Goal: Task Accomplishment & Management: Complete application form

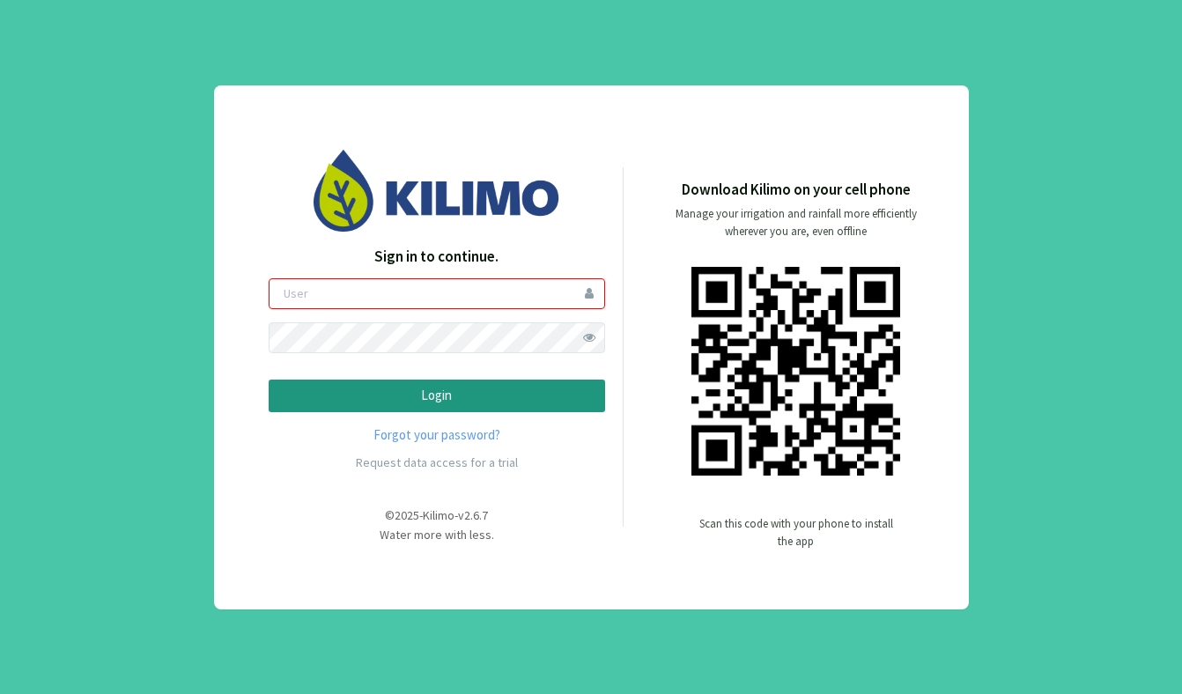
type input "smuñoz1"
click at [573, 409] on button "Login" at bounding box center [437, 395] width 336 height 33
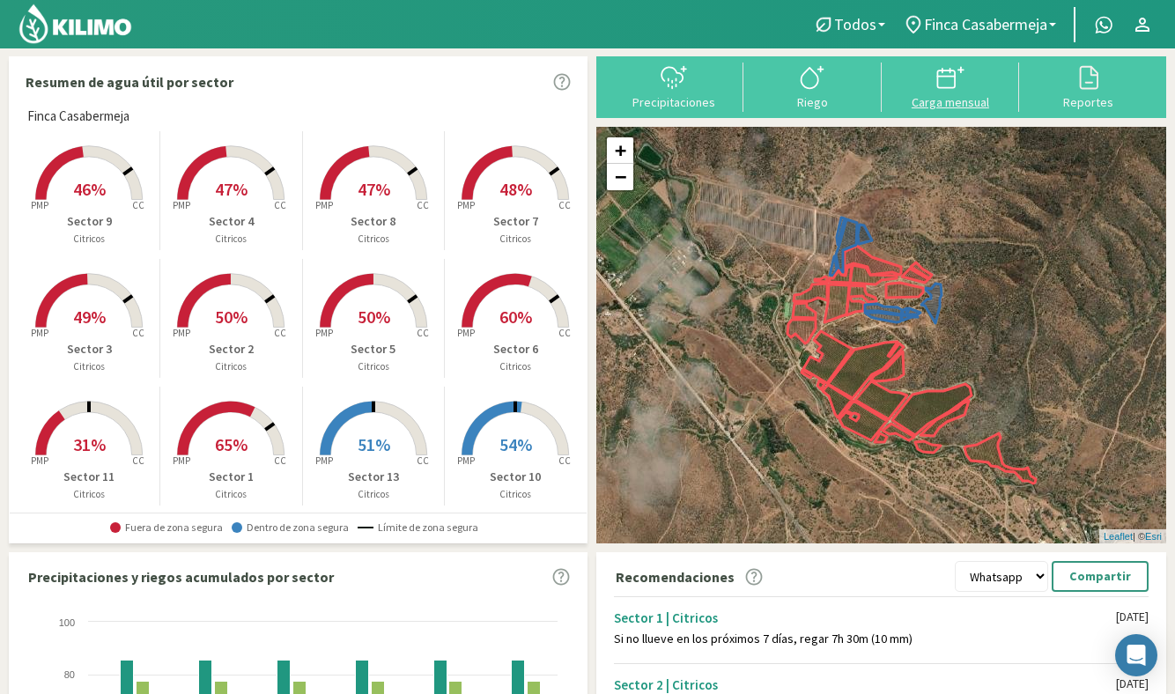
click at [945, 99] on div "Carga mensual" at bounding box center [951, 102] width 128 height 12
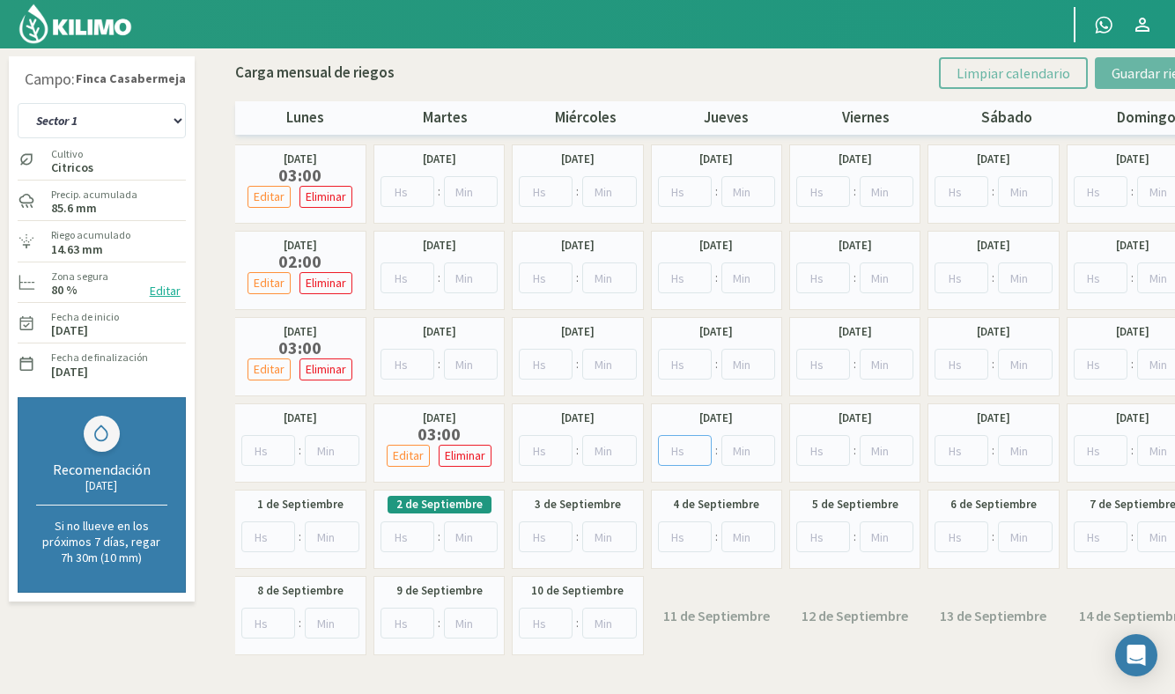
click at [680, 450] on input "number" at bounding box center [685, 450] width 54 height 31
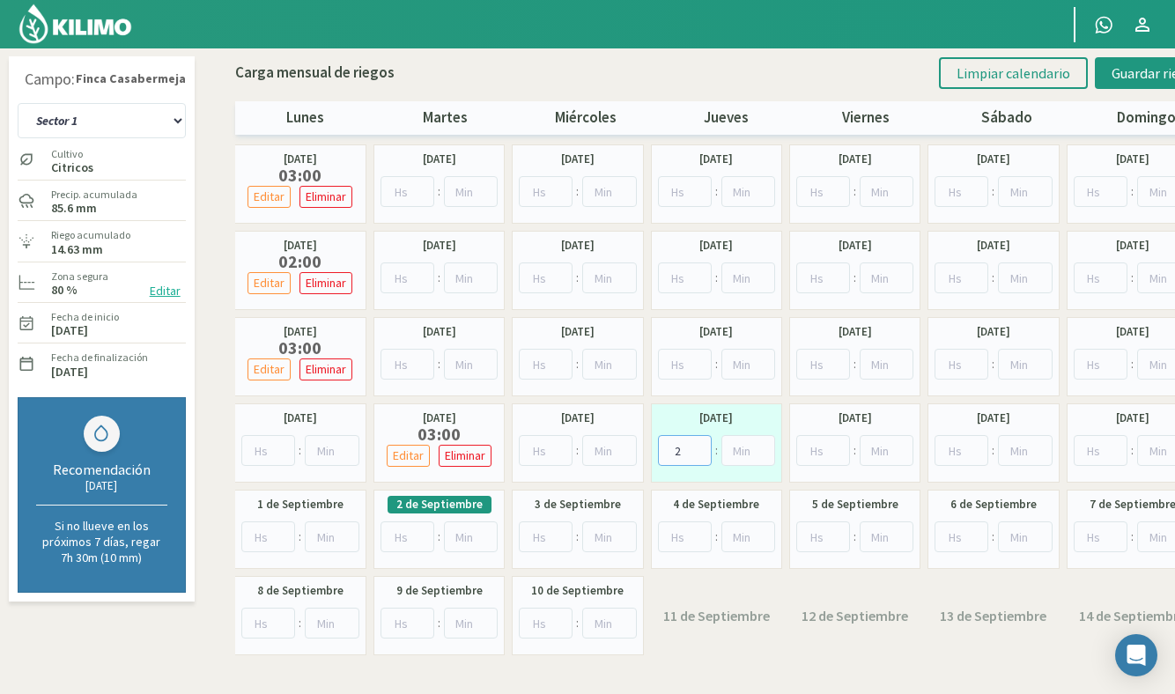
click at [680, 450] on input "2" at bounding box center [685, 450] width 54 height 31
type input "1"
click at [741, 452] on input "number" at bounding box center [748, 450] width 54 height 31
type input "30"
click at [1132, 77] on span "Guardar riegos" at bounding box center [1155, 73] width 89 height 18
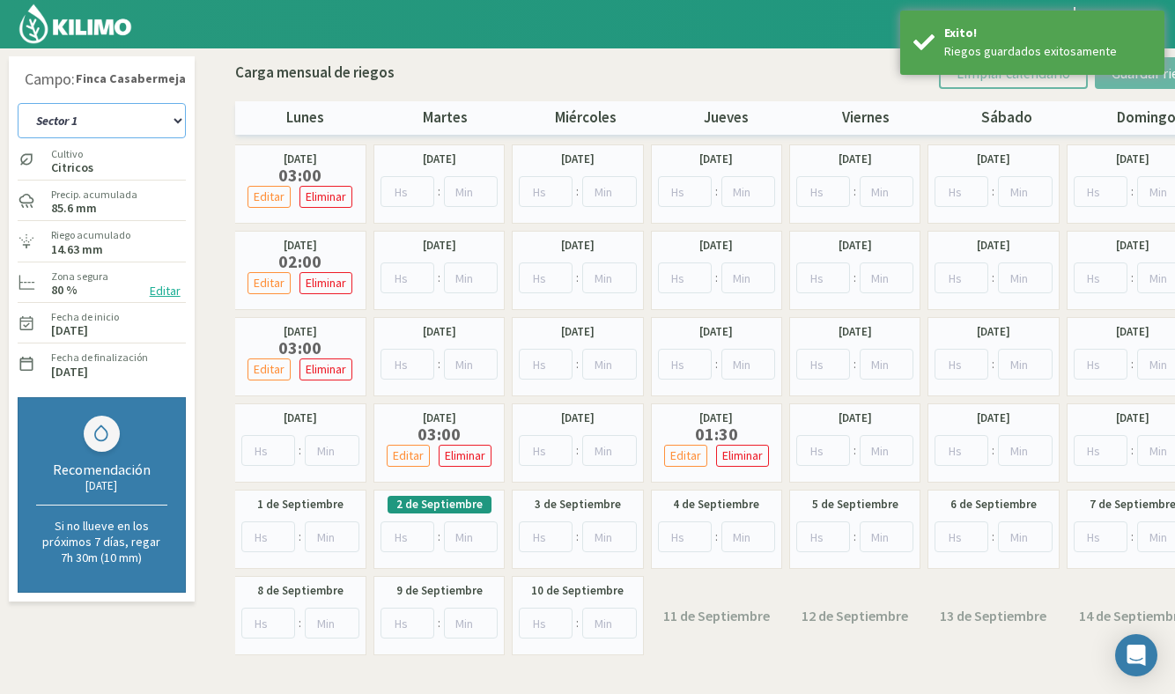
click at [106, 114] on select "Sector 1 Sector 10 Sector 11 Sector 12 Sector 13 Sector 2 Sector 3 Sector 4 Sec…" at bounding box center [102, 120] width 168 height 35
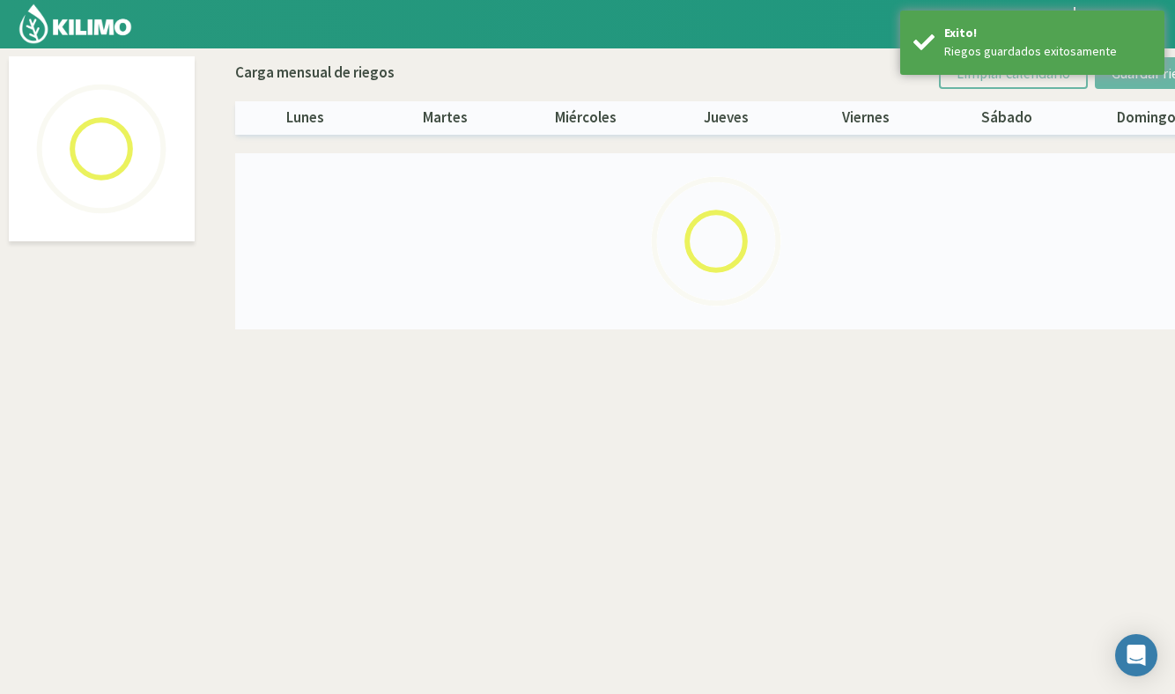
select select "5: Object"
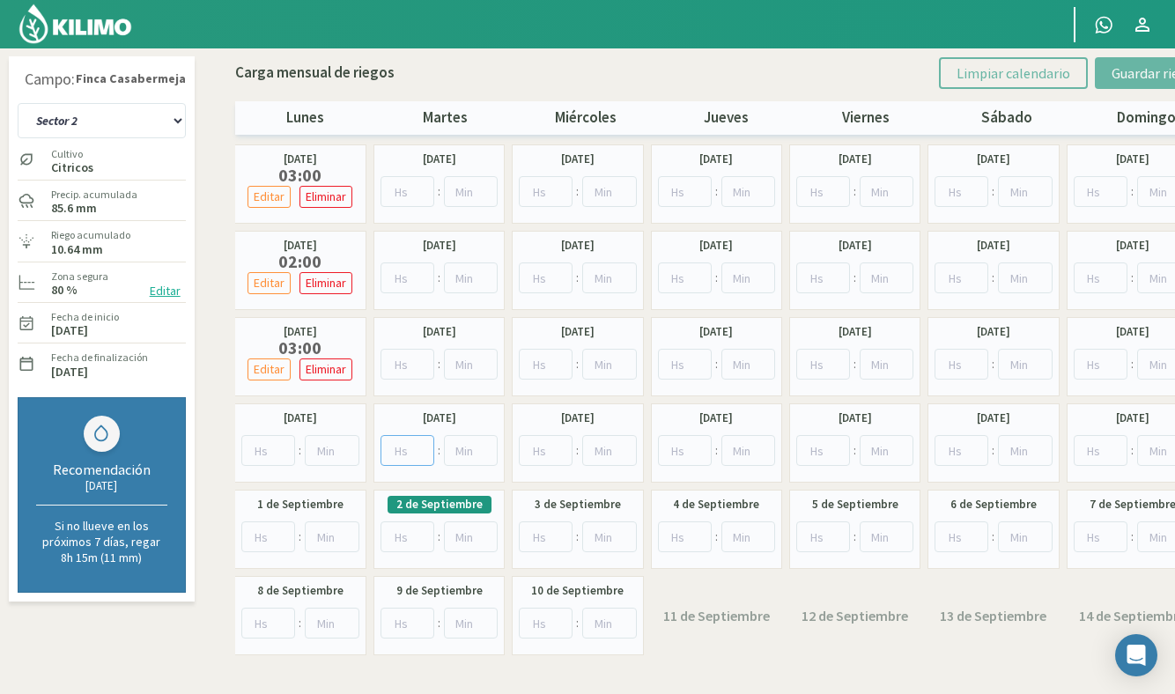
click at [407, 449] on input "number" at bounding box center [407, 450] width 54 height 31
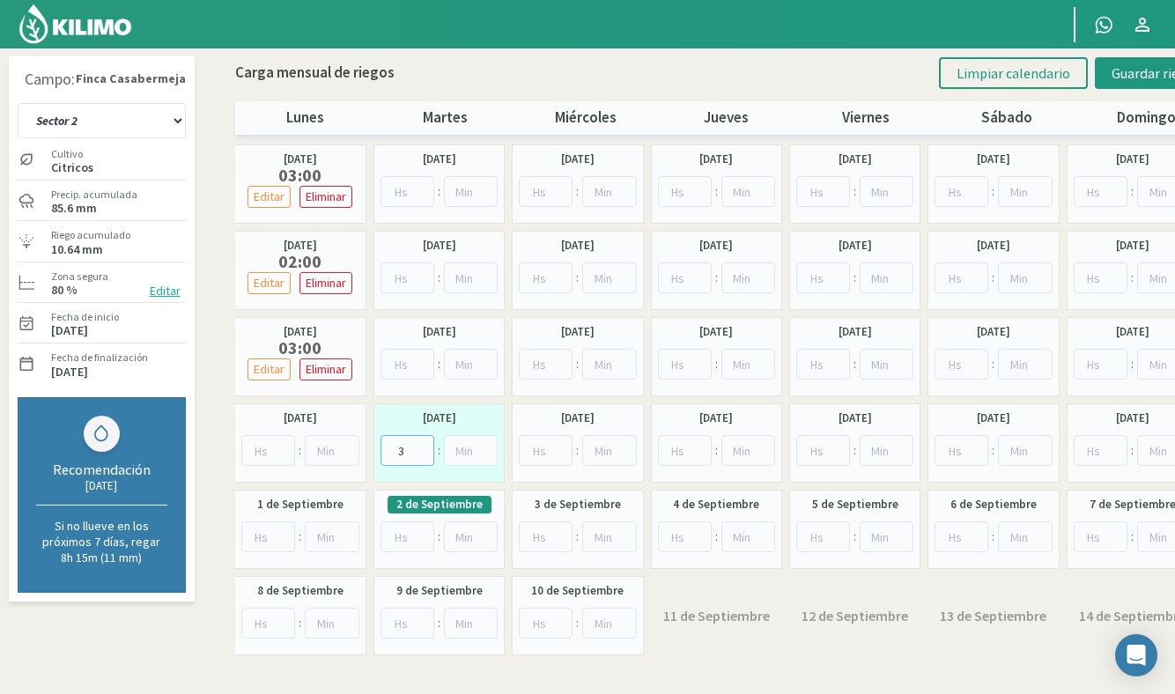
type input "3"
click at [684, 445] on input "number" at bounding box center [685, 450] width 54 height 31
type input "1"
click at [741, 447] on input "number" at bounding box center [748, 450] width 54 height 31
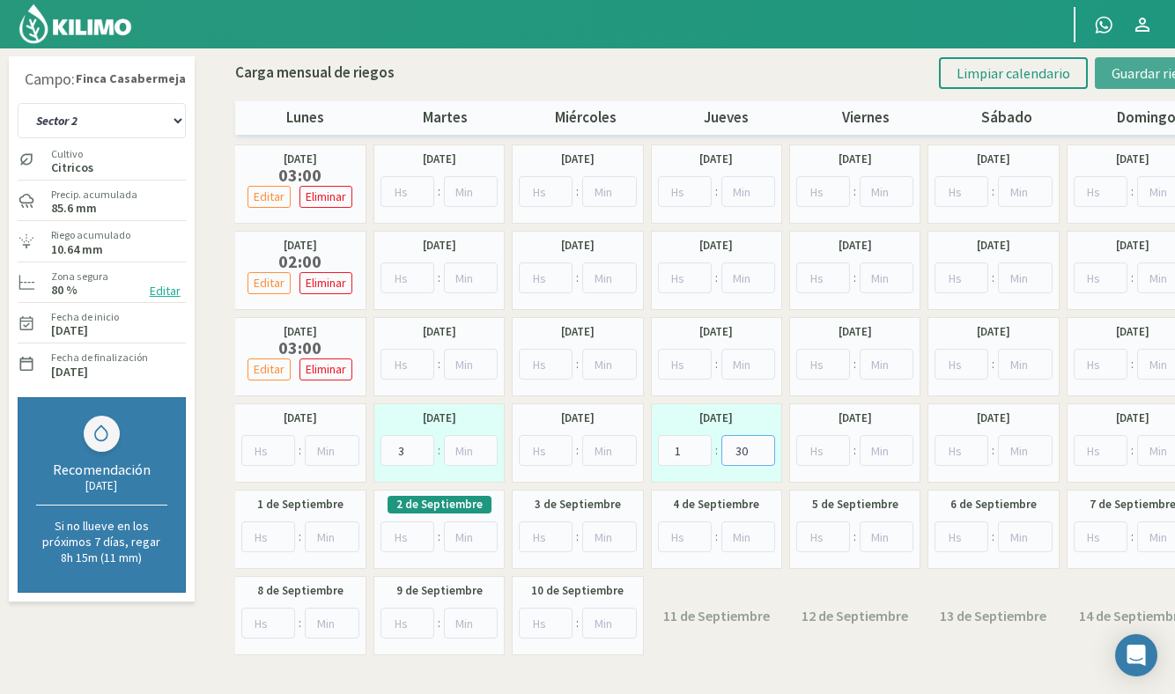
type input "30"
click at [1139, 70] on span "Guardar riegos" at bounding box center [1155, 73] width 89 height 18
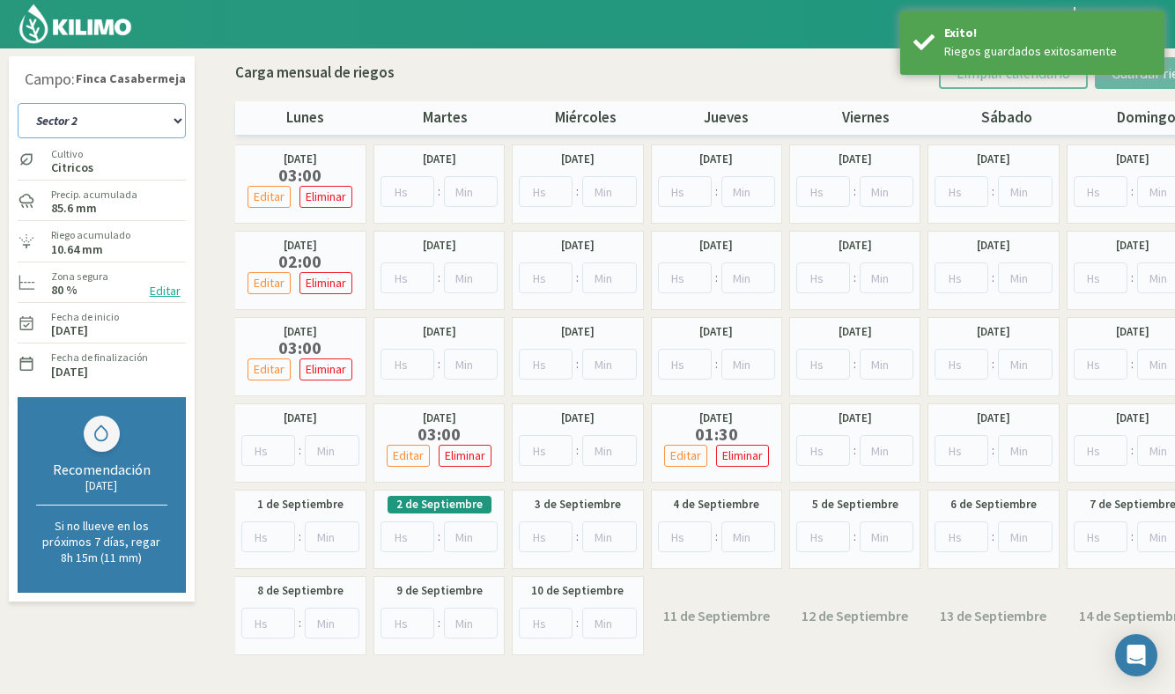
click at [141, 126] on select "Sector 1 Sector 10 Sector 11 Sector 12 Sector 13 Sector 2 Sector 3 Sector 4 Sec…" at bounding box center [102, 120] width 168 height 35
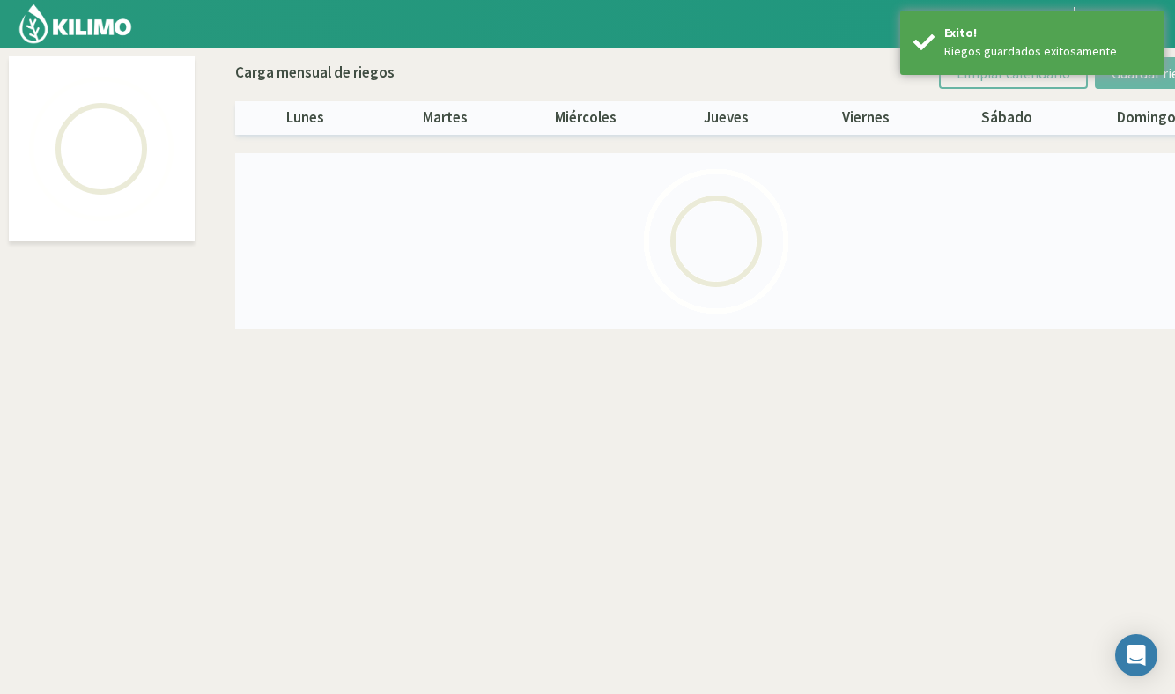
select select "6: Object"
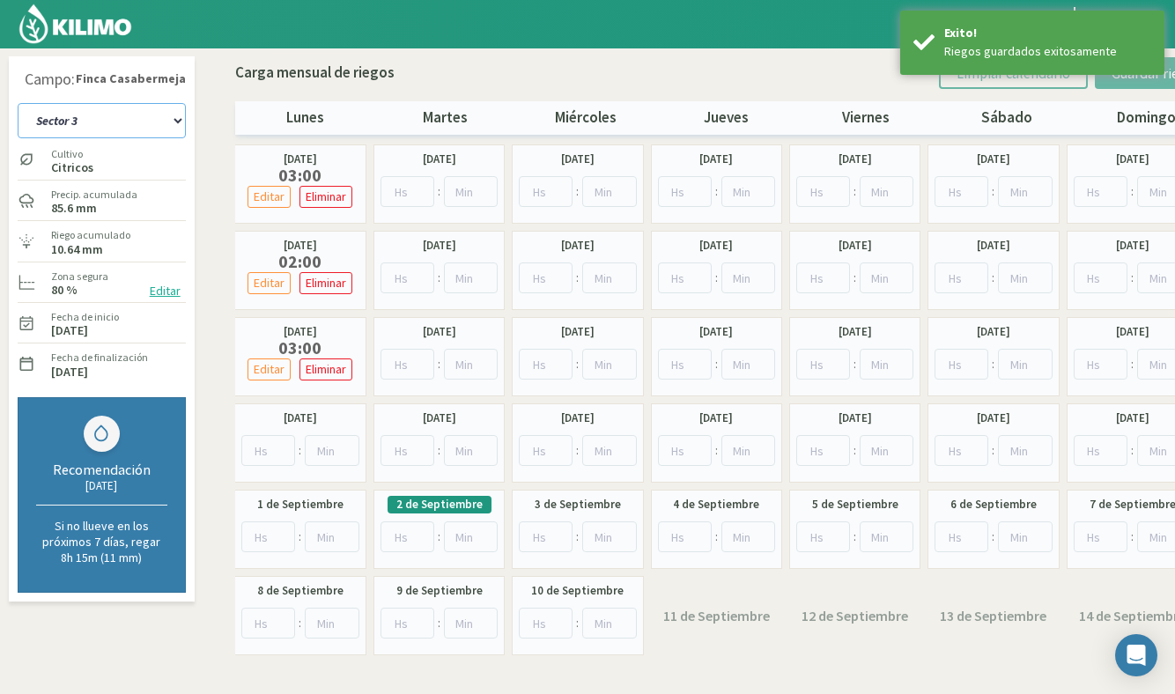
click at [104, 130] on select "Sector 1 Sector 10 Sector 11 Sector 12 Sector 13 Sector 2 Sector 3 Sector 4 Sec…" at bounding box center [102, 120] width 168 height 35
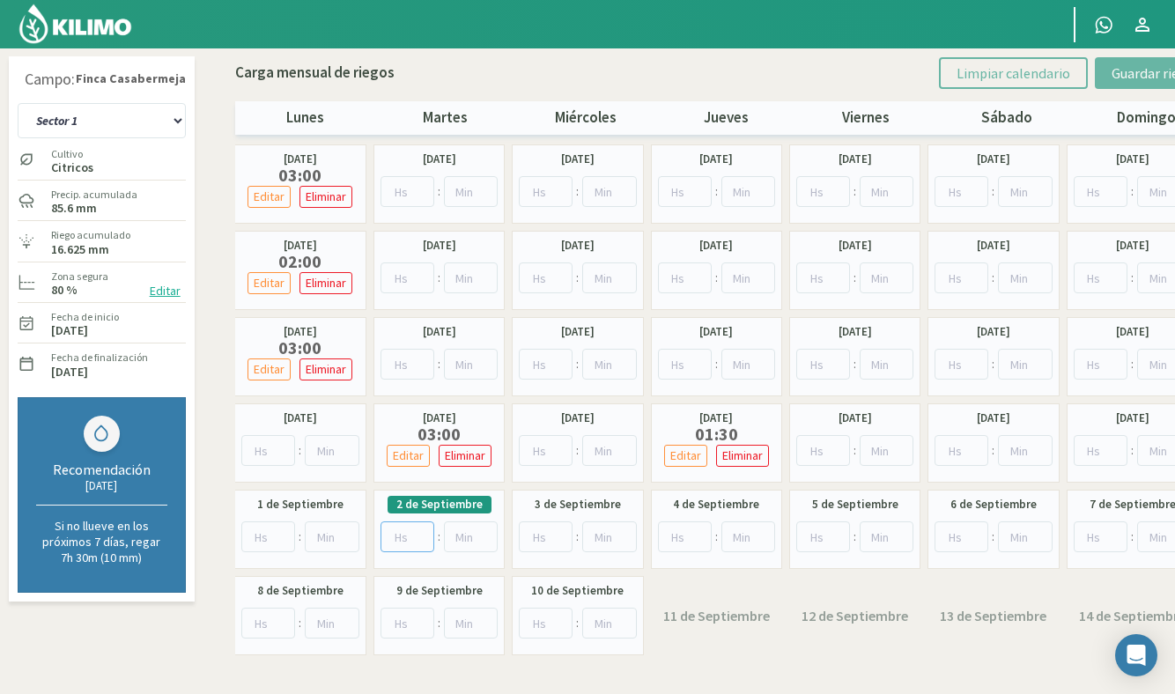
click at [413, 538] on input "number" at bounding box center [407, 536] width 54 height 31
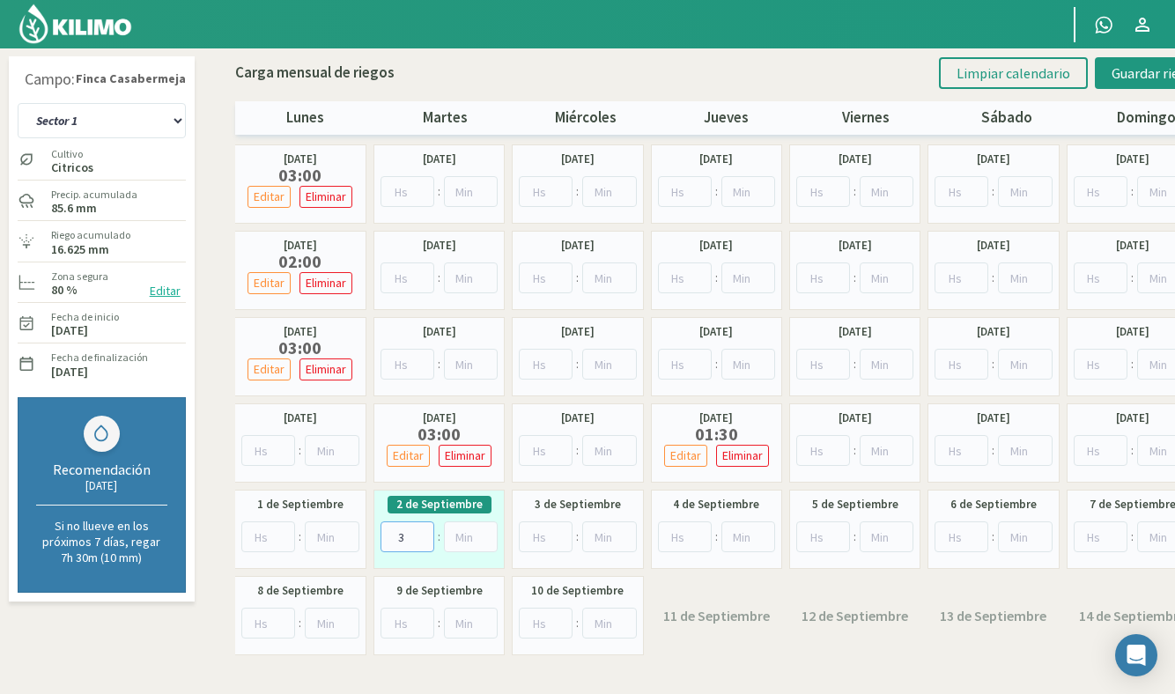
type input "3"
click at [681, 535] on input "number" at bounding box center [685, 536] width 54 height 31
type input "3"
click at [955, 542] on input "number" at bounding box center [961, 536] width 54 height 31
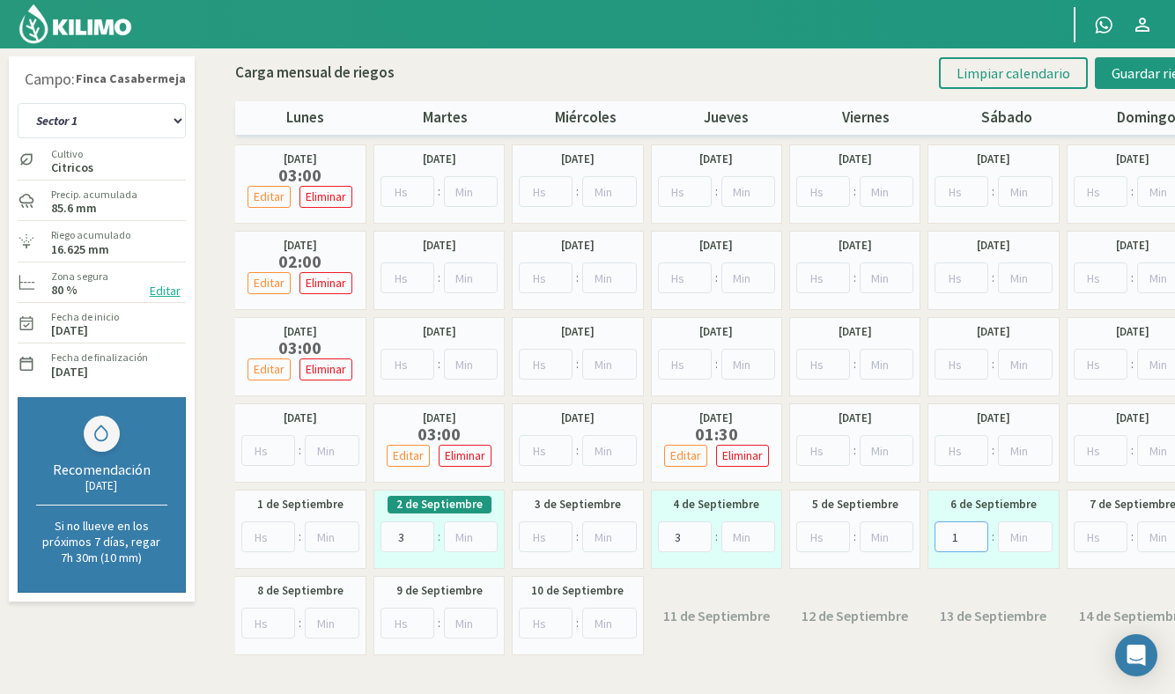
type input "1"
click at [1007, 540] on input "number" at bounding box center [1025, 536] width 54 height 31
type input "3"
click at [965, 538] on input "1" at bounding box center [961, 536] width 54 height 31
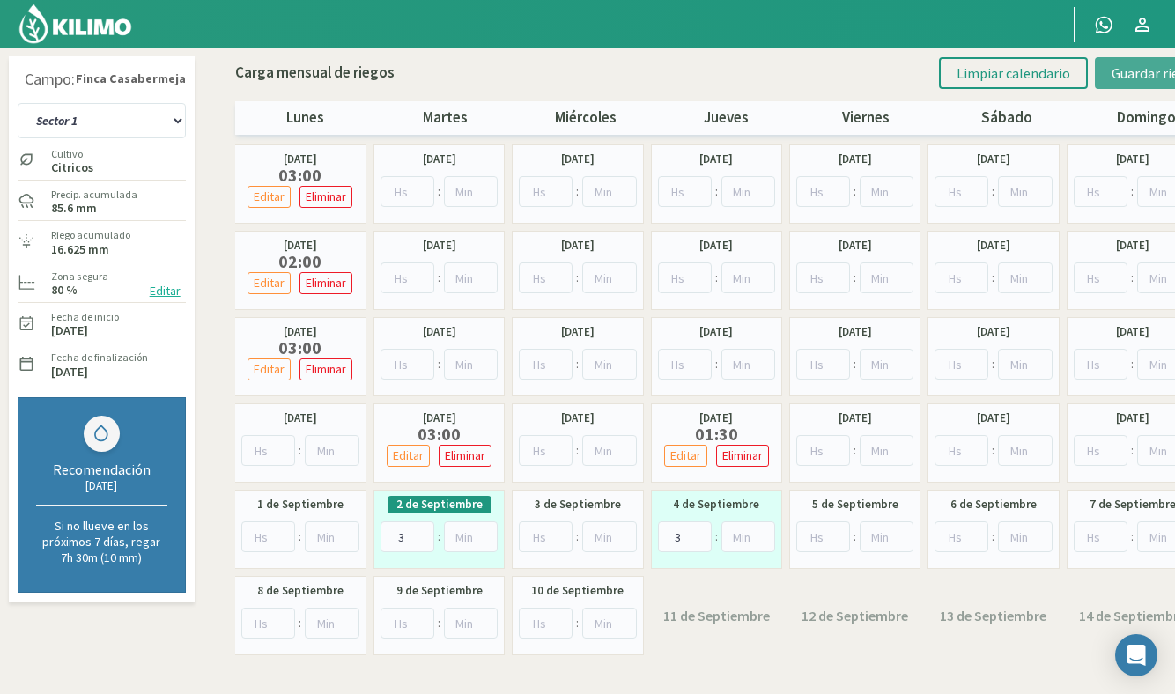
click at [1152, 76] on span "Guardar riegos" at bounding box center [1155, 73] width 89 height 18
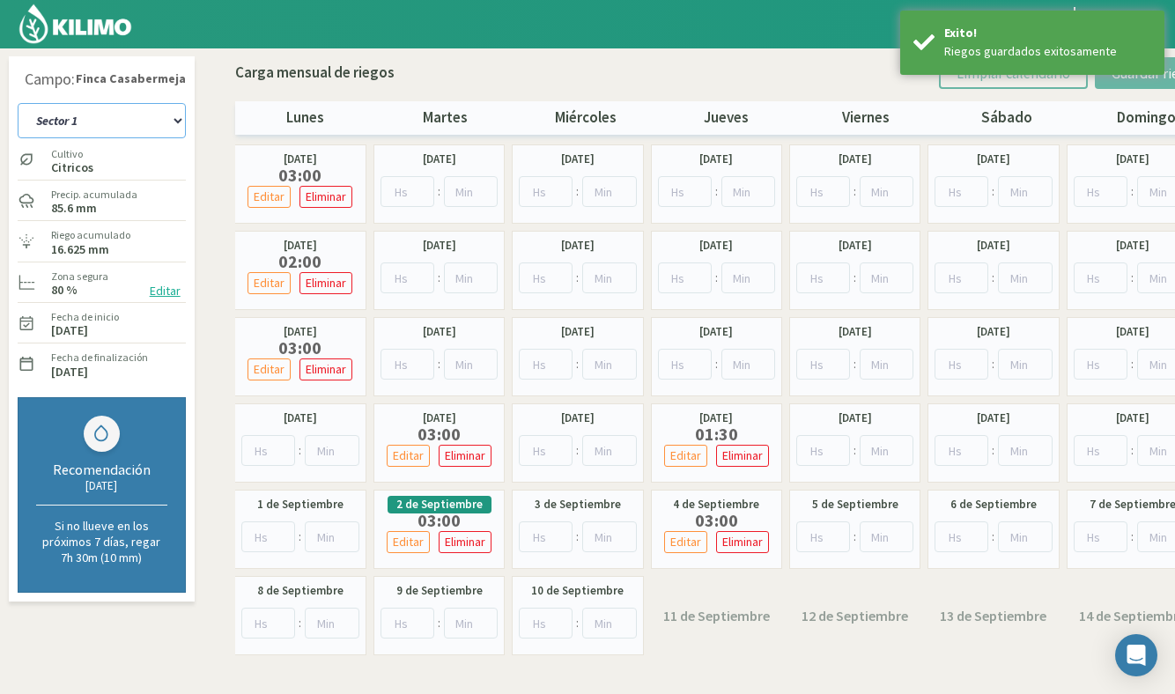
click at [101, 122] on select "Sector 1 Sector 10 Sector 11 Sector 12 Sector 13 Sector 2 Sector 3 Sector 4 Sec…" at bounding box center [102, 120] width 168 height 35
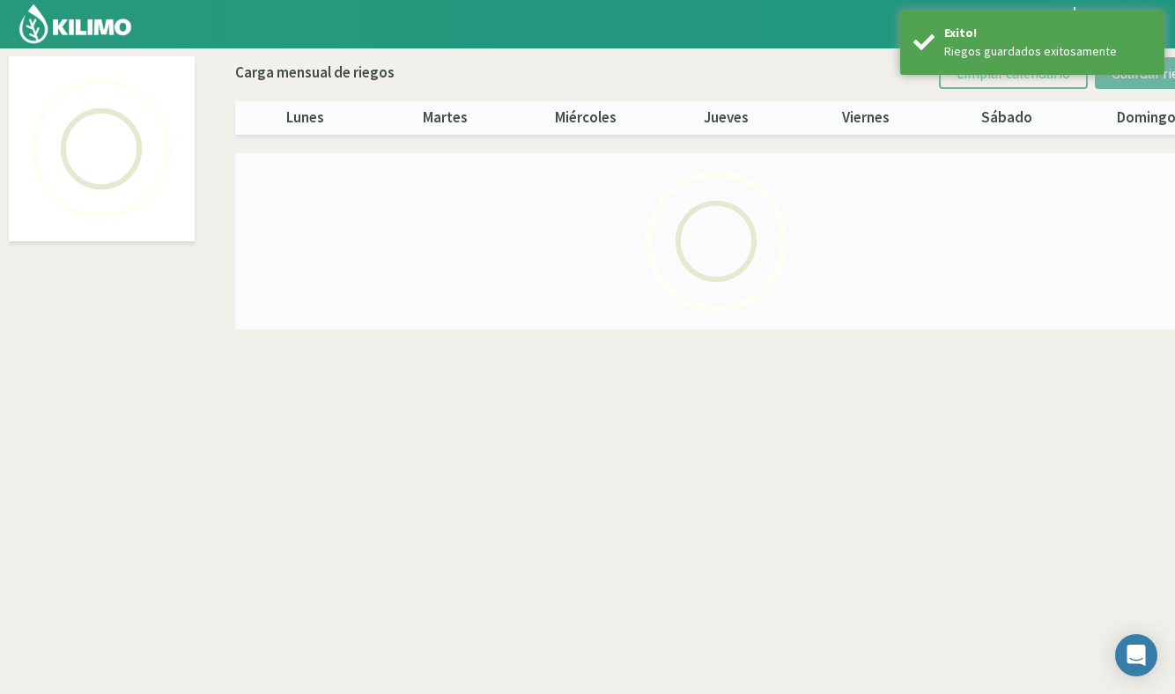
select select "5: Object"
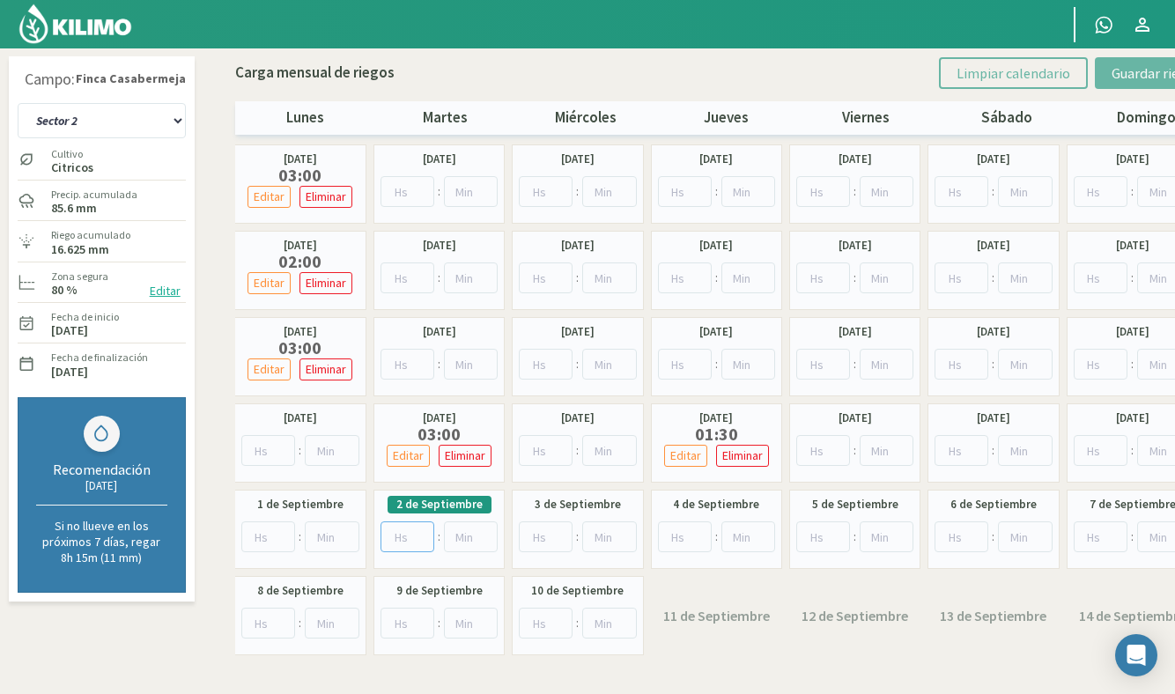
click at [398, 532] on input "number" at bounding box center [407, 536] width 54 height 31
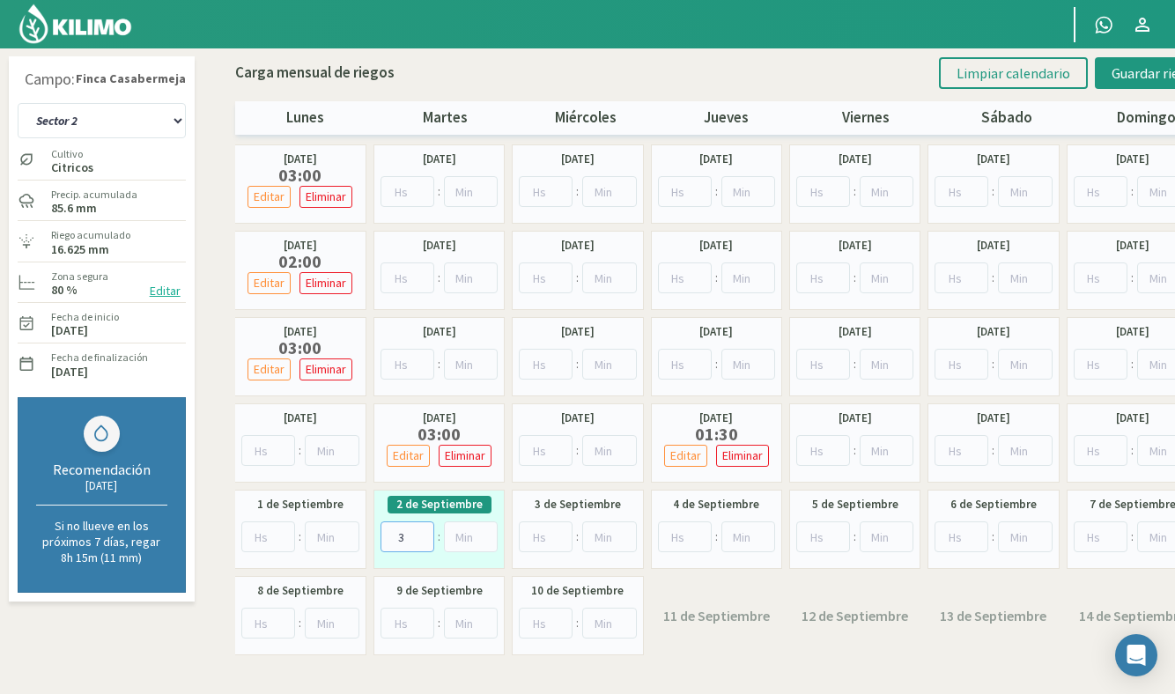
type input "3"
click at [686, 540] on input "number" at bounding box center [685, 536] width 54 height 31
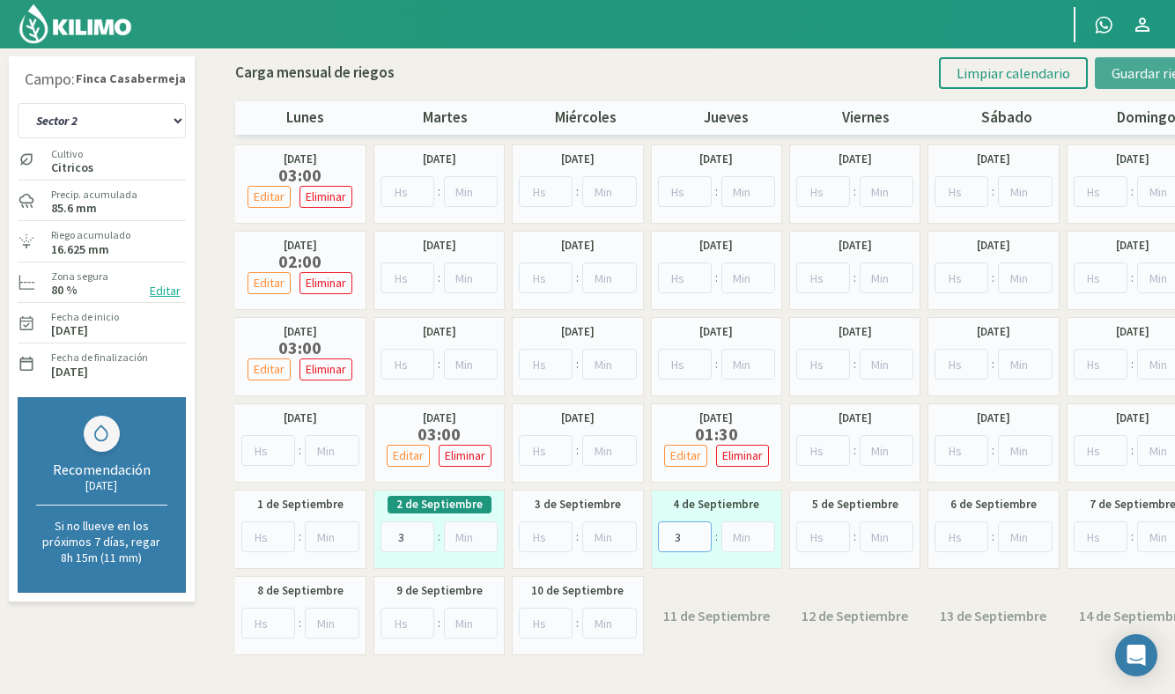
type input "3"
click at [1129, 80] on span "Guardar riegos" at bounding box center [1155, 73] width 89 height 18
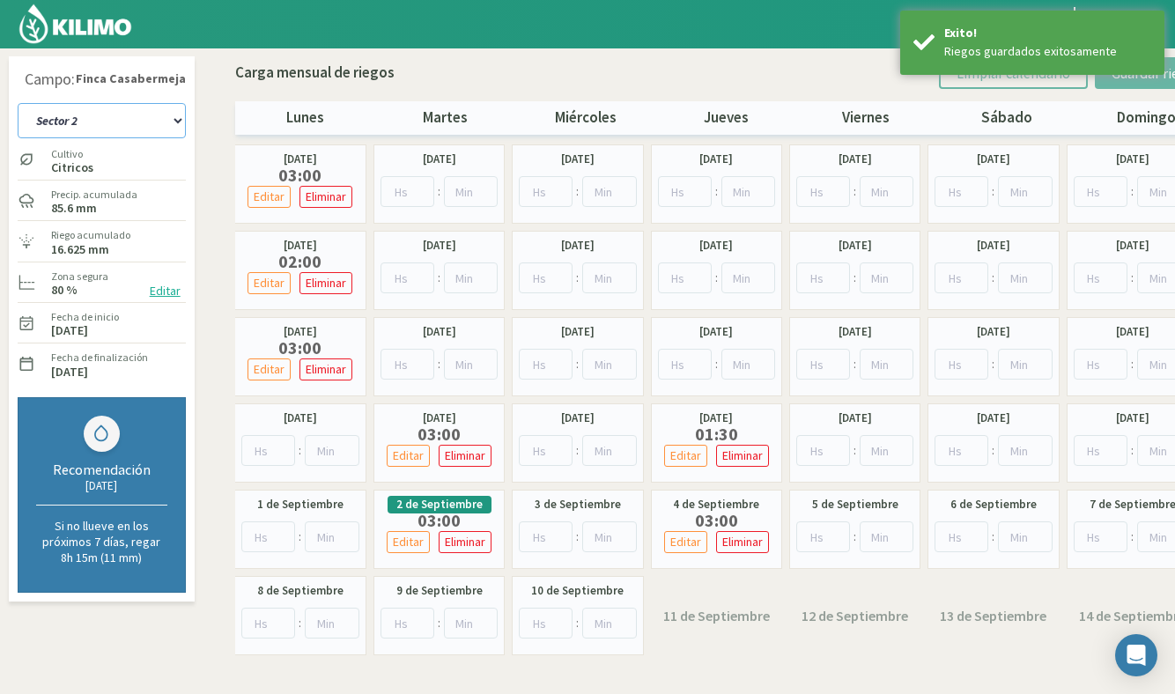
click at [116, 124] on select "Sector 1 Sector 10 Sector 11 Sector 12 Sector 13 Sector 2 Sector 3 Sector 4 Sec…" at bounding box center [102, 120] width 168 height 35
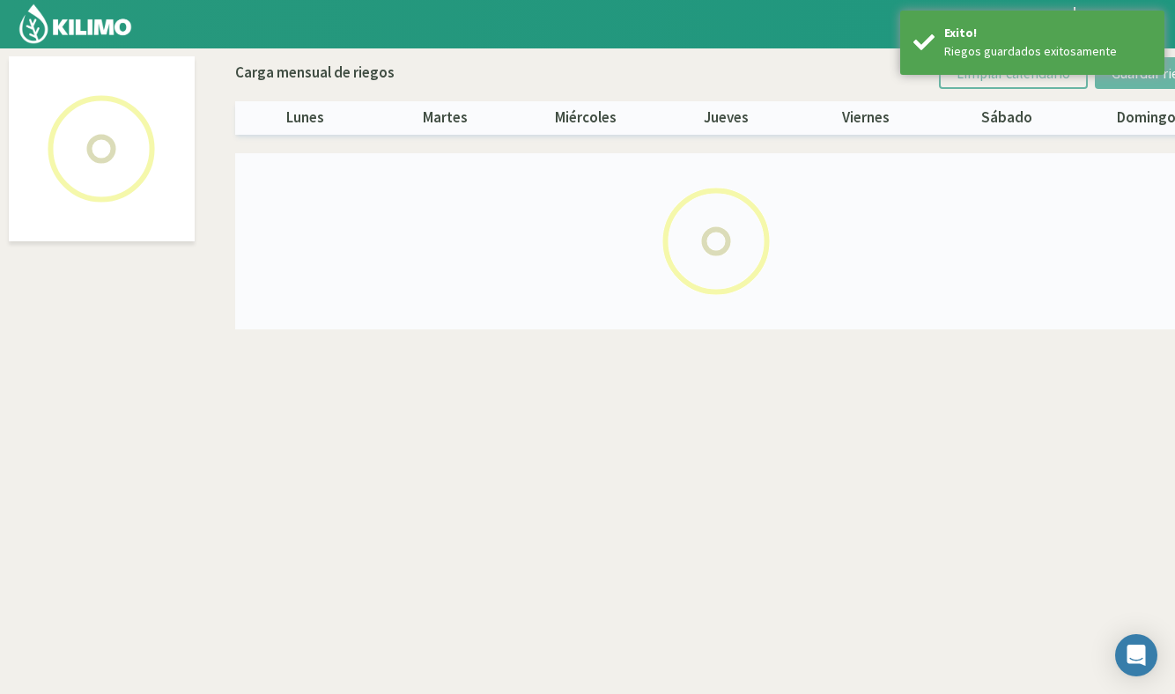
select select "6: Object"
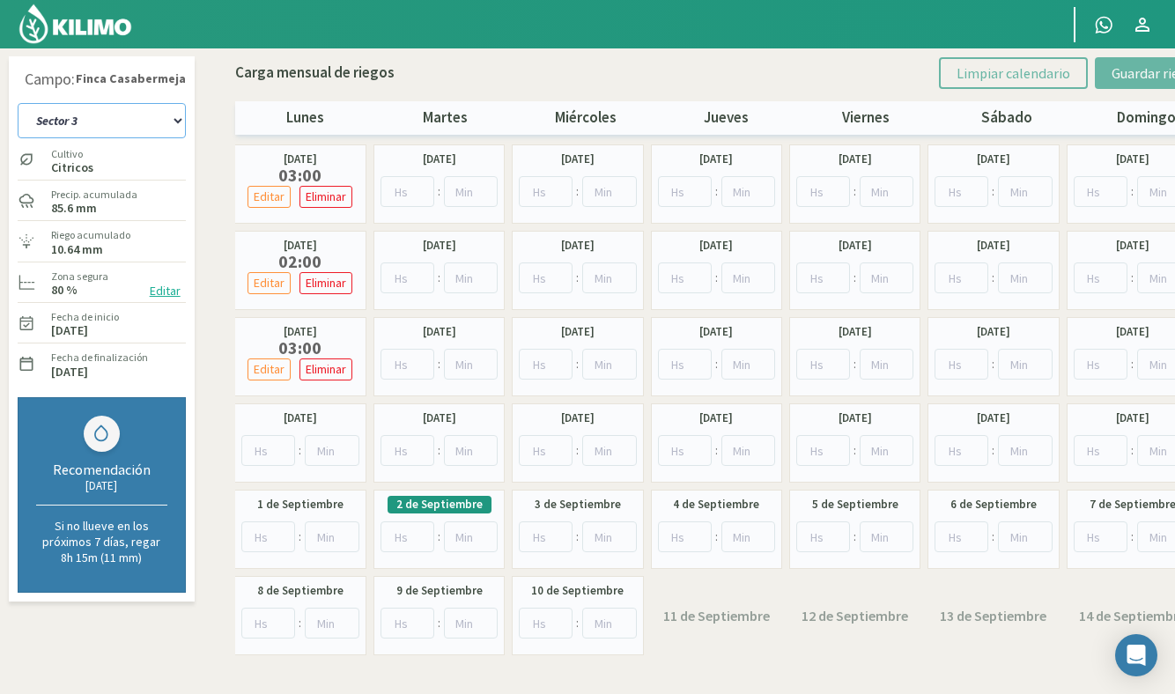
click at [127, 116] on select "Sector 1 Sector 10 Sector 11 Sector 12 Sector 13 Sector 2 Sector 3 Sector 4 Sec…" at bounding box center [102, 120] width 168 height 35
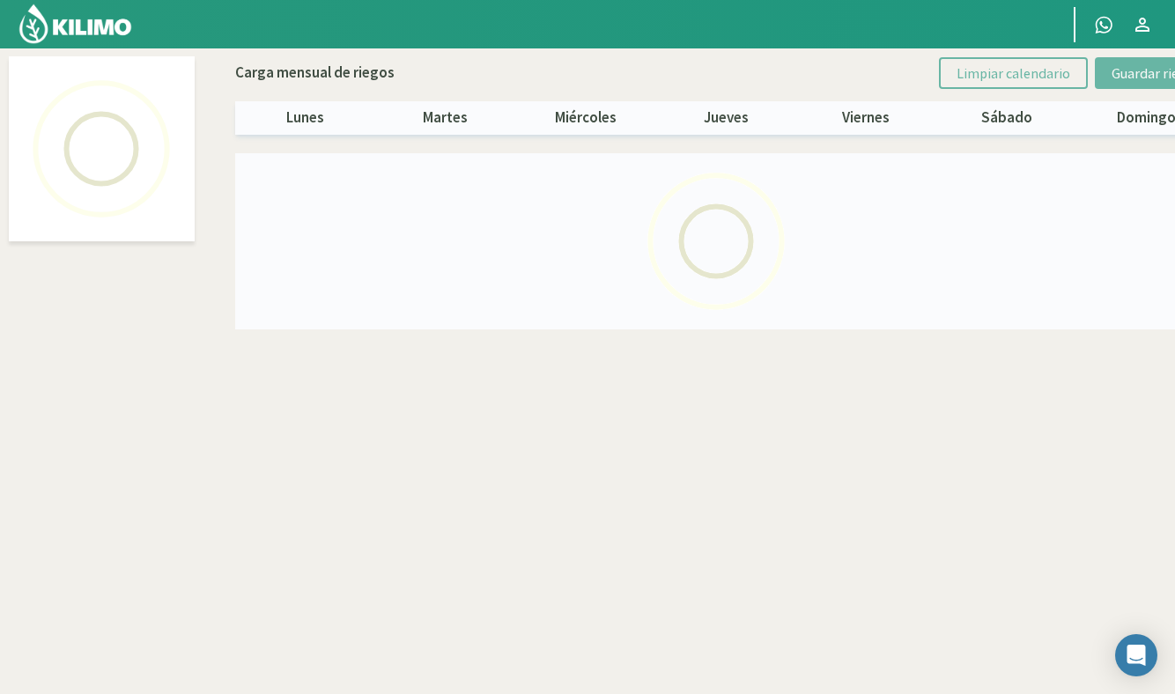
select select "5: Object"
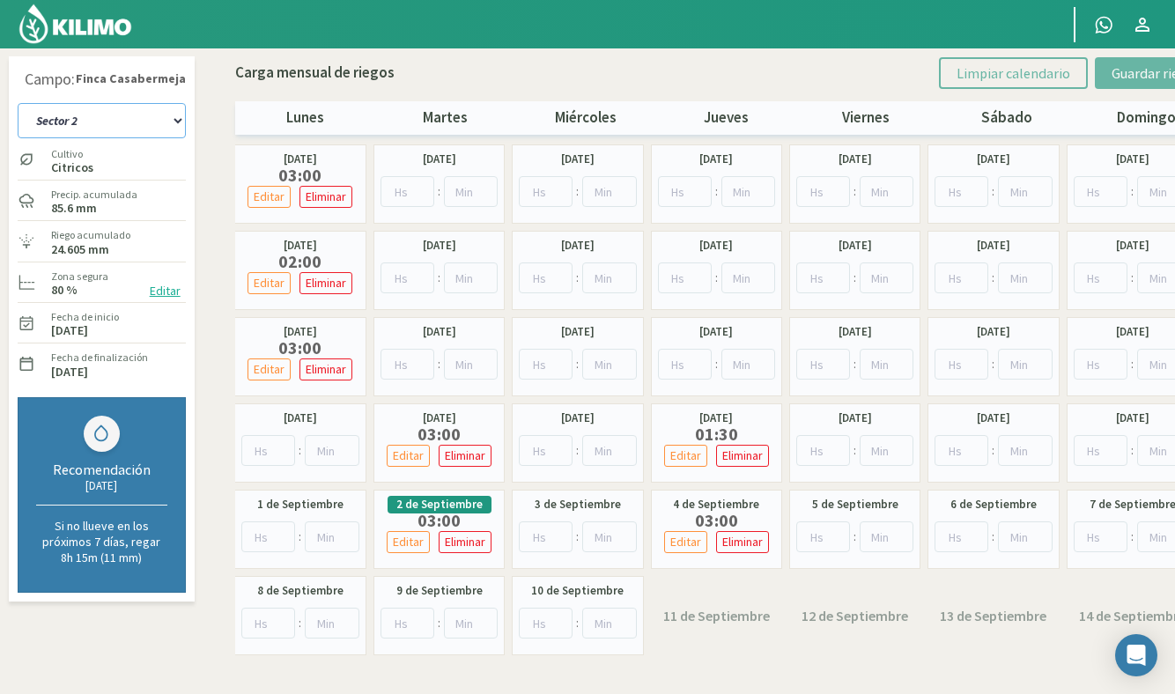
click at [107, 125] on select "Sector 1 Sector 10 Sector 11 Sector 12 Sector 13 Sector 2 Sector 3 Sector 4 Sec…" at bounding box center [102, 120] width 168 height 35
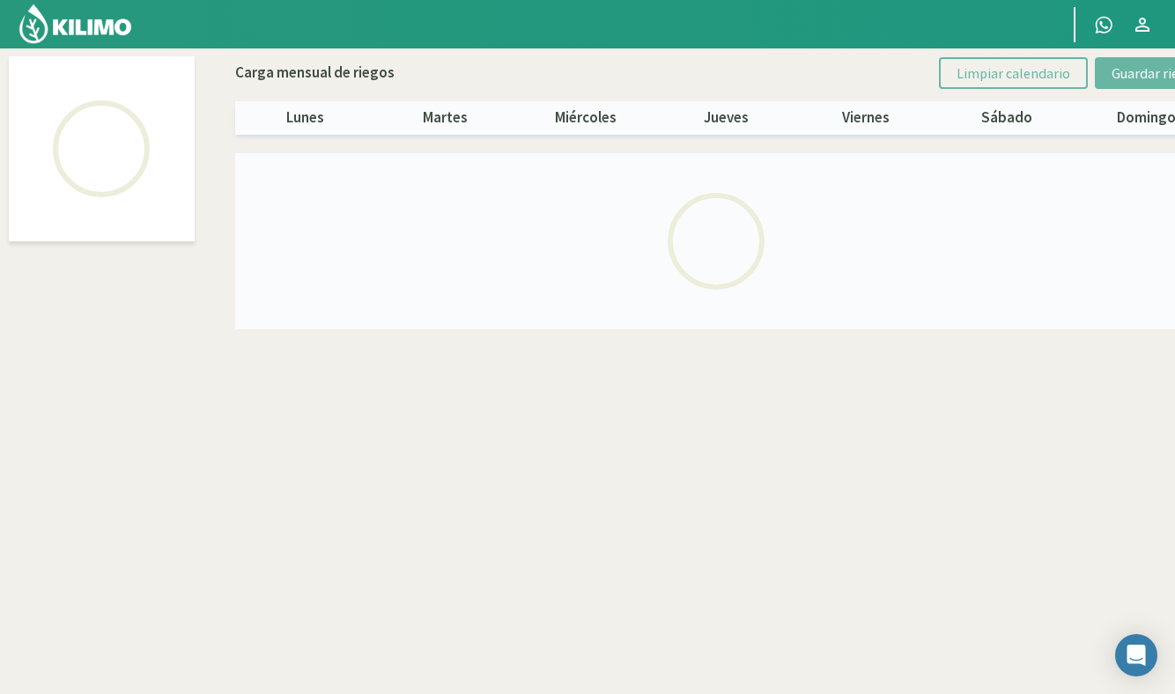
select select "6: Object"
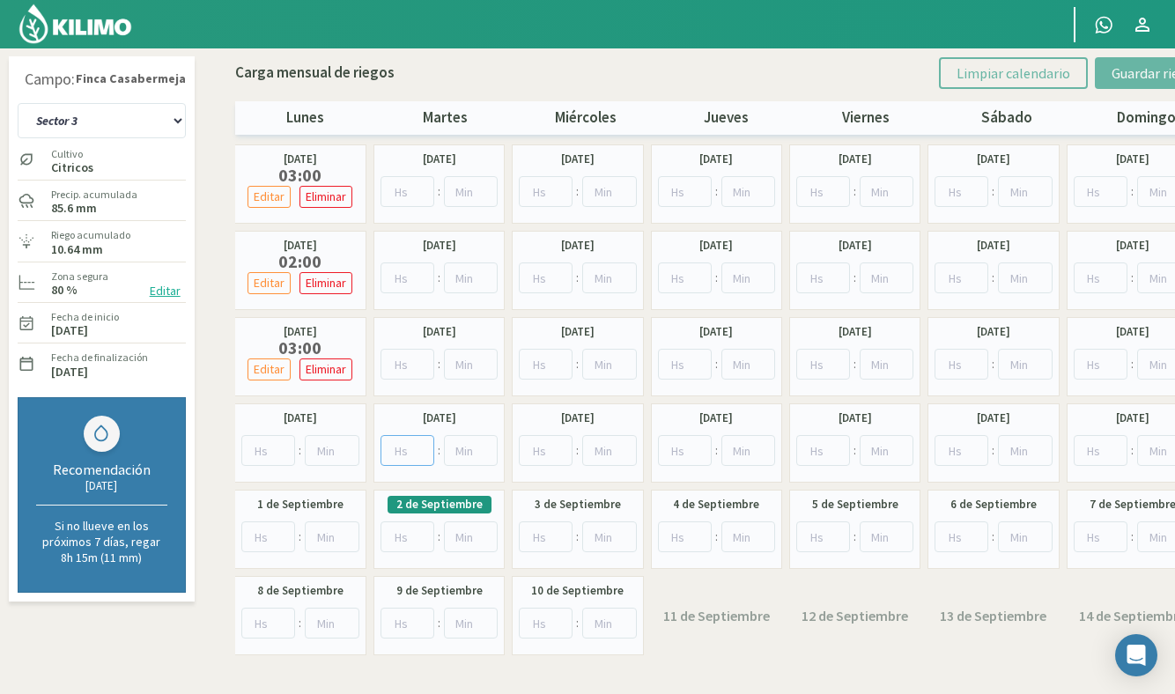
click at [407, 449] on input "number" at bounding box center [407, 450] width 54 height 31
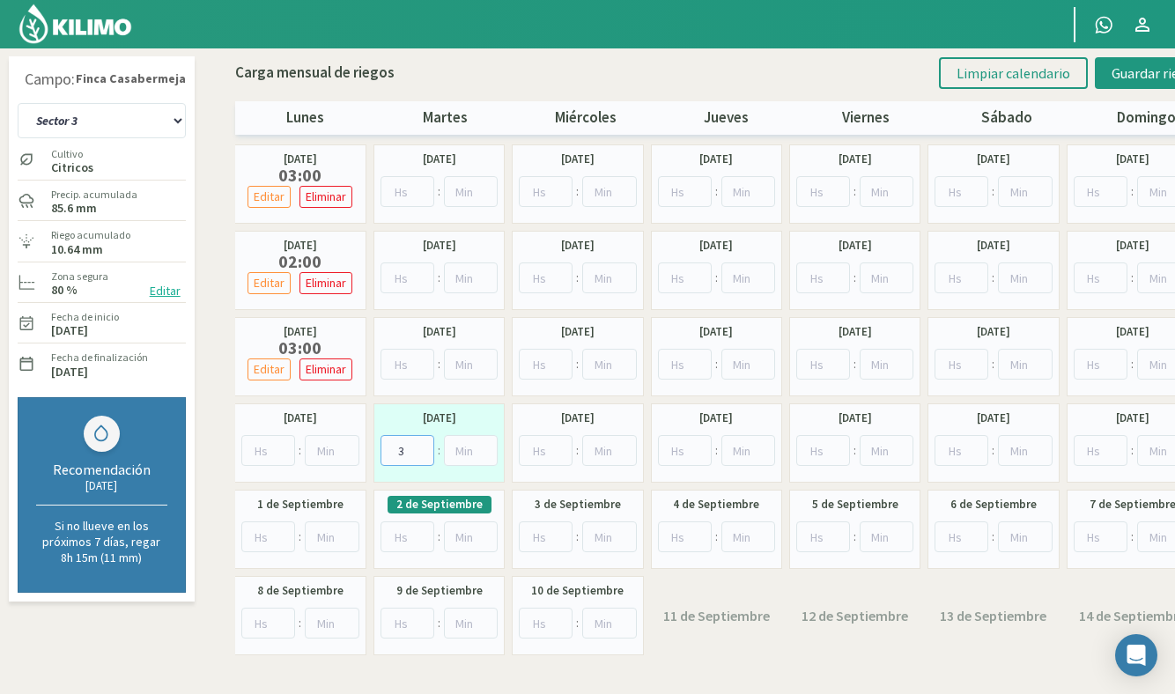
type input "3"
click at [680, 453] on input "number" at bounding box center [685, 450] width 54 height 31
type input "1"
click at [732, 449] on input "number" at bounding box center [748, 450] width 54 height 31
type input "30"
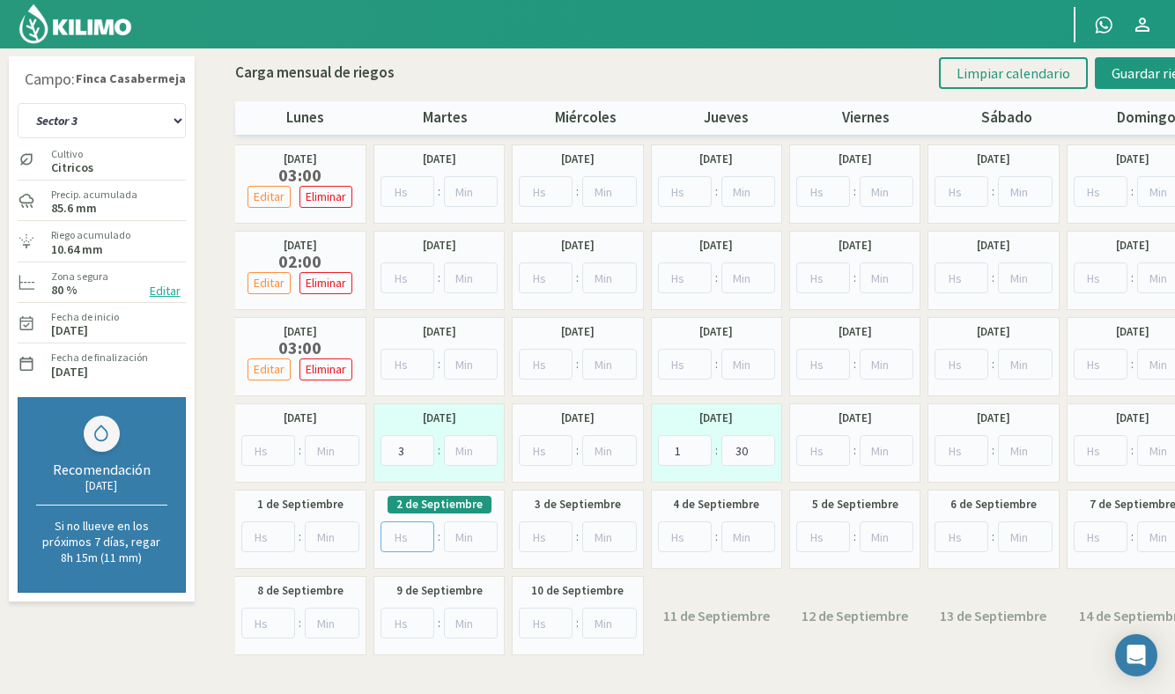
click at [404, 534] on input "number" at bounding box center [407, 536] width 54 height 31
type input "3"
click at [688, 540] on input "number" at bounding box center [685, 536] width 54 height 31
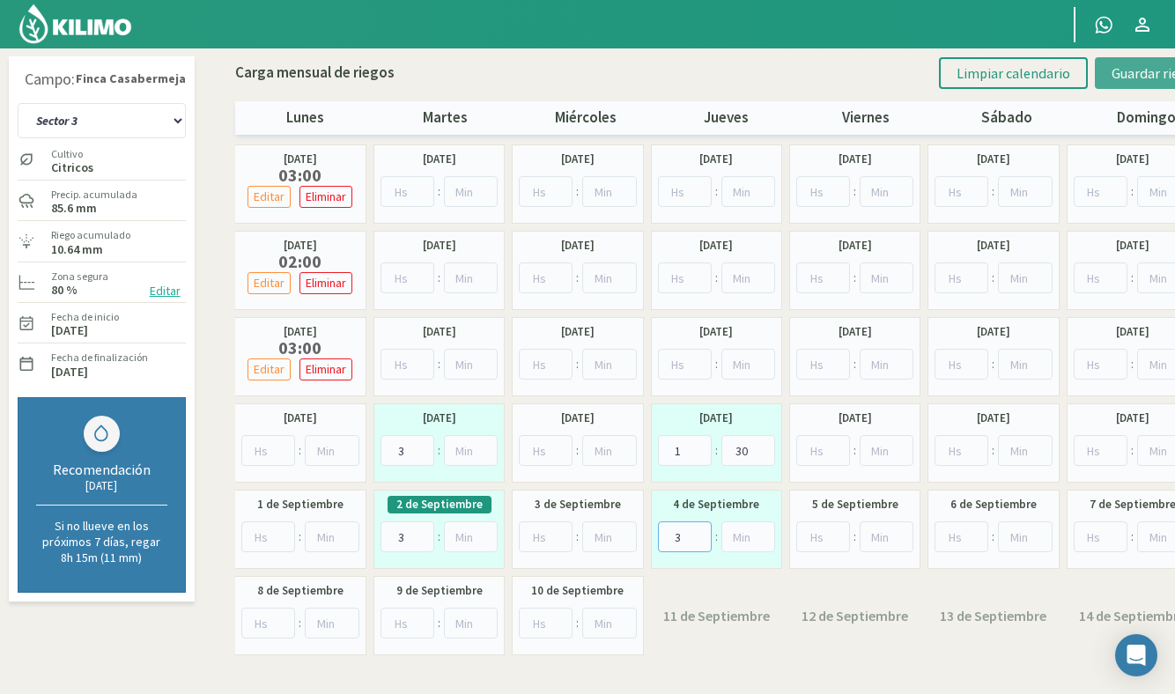
type input "3"
click at [1117, 77] on span "Guardar riegos" at bounding box center [1155, 73] width 89 height 18
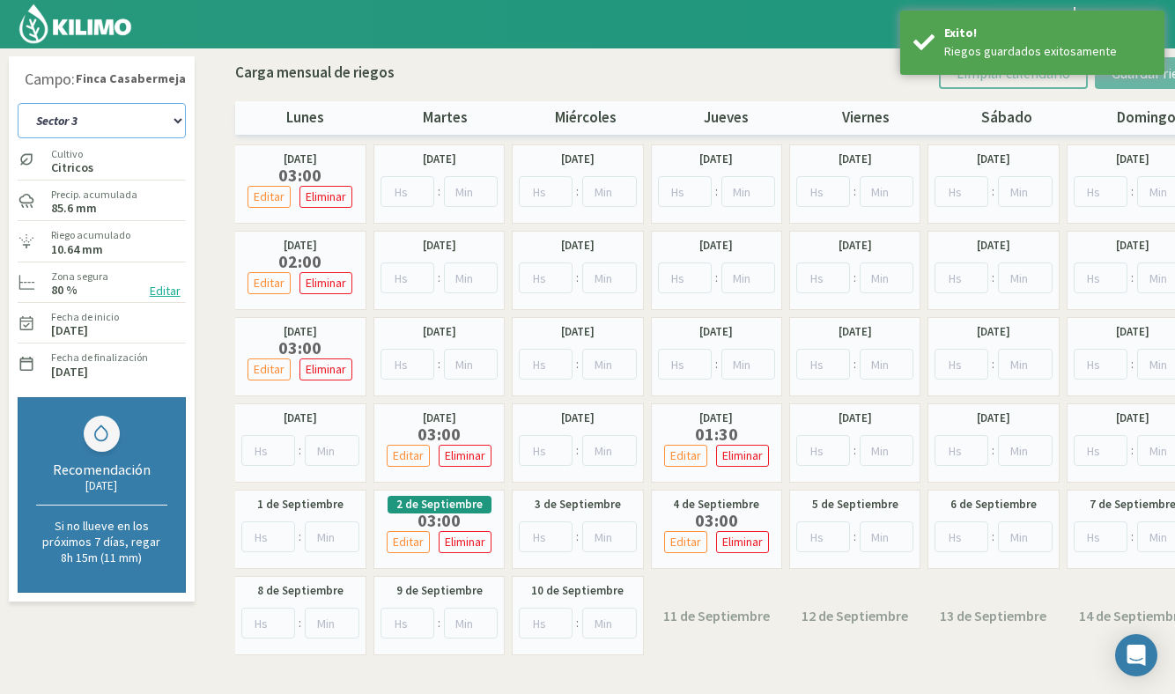
click at [122, 116] on select "Sector 1 Sector 10 Sector 11 Sector 12 Sector 13 Sector 2 Sector 3 Sector 4 Sec…" at bounding box center [102, 120] width 168 height 35
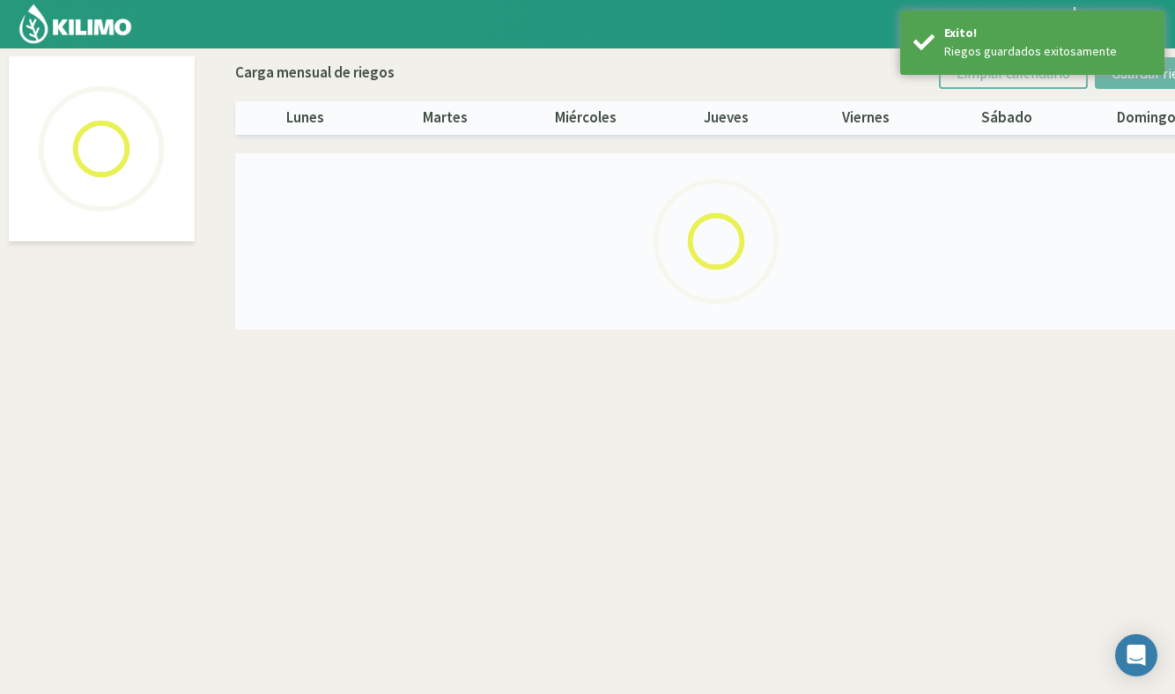
select select "7: Object"
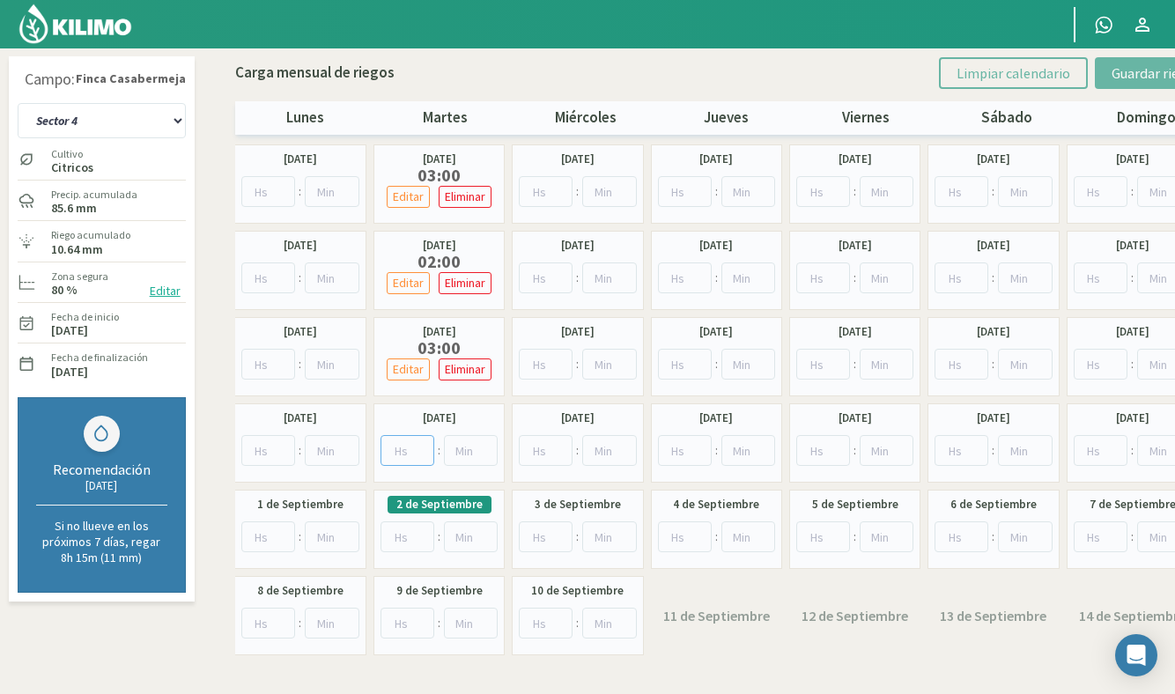
click at [402, 444] on input "number" at bounding box center [407, 450] width 54 height 31
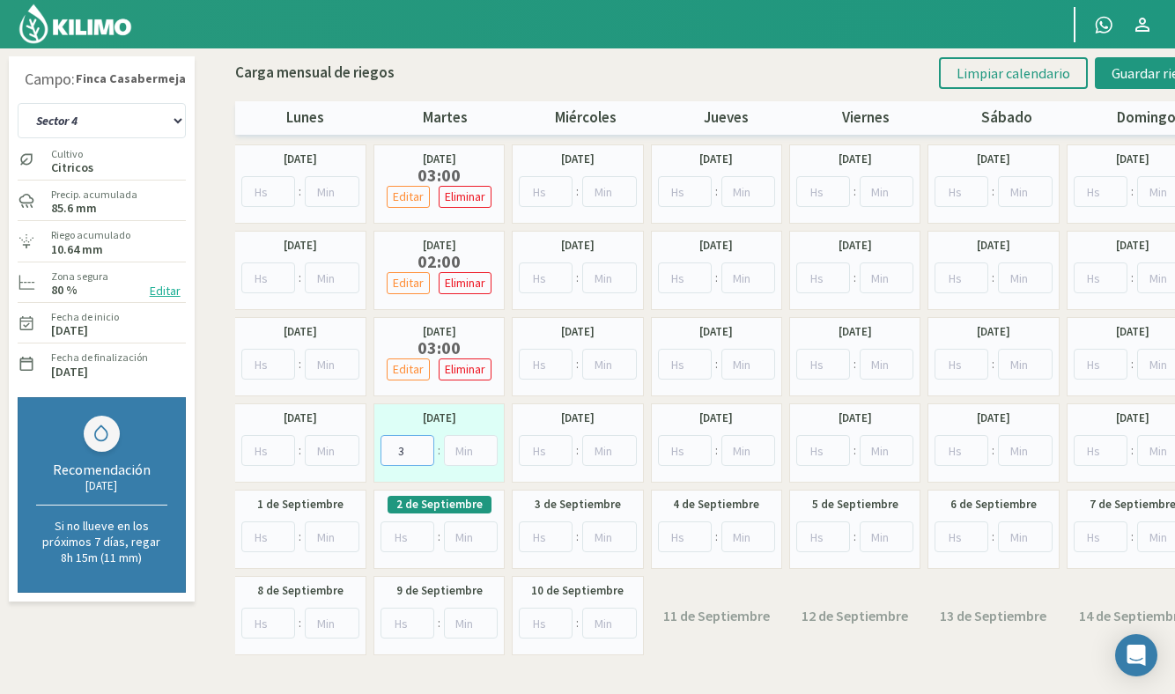
type input "3"
click at [681, 450] on input "number" at bounding box center [685, 450] width 54 height 31
type input "1"
click at [733, 448] on input "number" at bounding box center [748, 450] width 54 height 31
type input "30"
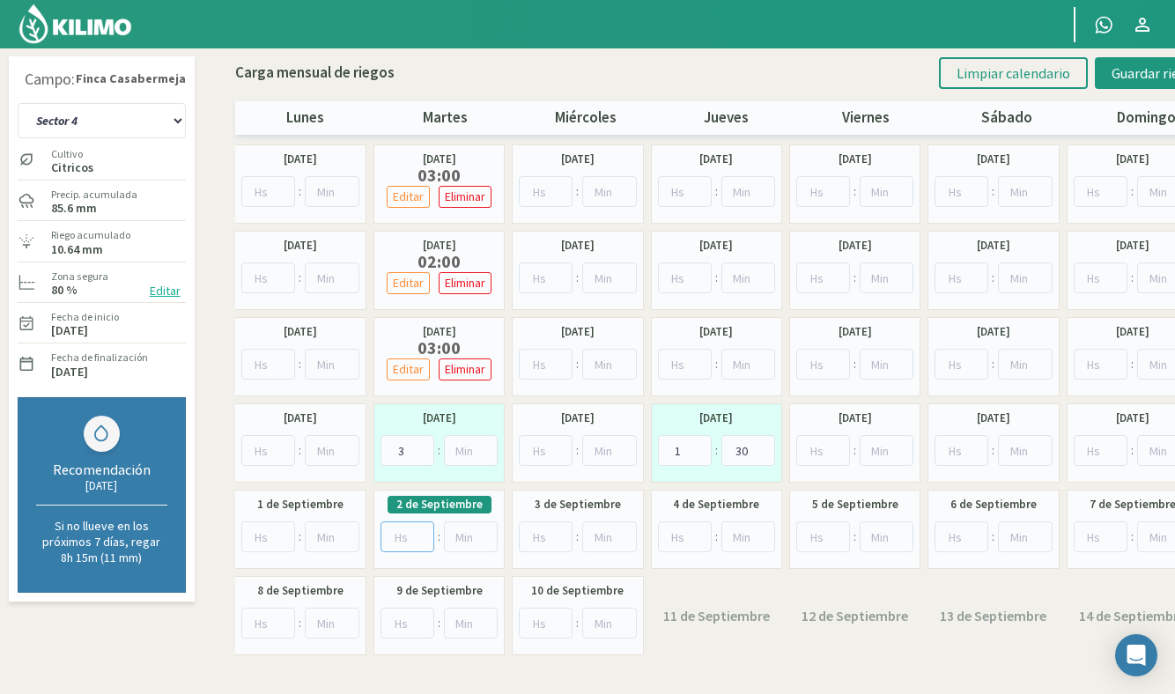
click at [411, 540] on input "number" at bounding box center [407, 536] width 54 height 31
type input "3"
click at [686, 537] on input "number" at bounding box center [685, 536] width 54 height 31
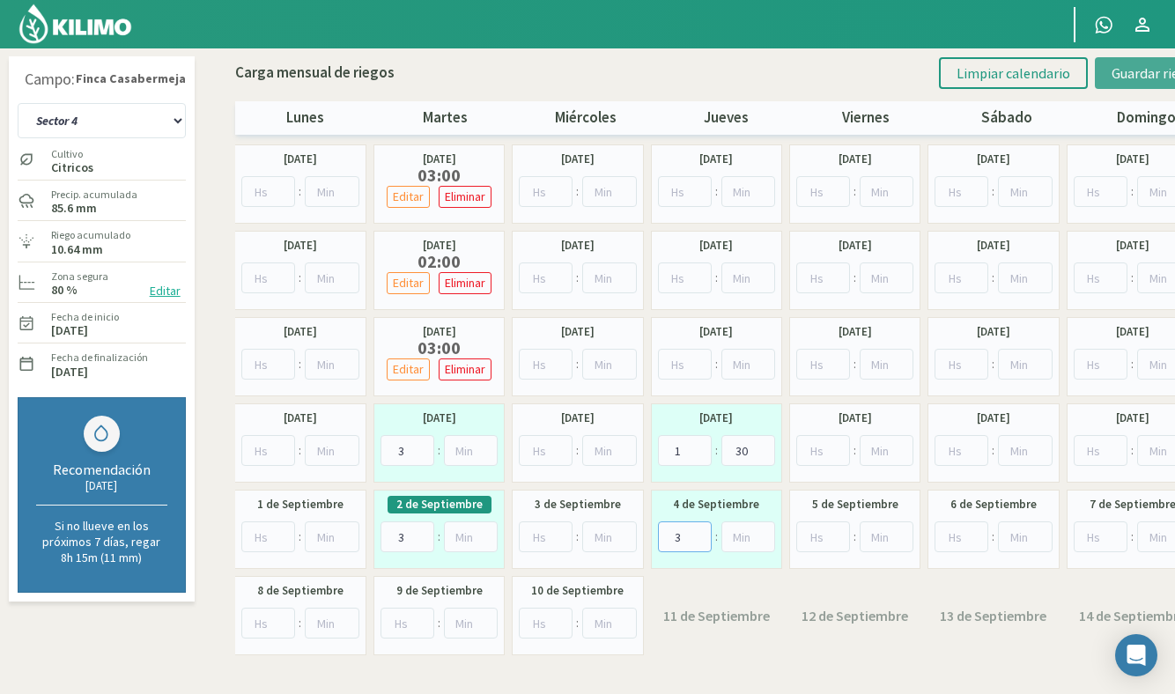
type input "3"
click at [1126, 80] on span "Guardar riegos" at bounding box center [1155, 73] width 89 height 18
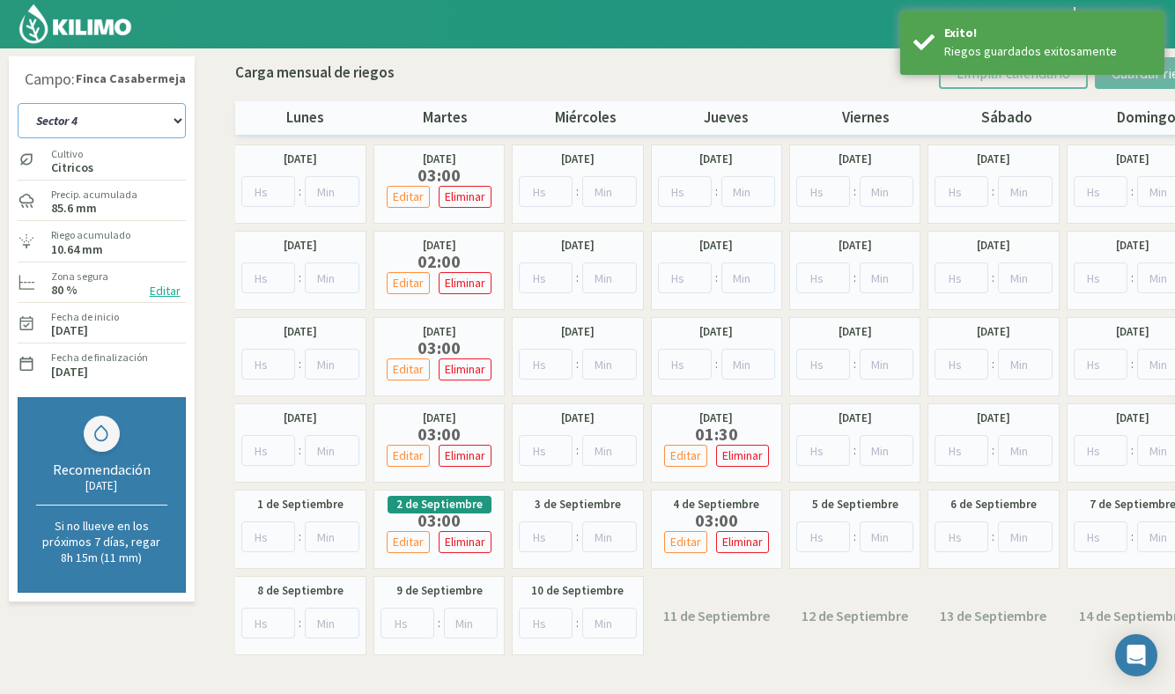
click at [80, 115] on select "Sector 1 Sector 10 Sector 11 Sector 12 Sector 13 Sector 2 Sector 3 Sector 4 Sec…" at bounding box center [102, 120] width 168 height 35
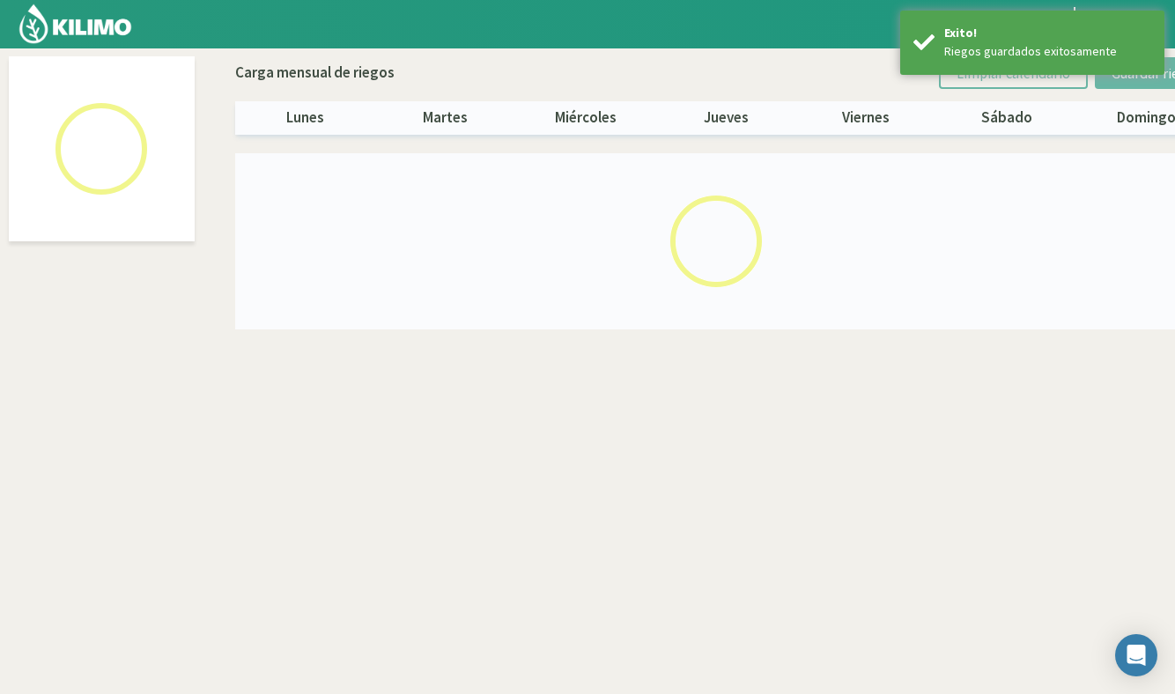
select select "8: Object"
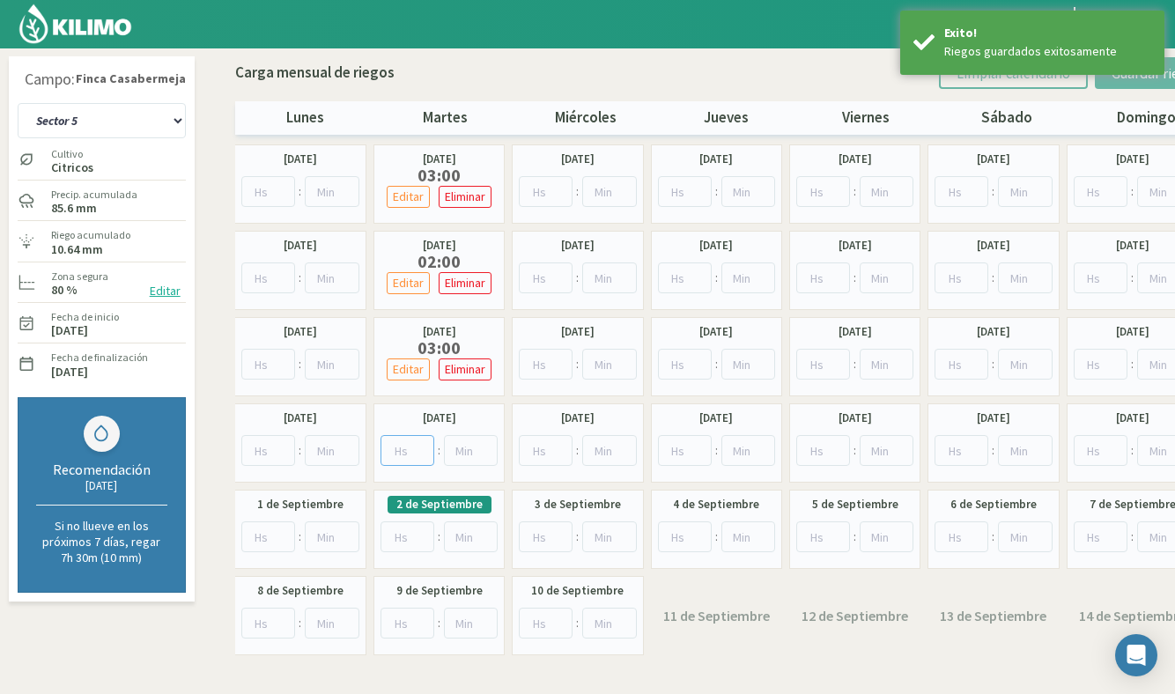
click at [404, 445] on input "number" at bounding box center [407, 450] width 54 height 31
type input "3"
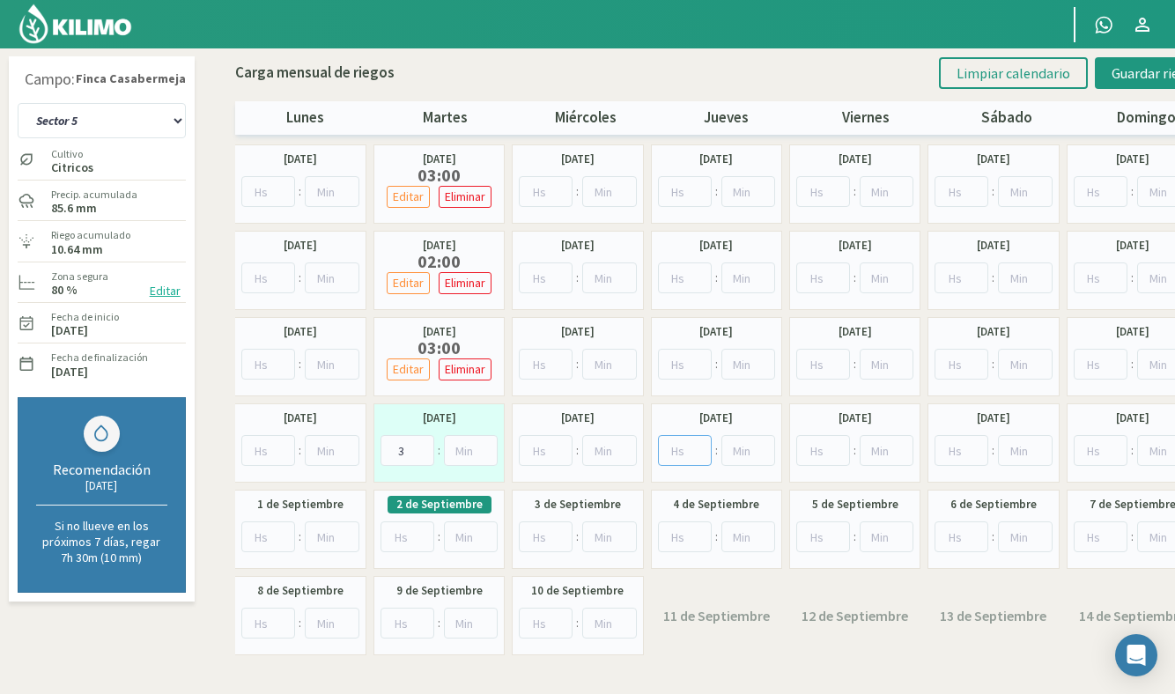
click at [685, 449] on input "number" at bounding box center [685, 450] width 54 height 31
type input "1"
click at [729, 445] on input "number" at bounding box center [748, 450] width 54 height 31
type input "30"
click at [417, 536] on input "0" at bounding box center [407, 536] width 54 height 31
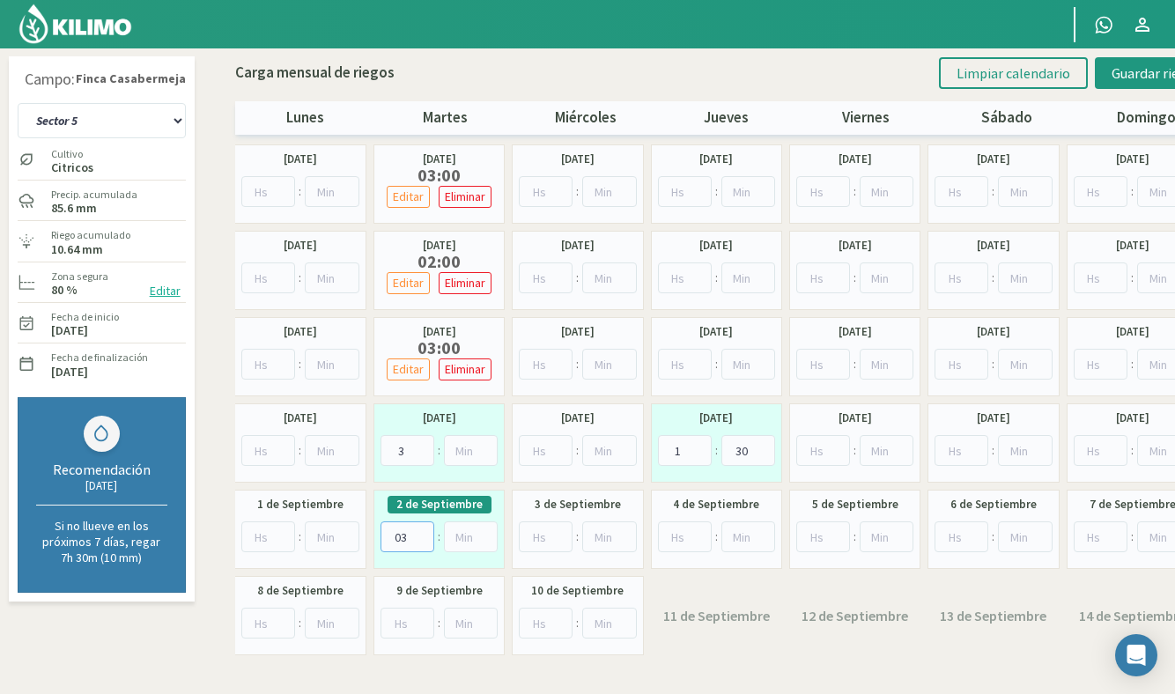
type input "03"
click at [680, 534] on input "number" at bounding box center [685, 536] width 54 height 31
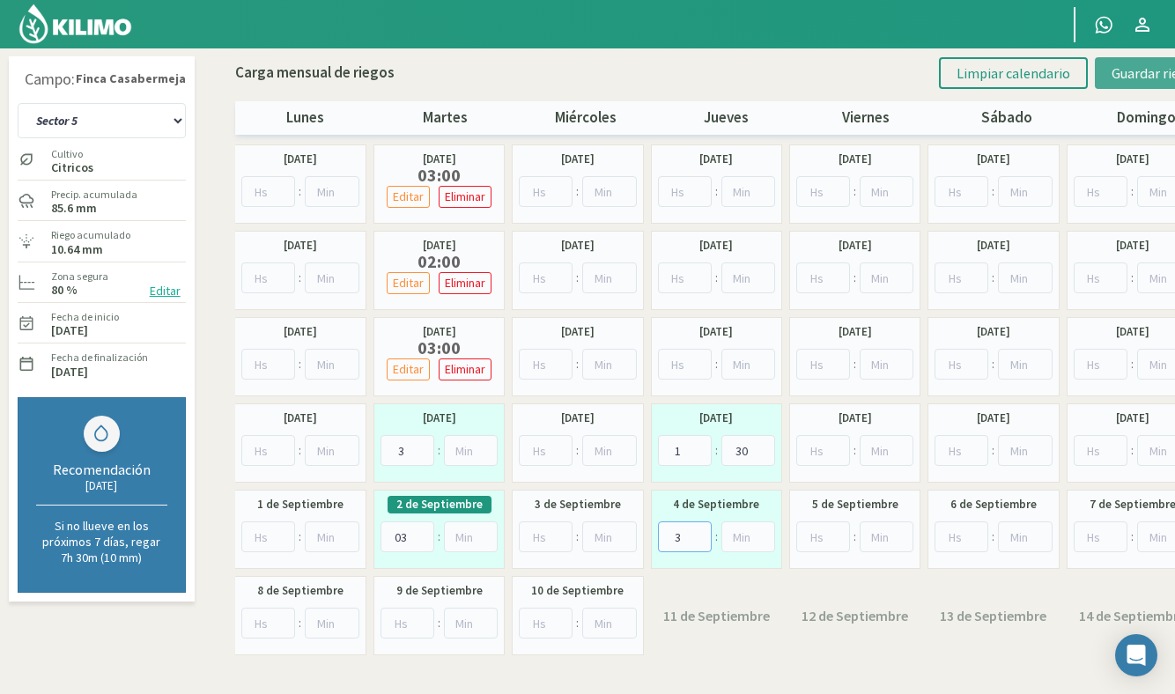
type input "3"
click at [1131, 75] on span "Guardar riegos" at bounding box center [1155, 73] width 89 height 18
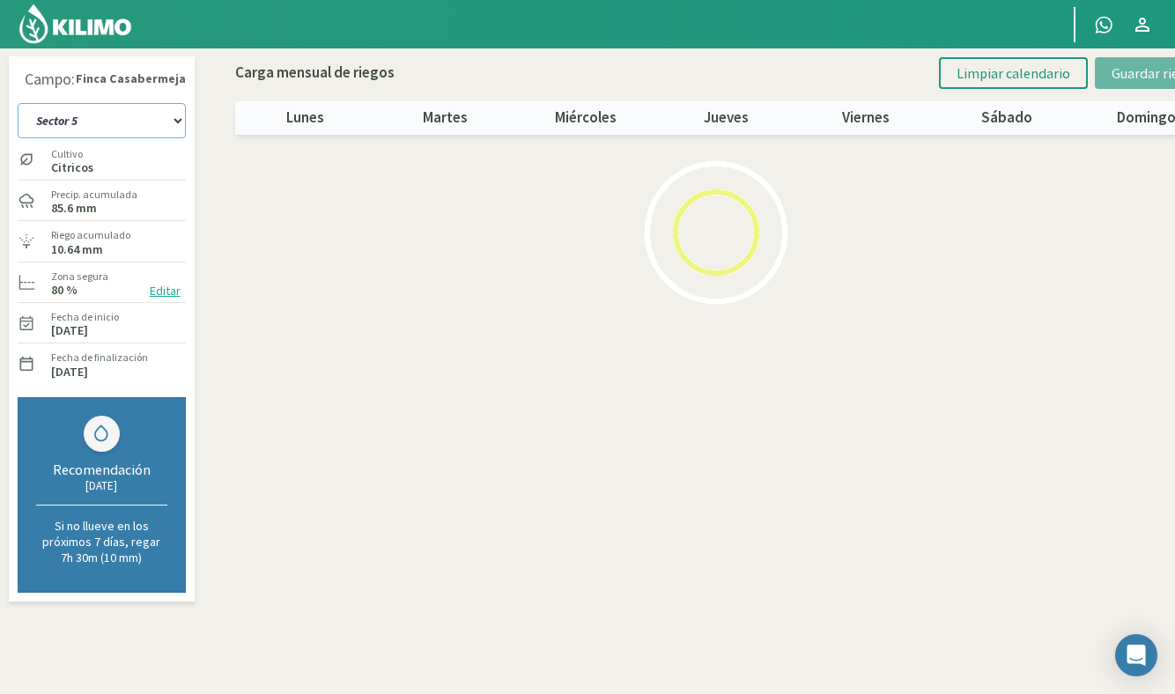
click at [79, 127] on select "Sector 1 Sector 10 Sector 11 Sector 12 Sector 13 Sector 2 Sector 3 Sector 4 Sec…" at bounding box center [102, 120] width 168 height 35
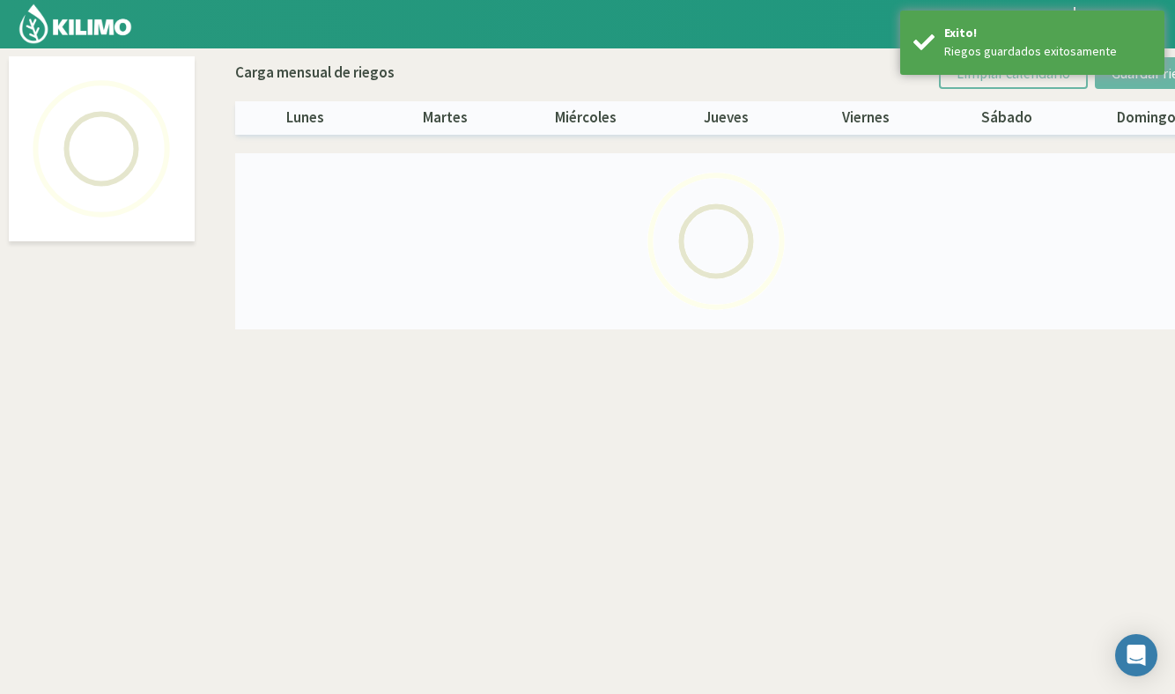
select select "9: Object"
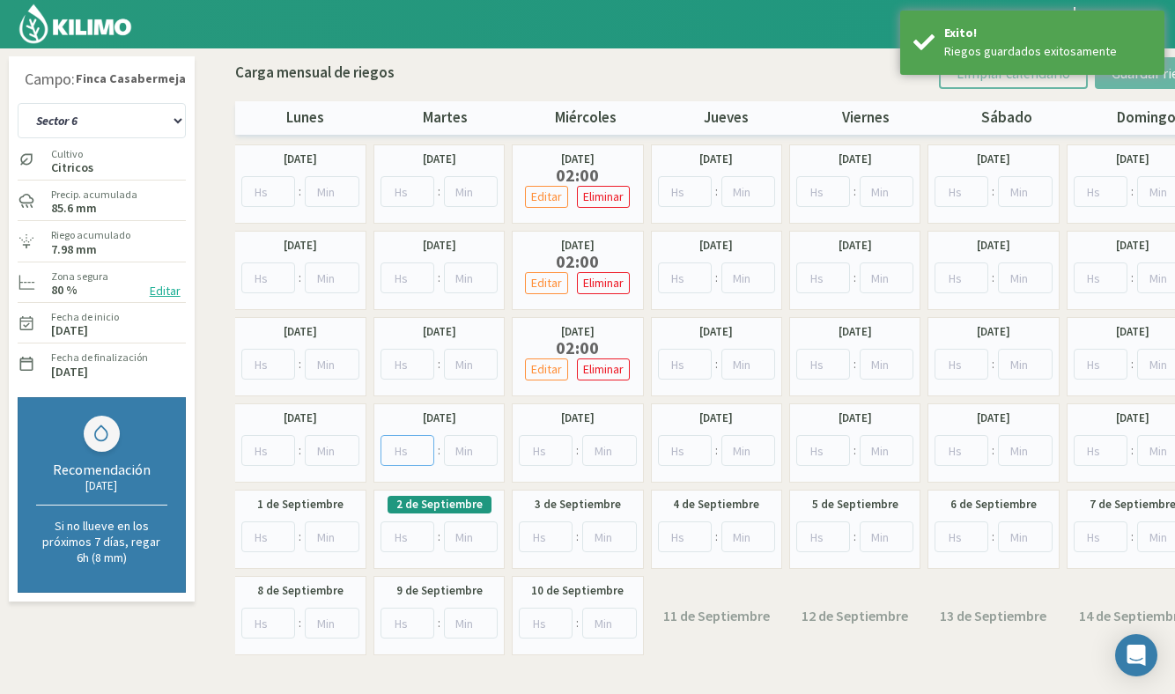
click at [406, 449] on input "number" at bounding box center [407, 450] width 54 height 31
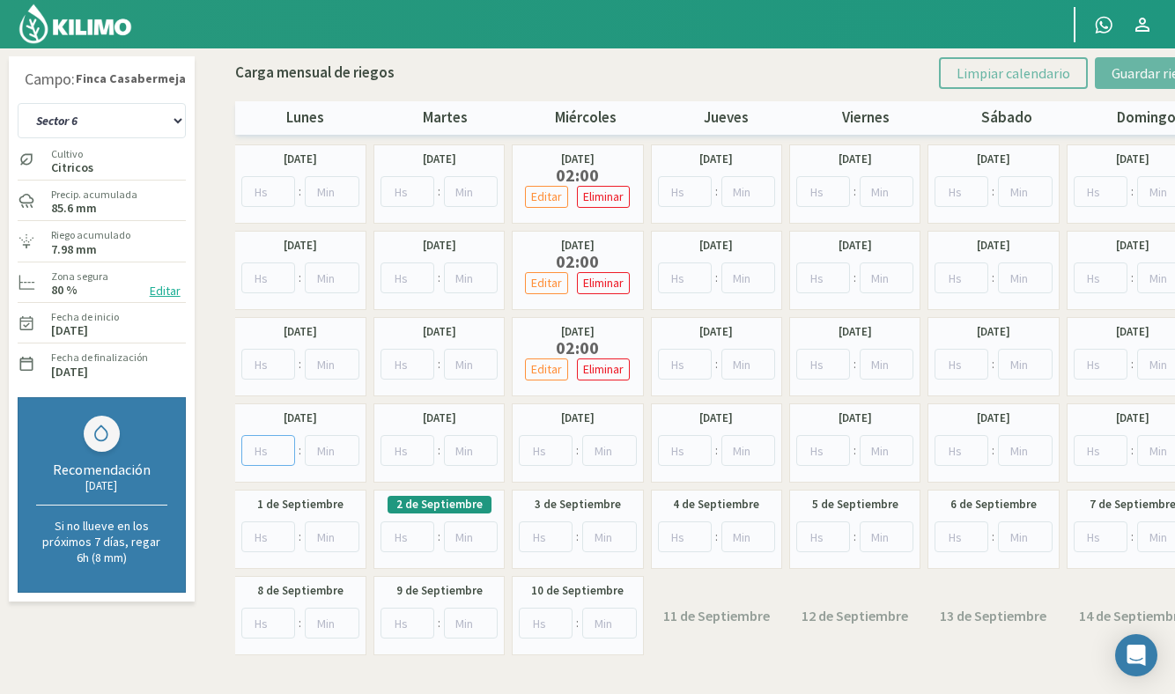
click at [271, 454] on input "number" at bounding box center [268, 450] width 55 height 31
type input "2"
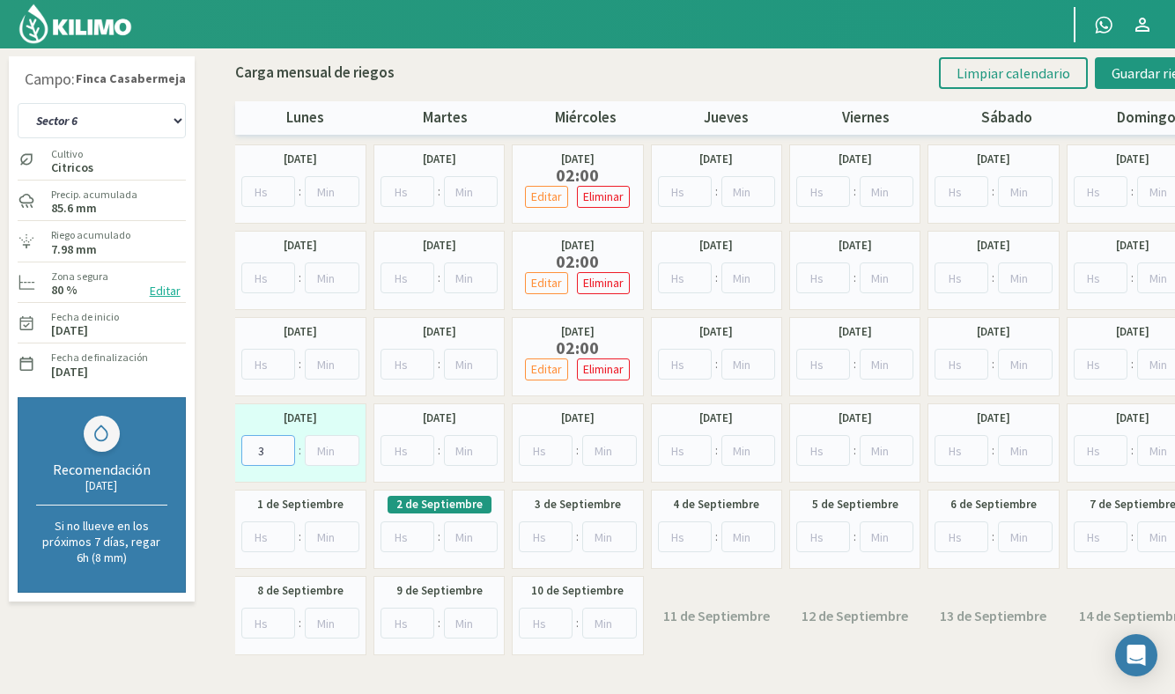
type input "3"
click at [540, 450] on input "number" at bounding box center [546, 450] width 54 height 31
type input "1"
click at [258, 544] on input "number" at bounding box center [268, 536] width 55 height 31
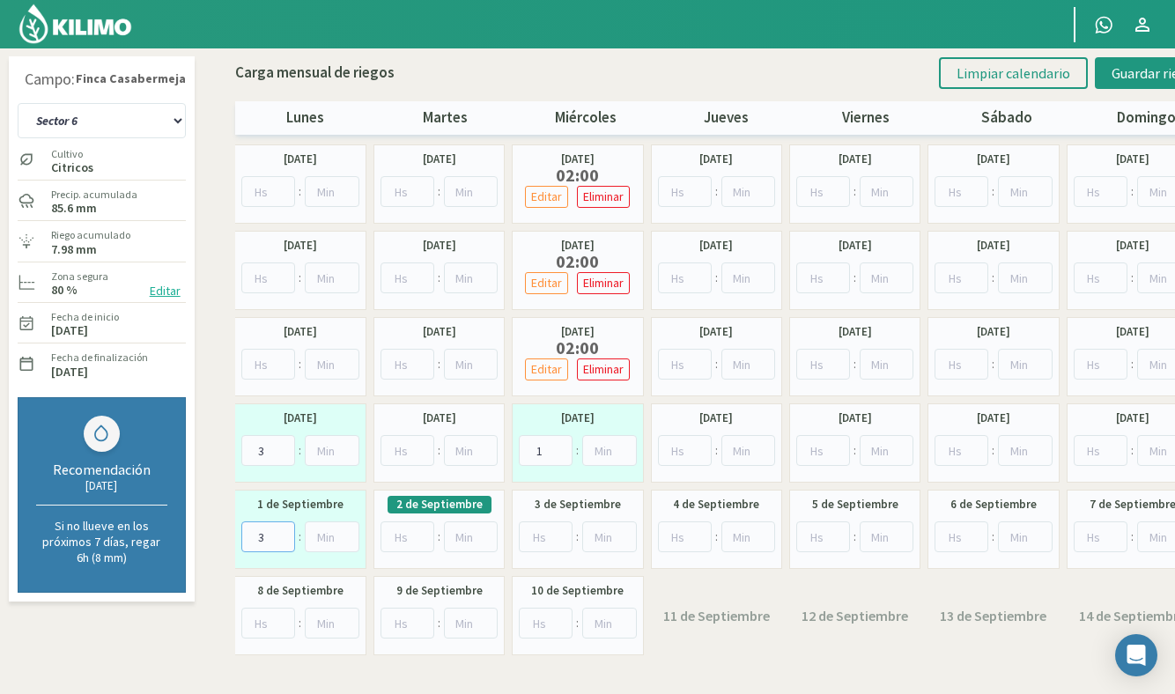
type input "3"
click at [538, 533] on input "number" at bounding box center [546, 536] width 54 height 31
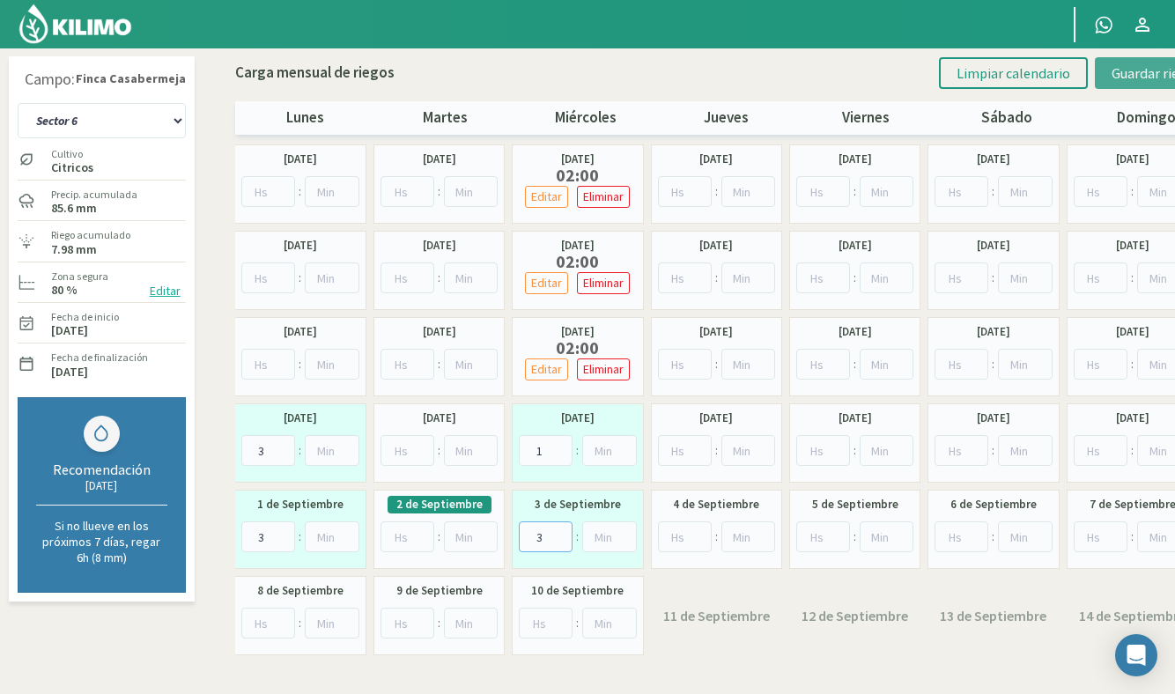
type input "3"
click at [1150, 70] on span "Guardar riegos" at bounding box center [1155, 73] width 89 height 18
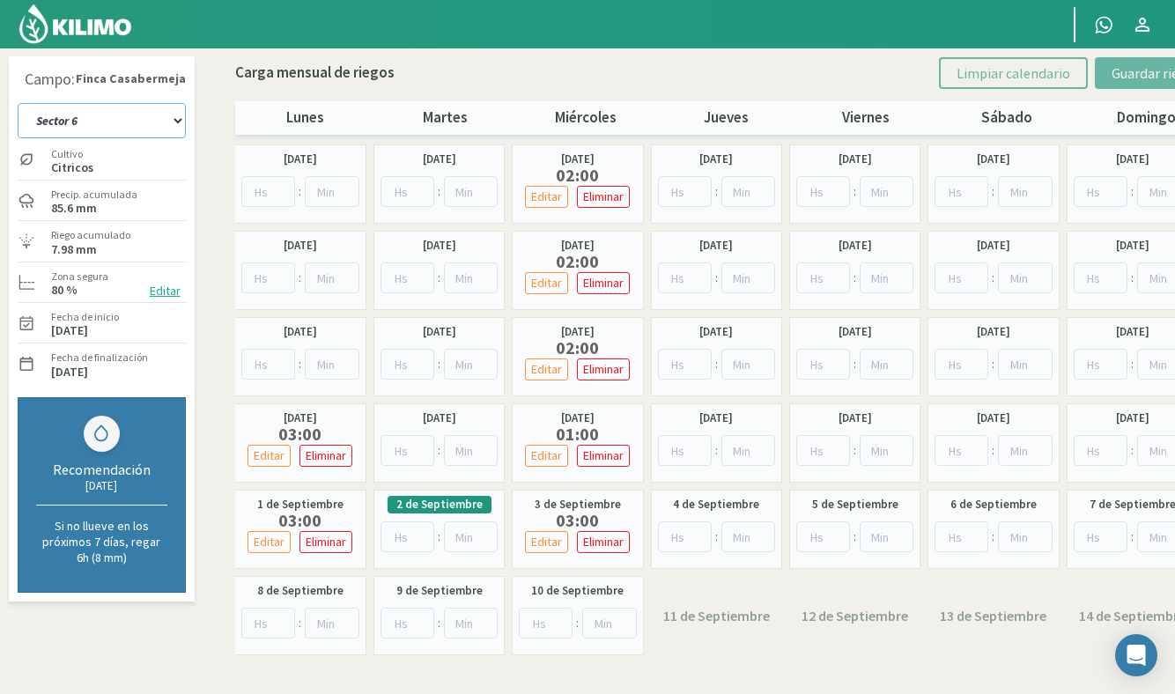
click at [96, 107] on select "Sector 1 Sector 10 Sector 11 Sector 12 Sector 13 Sector 2 Sector 3 Sector 4 Sec…" at bounding box center [102, 120] width 168 height 35
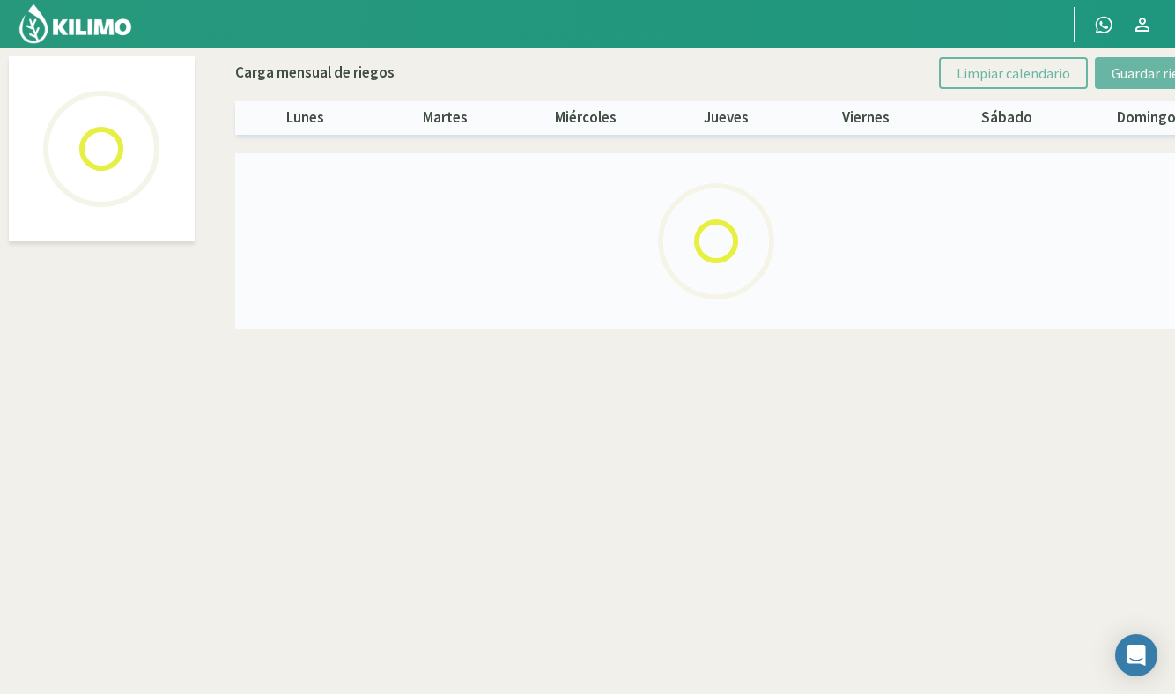
select select "10: Object"
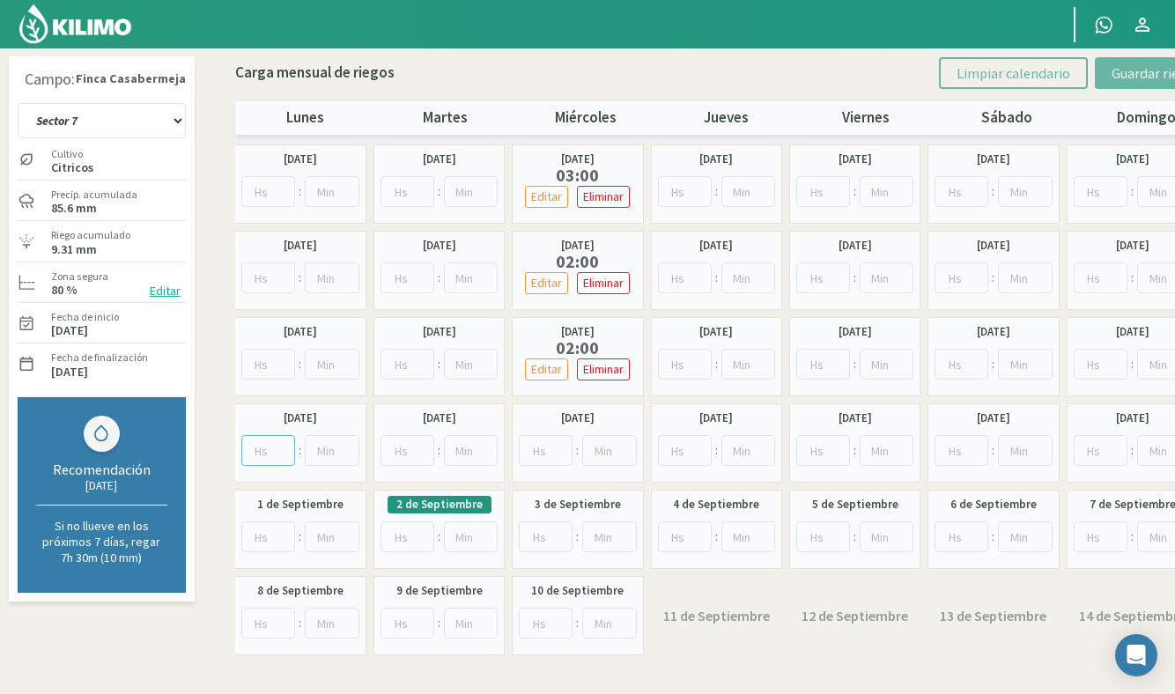
click at [273, 451] on input "number" at bounding box center [268, 450] width 55 height 31
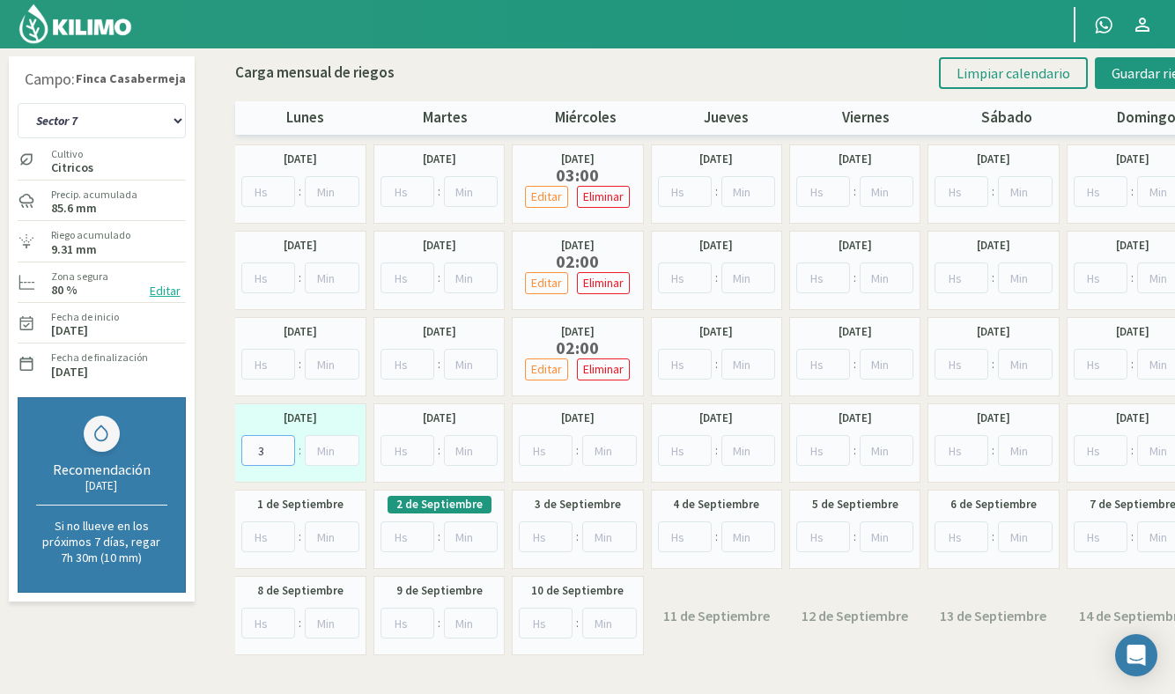
type input "3"
click at [548, 446] on input "number" at bounding box center [546, 450] width 54 height 31
type input "1"
click at [265, 534] on input "number" at bounding box center [268, 536] width 55 height 31
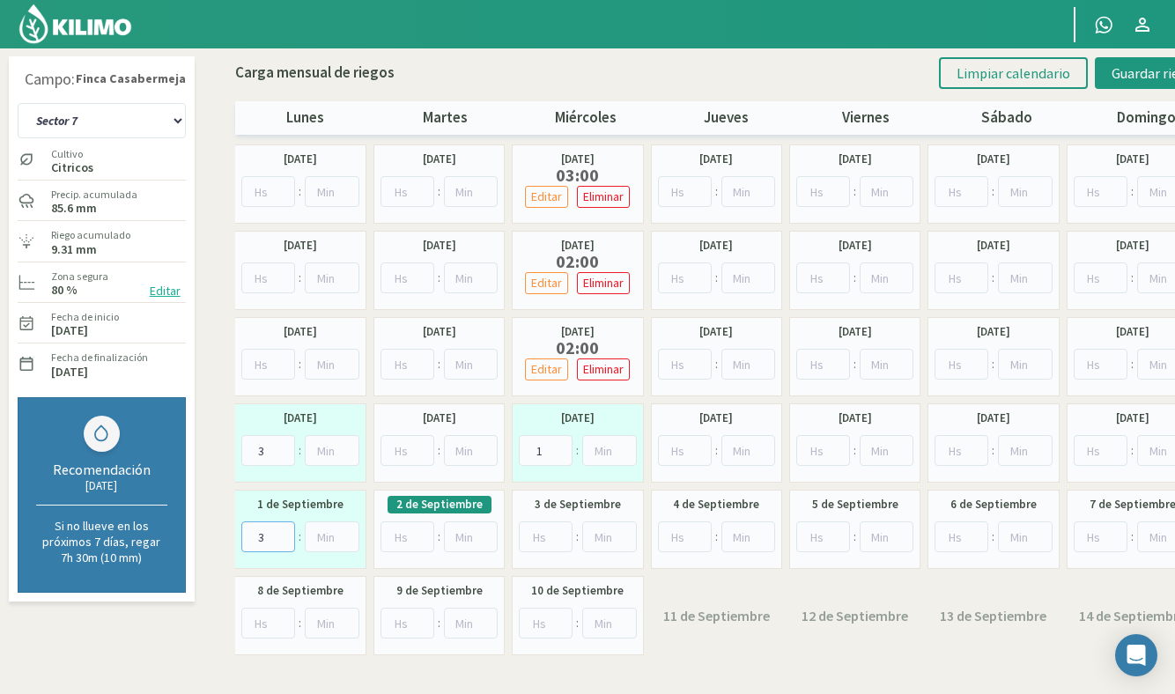
type input "3"
click at [534, 537] on input "number" at bounding box center [546, 536] width 54 height 31
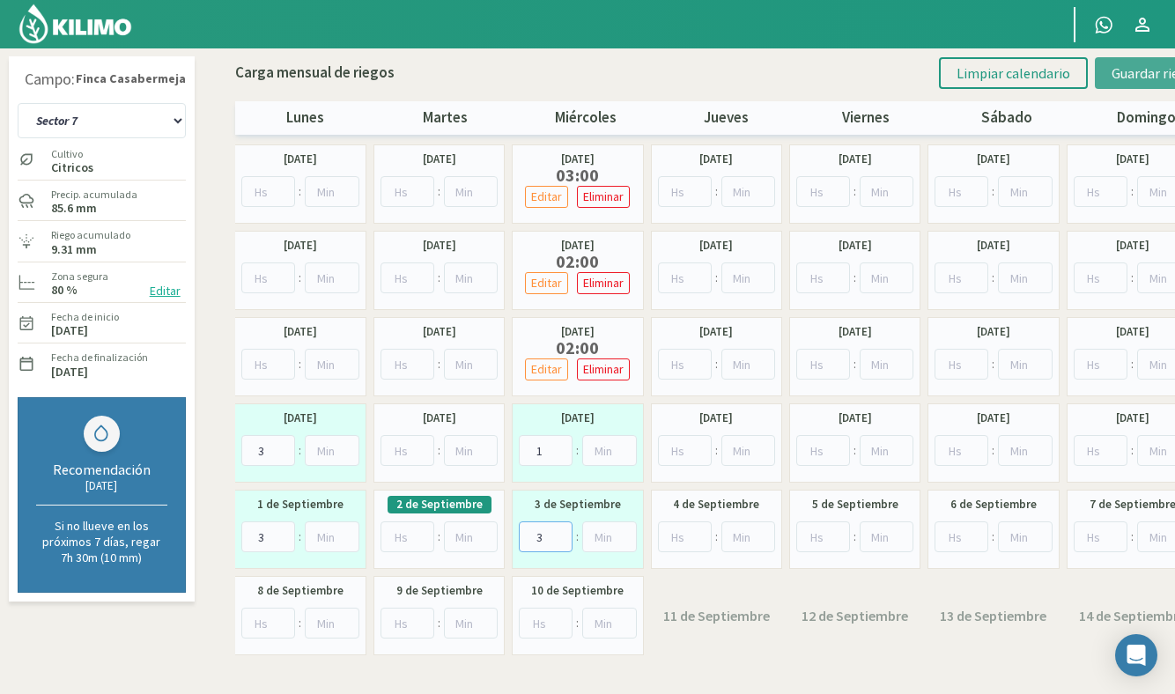
type input "3"
click at [1145, 65] on span "Guardar riegos" at bounding box center [1155, 73] width 89 height 18
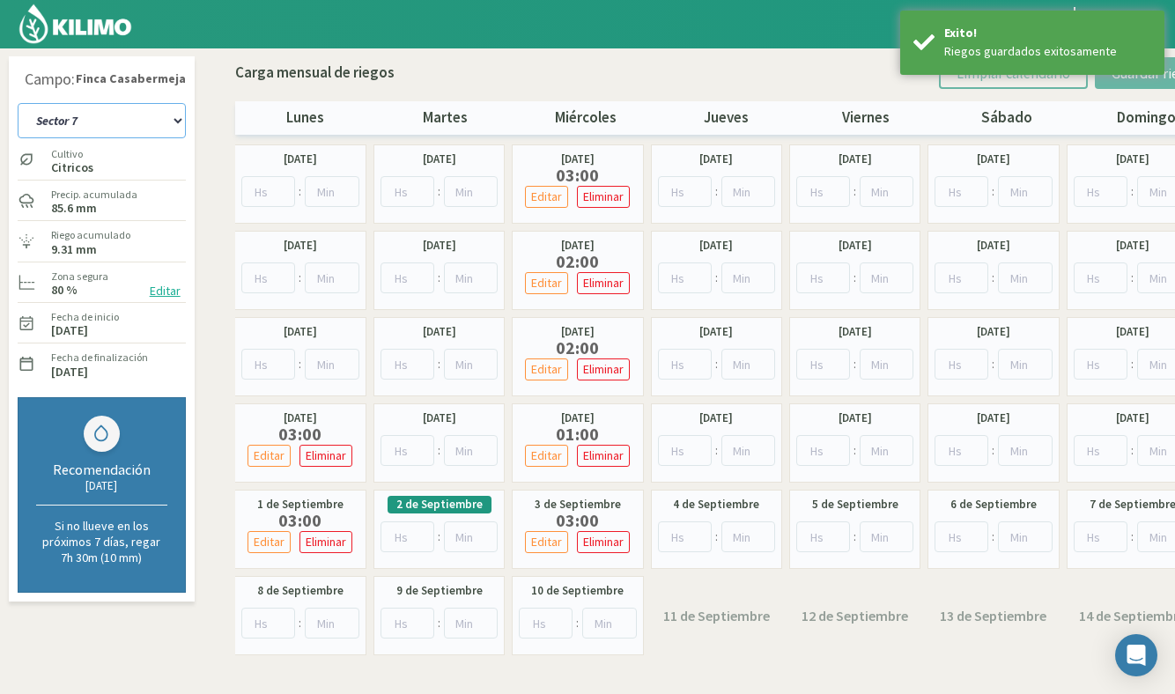
click at [133, 112] on select "Sector 1 Sector 10 Sector 11 Sector 12 Sector 13 Sector 2 Sector 3 Sector 4 Sec…" at bounding box center [102, 120] width 168 height 35
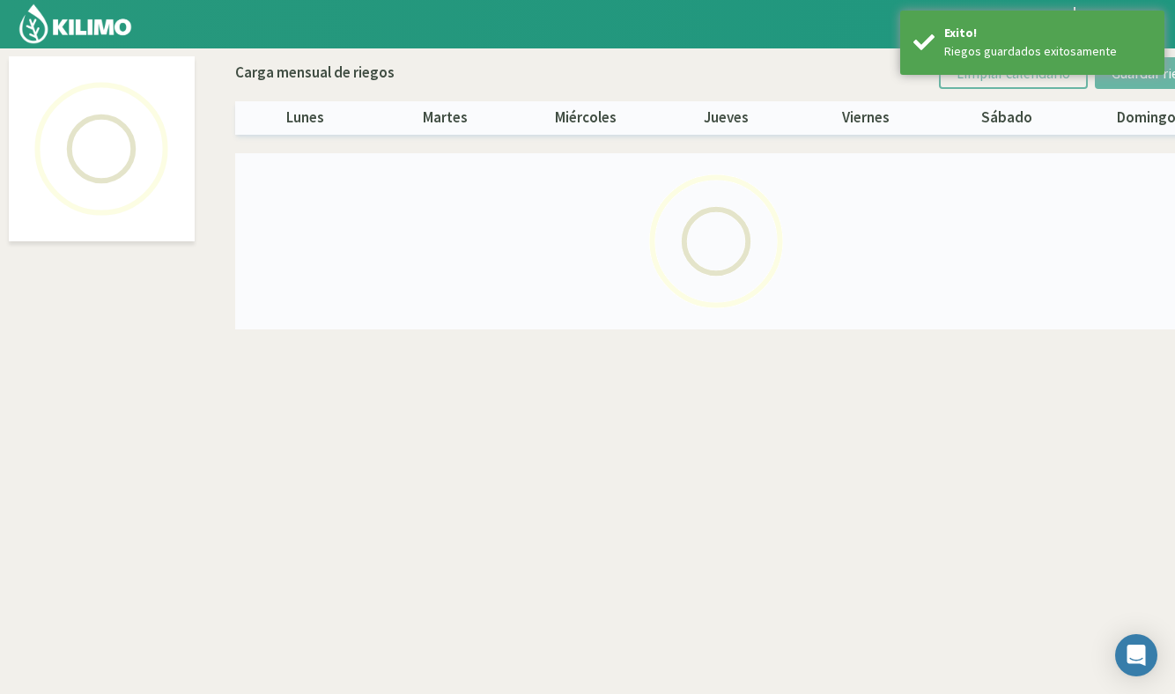
select select "11: Object"
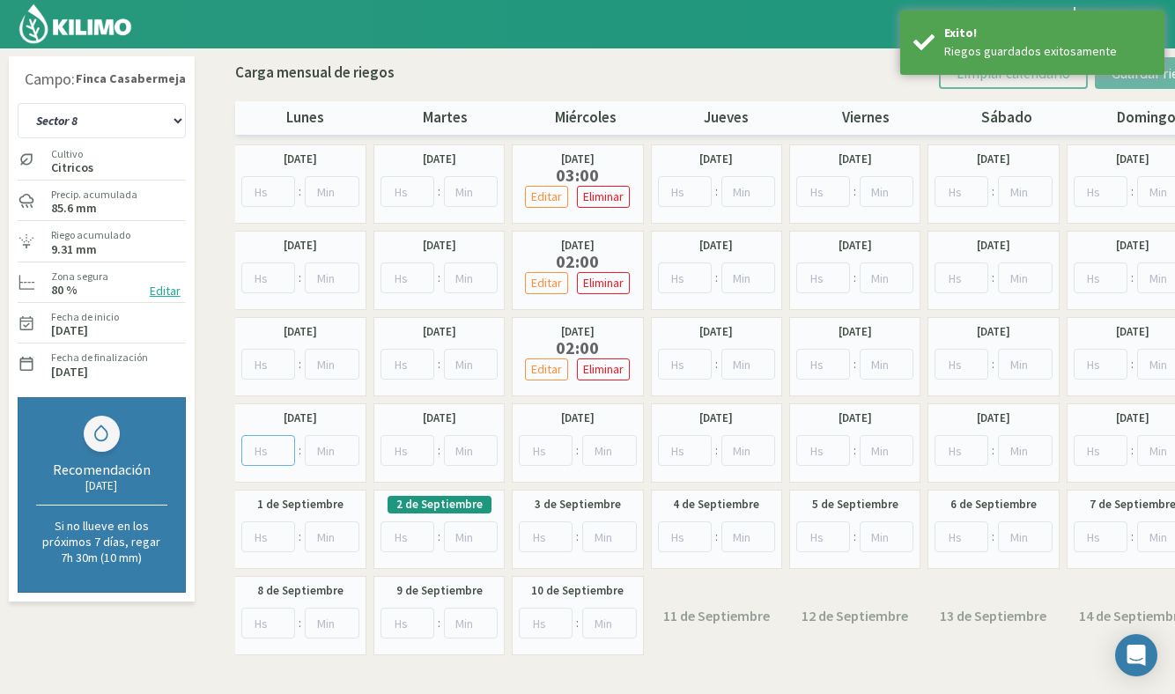
click at [262, 450] on input "number" at bounding box center [268, 450] width 55 height 31
type input "3"
click at [555, 450] on input "0" at bounding box center [546, 450] width 54 height 31
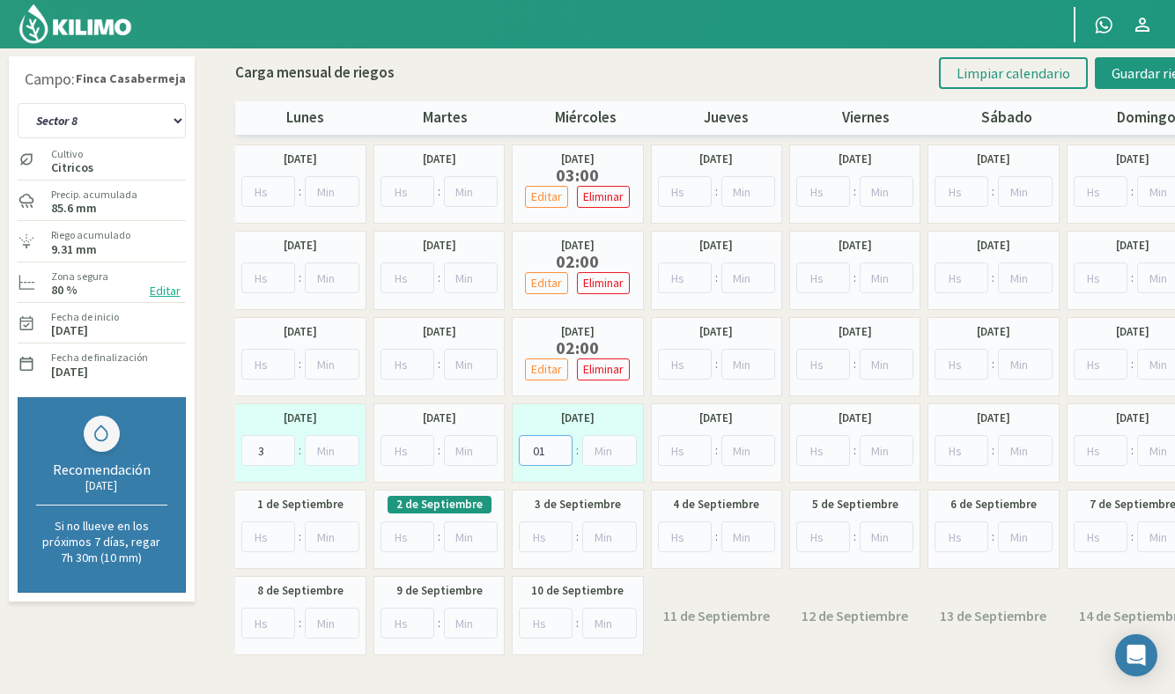
type input "01"
click at [268, 539] on input "number" at bounding box center [268, 536] width 55 height 31
type input "3"
click at [546, 530] on input "number" at bounding box center [546, 536] width 54 height 31
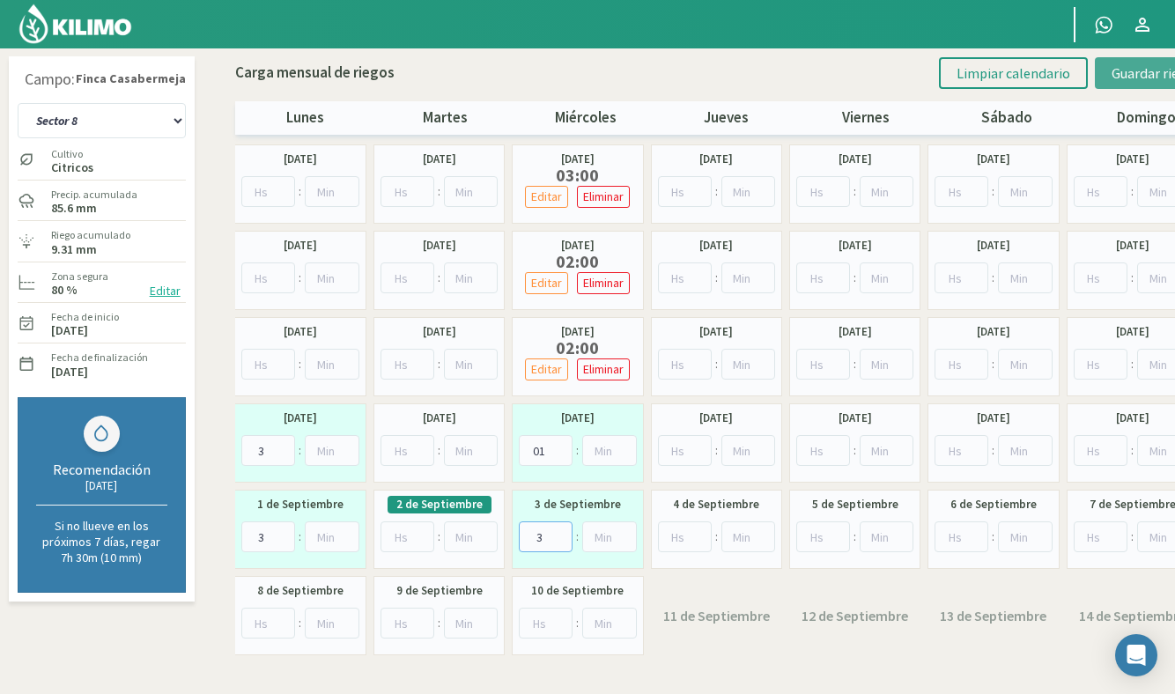
type input "3"
click at [1131, 73] on span "Guardar riegos" at bounding box center [1155, 73] width 89 height 18
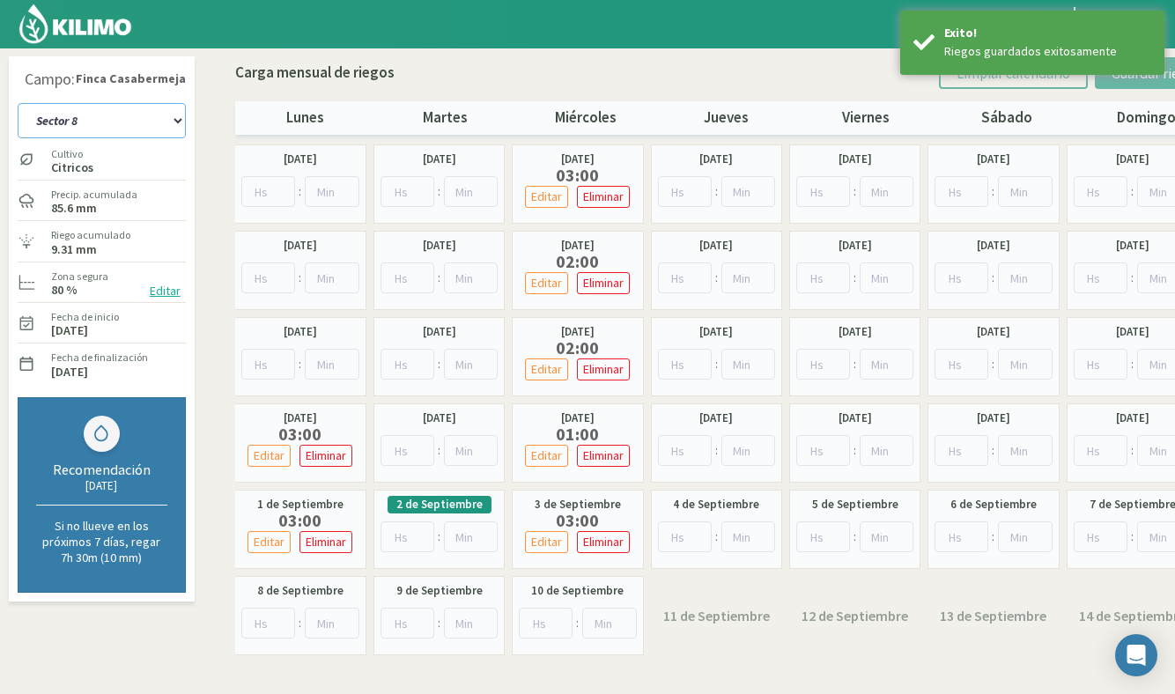
click at [115, 119] on select "Sector 1 Sector 10 Sector 11 Sector 12 Sector 13 Sector 2 Sector 3 Sector 4 Sec…" at bounding box center [102, 120] width 168 height 35
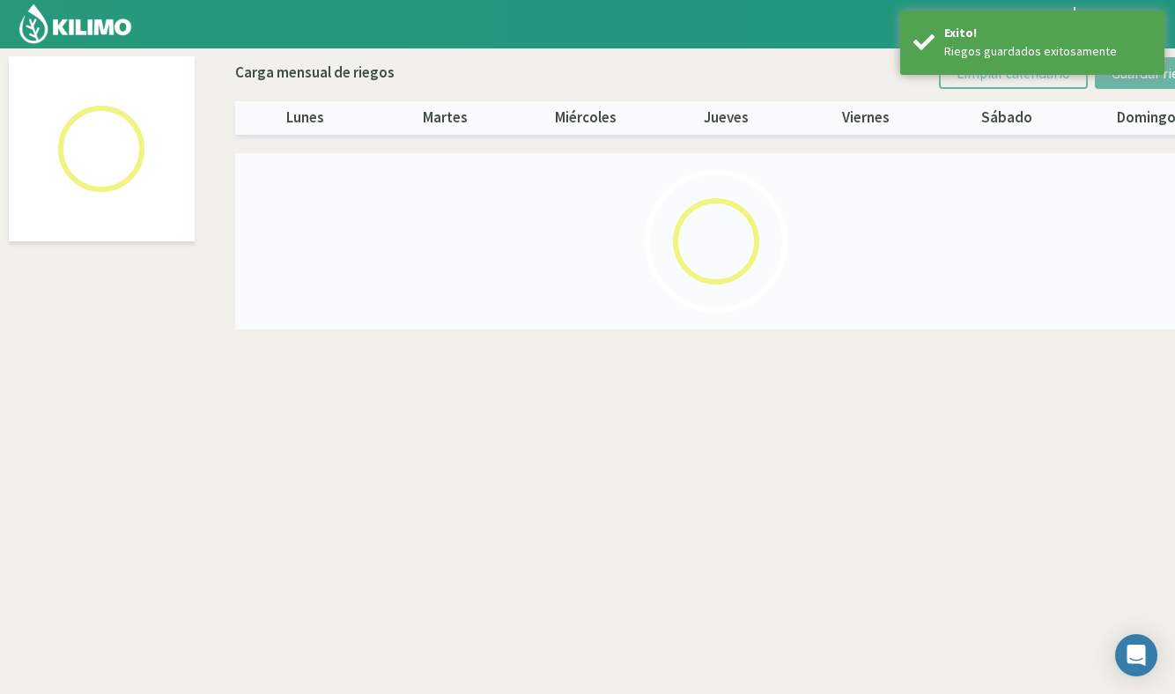
select select "12: Object"
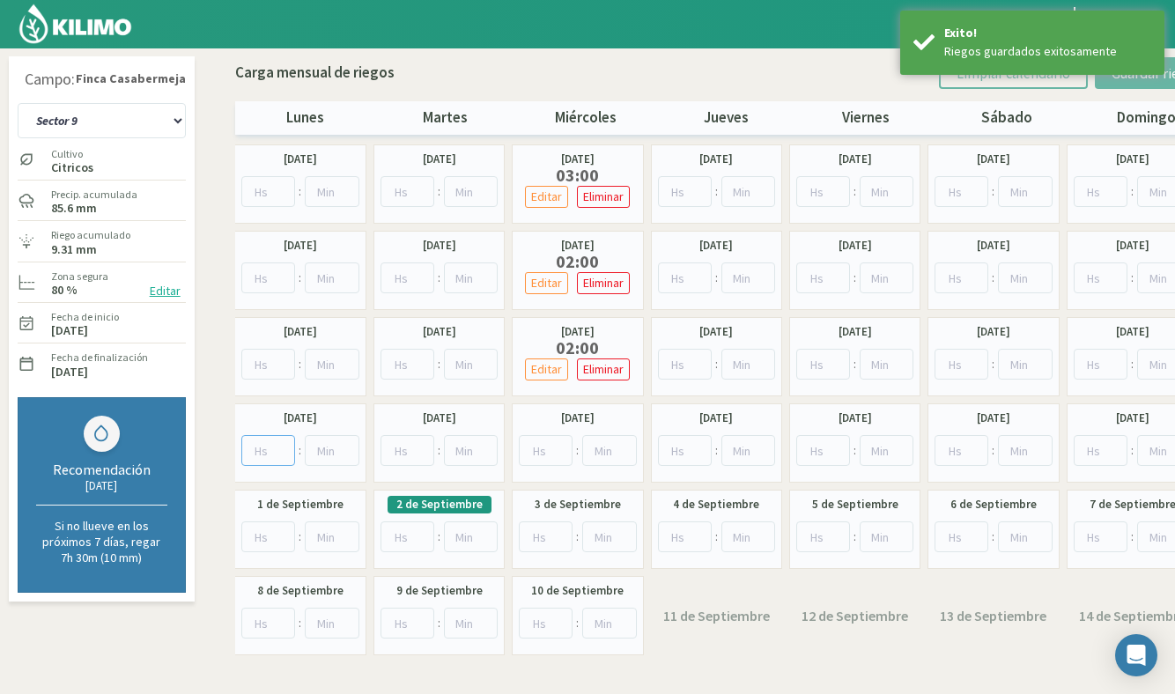
click at [272, 453] on input "number" at bounding box center [268, 450] width 55 height 31
type input "3"
click at [540, 447] on input "number" at bounding box center [546, 450] width 54 height 31
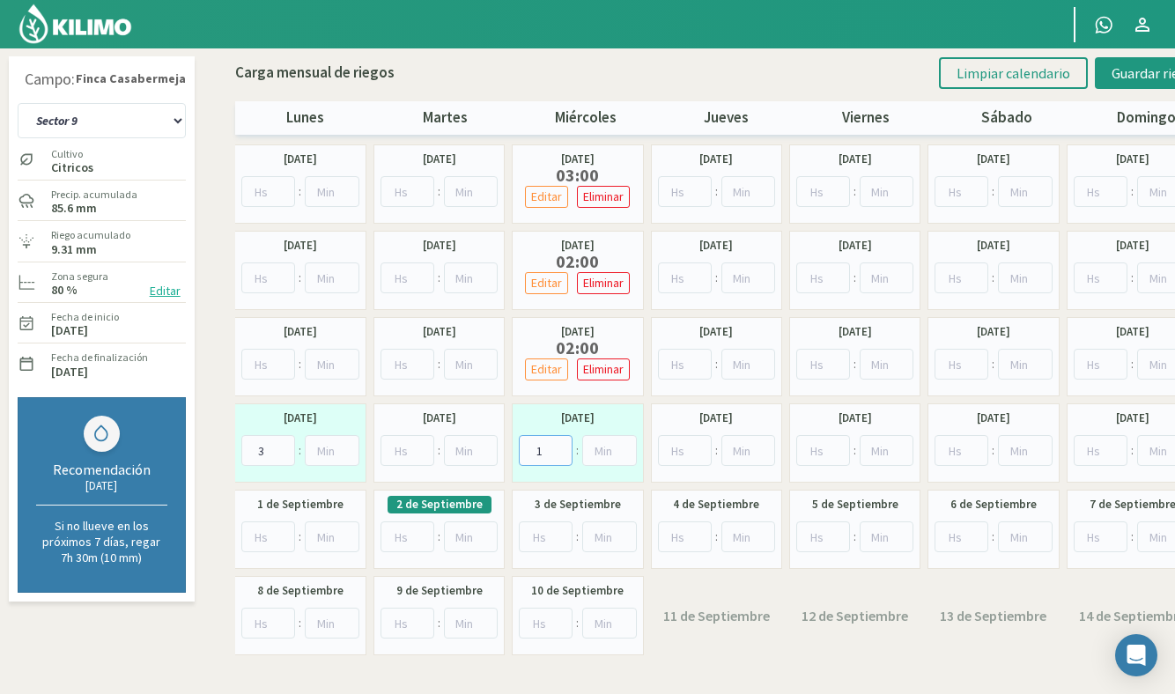
type input "1"
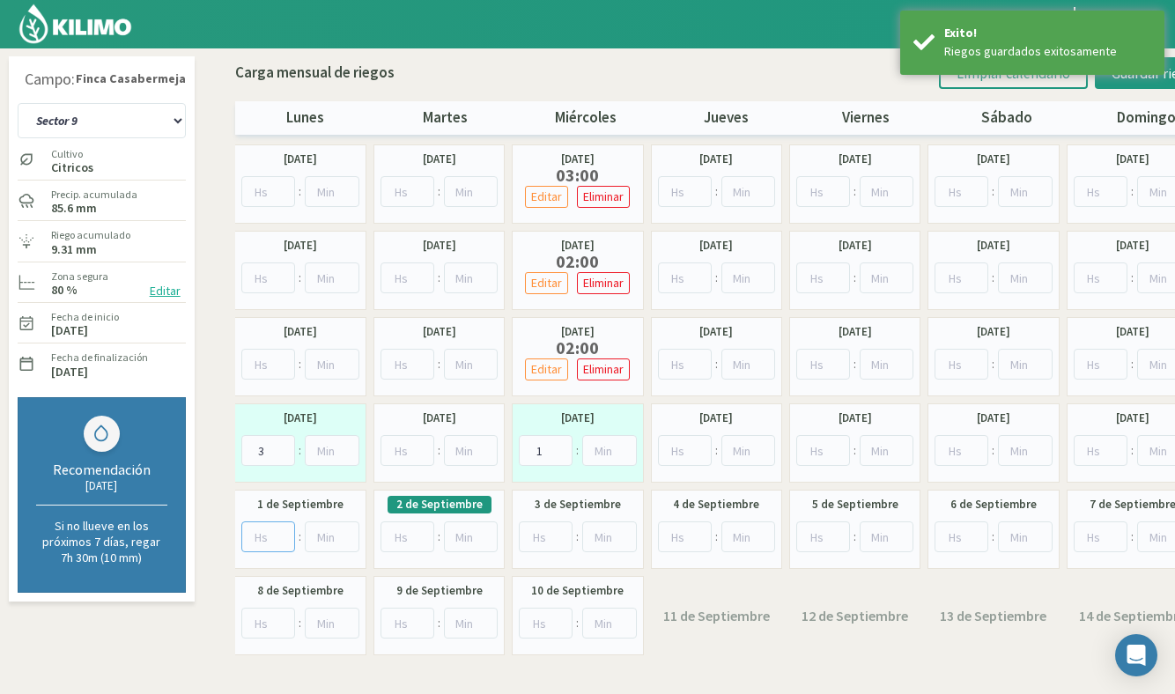
click at [274, 536] on input "number" at bounding box center [268, 536] width 55 height 31
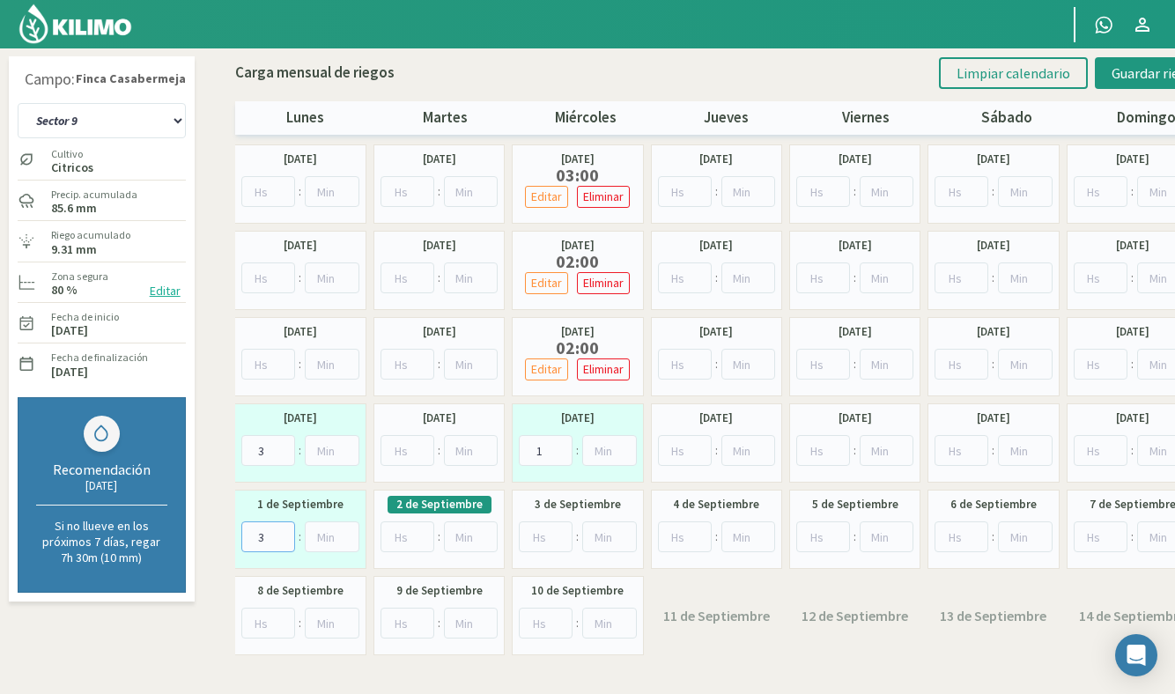
type input "3"
click at [544, 531] on input "number" at bounding box center [546, 536] width 54 height 31
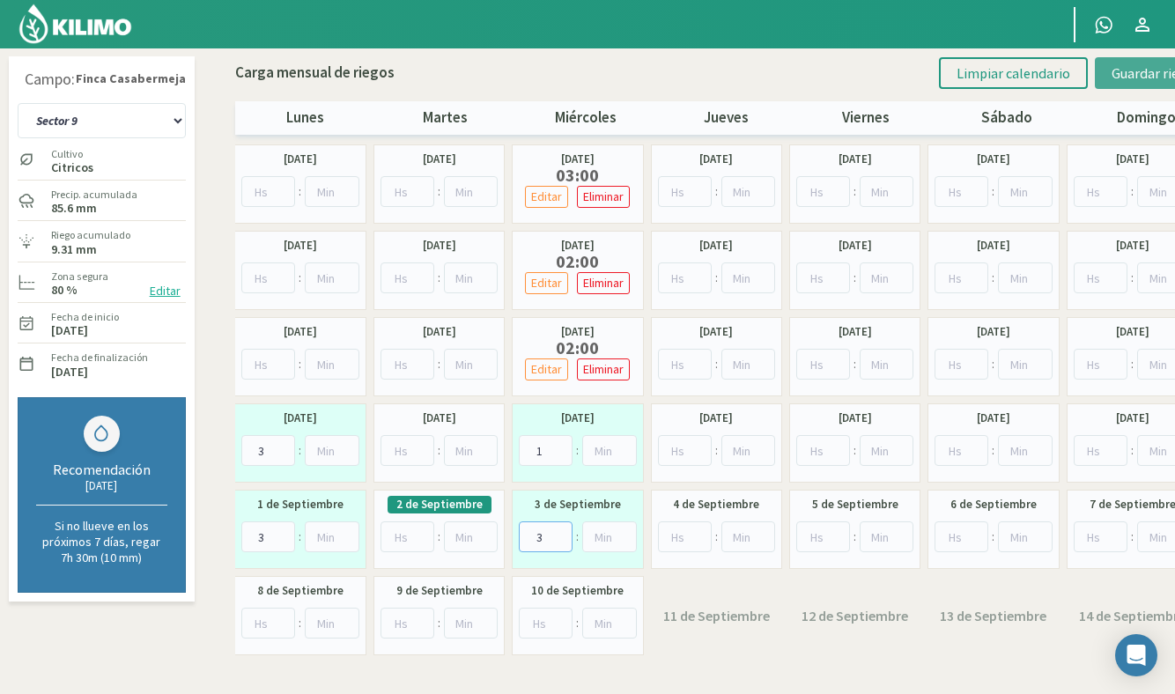
type input "3"
click at [1154, 66] on span "Guardar riegos" at bounding box center [1155, 73] width 89 height 18
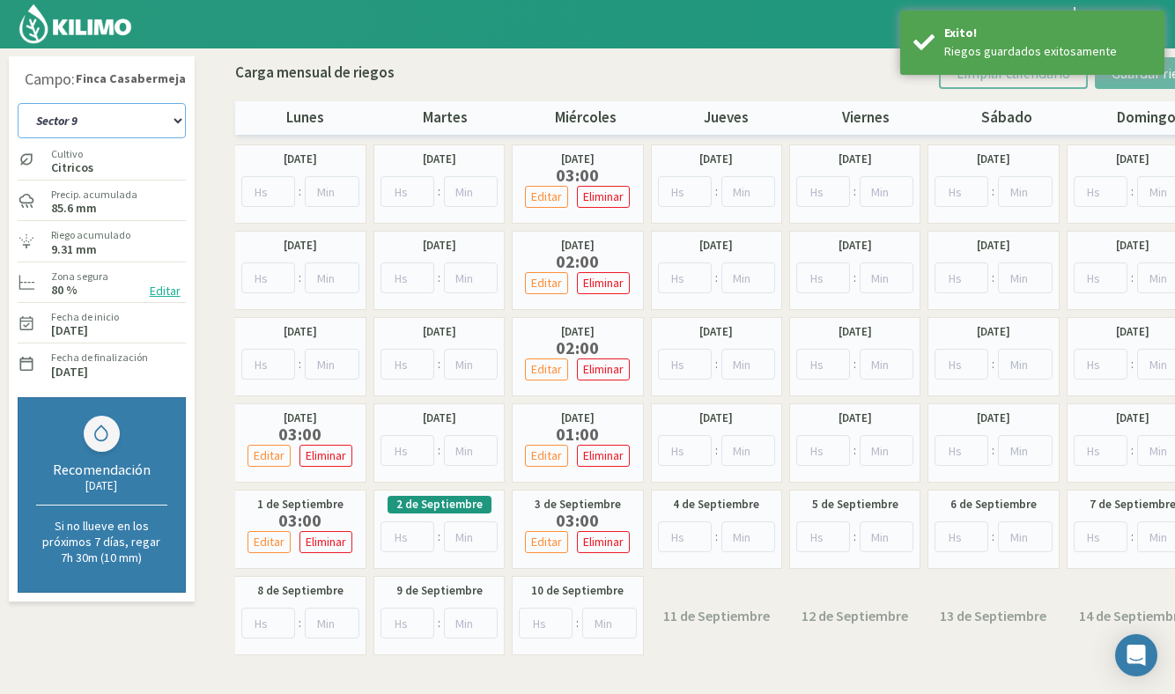
click at [140, 107] on select "Sector 1 Sector 10 Sector 11 Sector 12 Sector 13 Sector 2 Sector 3 Sector 4 Sec…" at bounding box center [102, 120] width 168 height 35
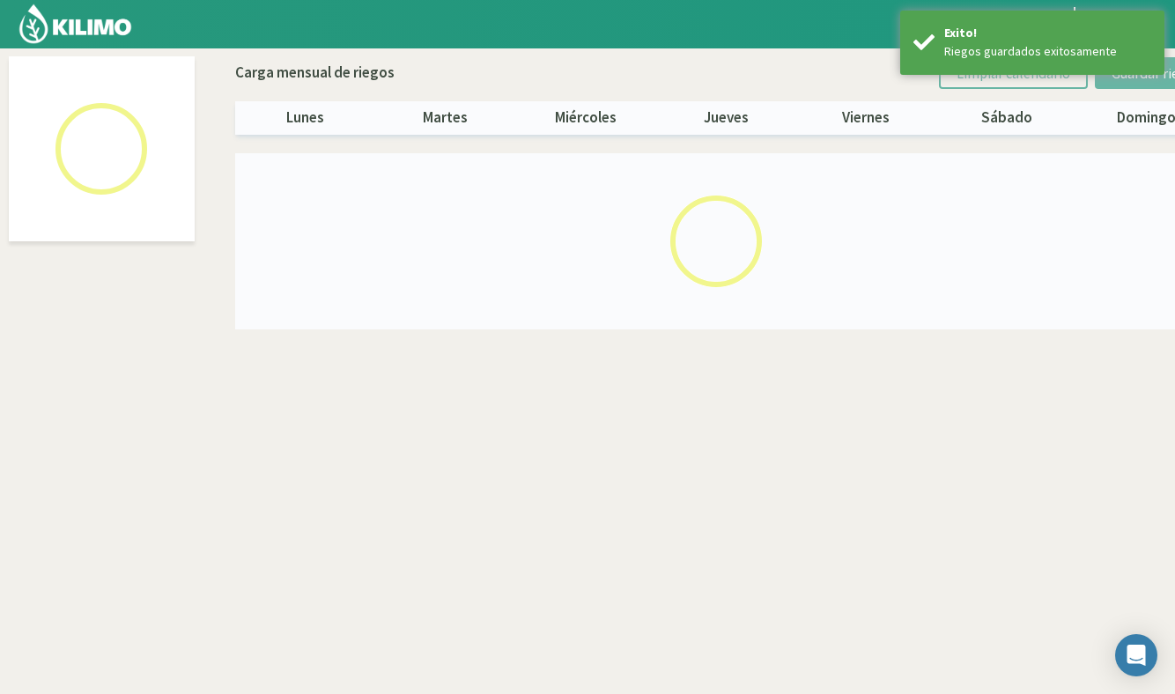
select select "1: Object"
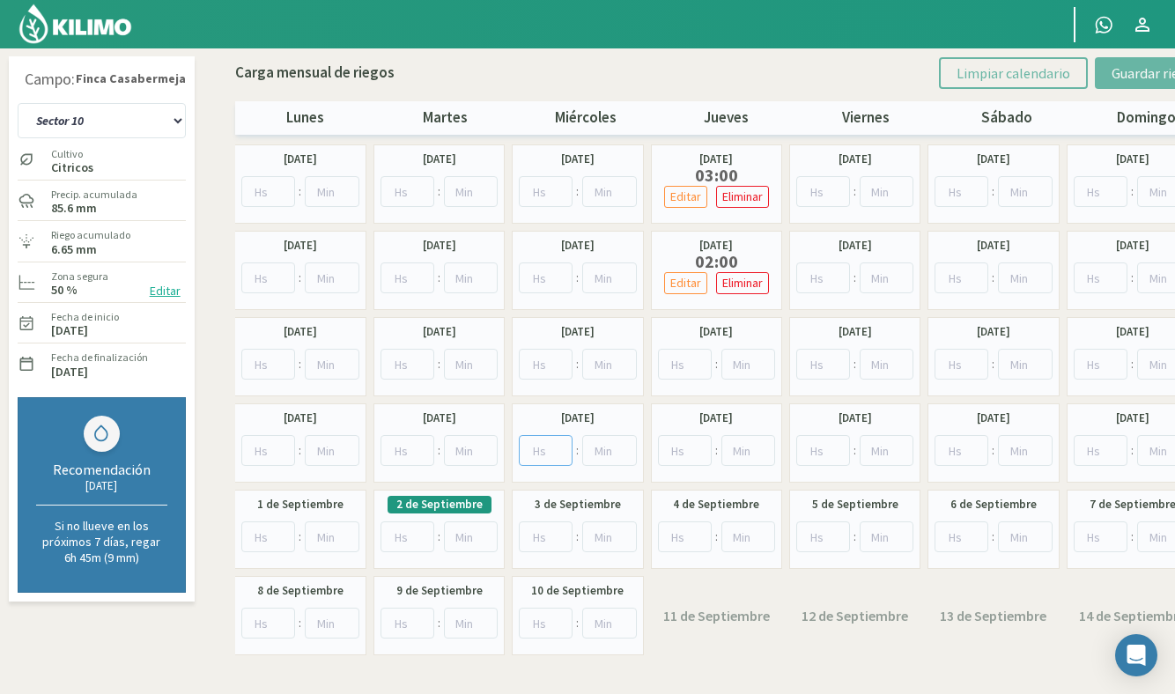
click at [548, 453] on input "number" at bounding box center [546, 450] width 54 height 31
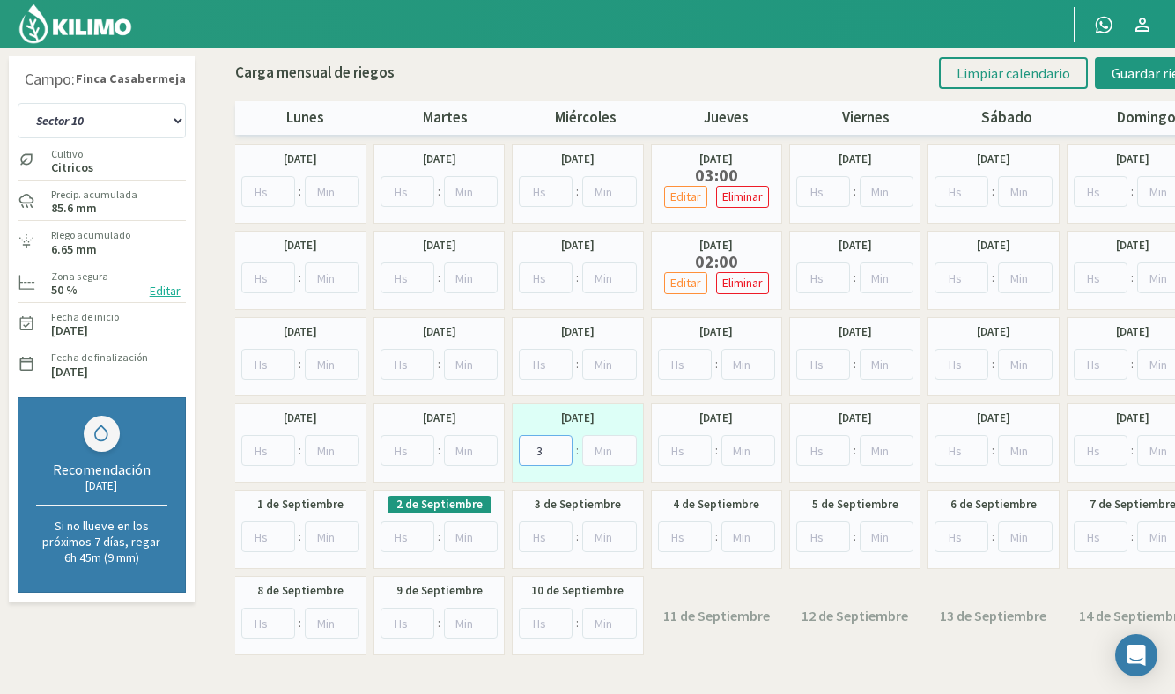
type input "3"
click at [816, 452] on input "number" at bounding box center [823, 450] width 54 height 31
type input "1"
click at [548, 542] on input "number" at bounding box center [546, 536] width 54 height 31
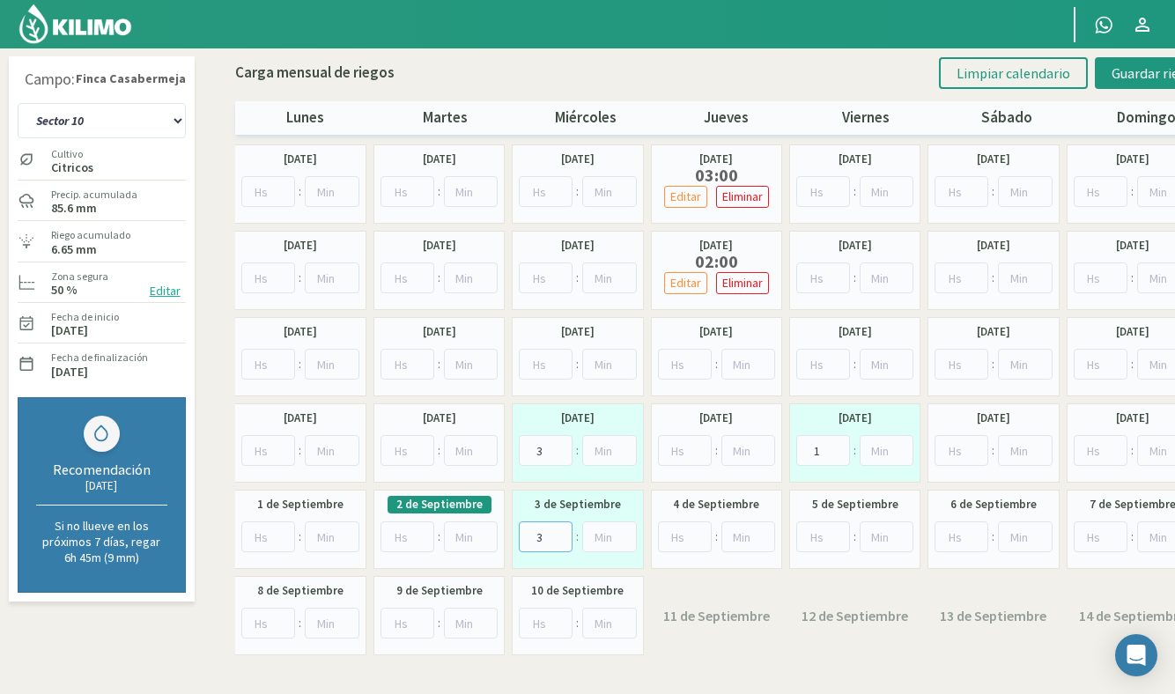
type input "3"
click at [827, 538] on input "number" at bounding box center [823, 536] width 54 height 31
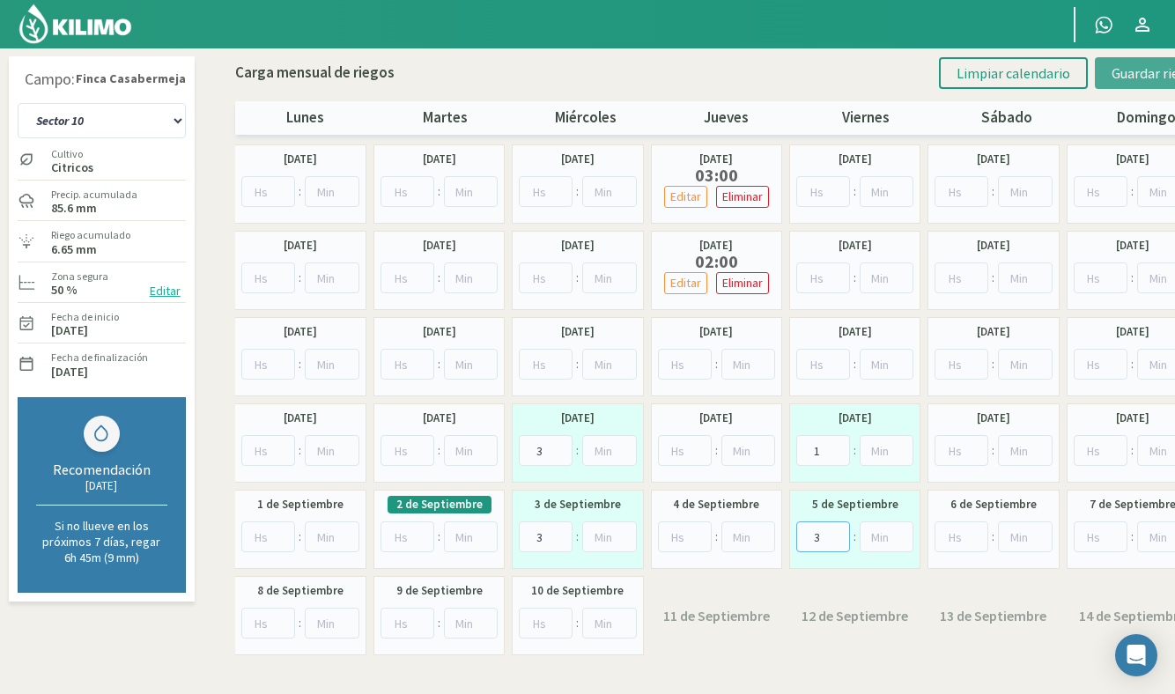
type input "3"
click at [1145, 75] on span "Guardar riegos" at bounding box center [1155, 73] width 89 height 18
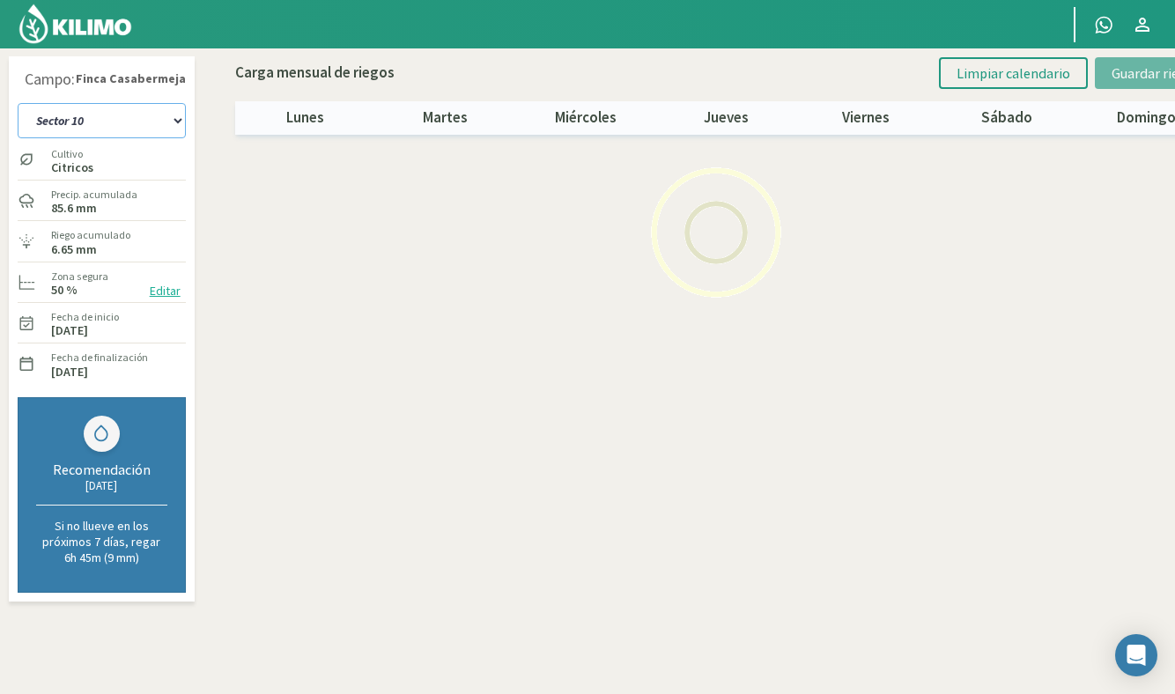
click at [131, 115] on select "Sector 1 Sector 10 Sector 11 Sector 12 Sector 13 Sector 2 Sector 3 Sector 4 Sec…" at bounding box center [102, 120] width 168 height 35
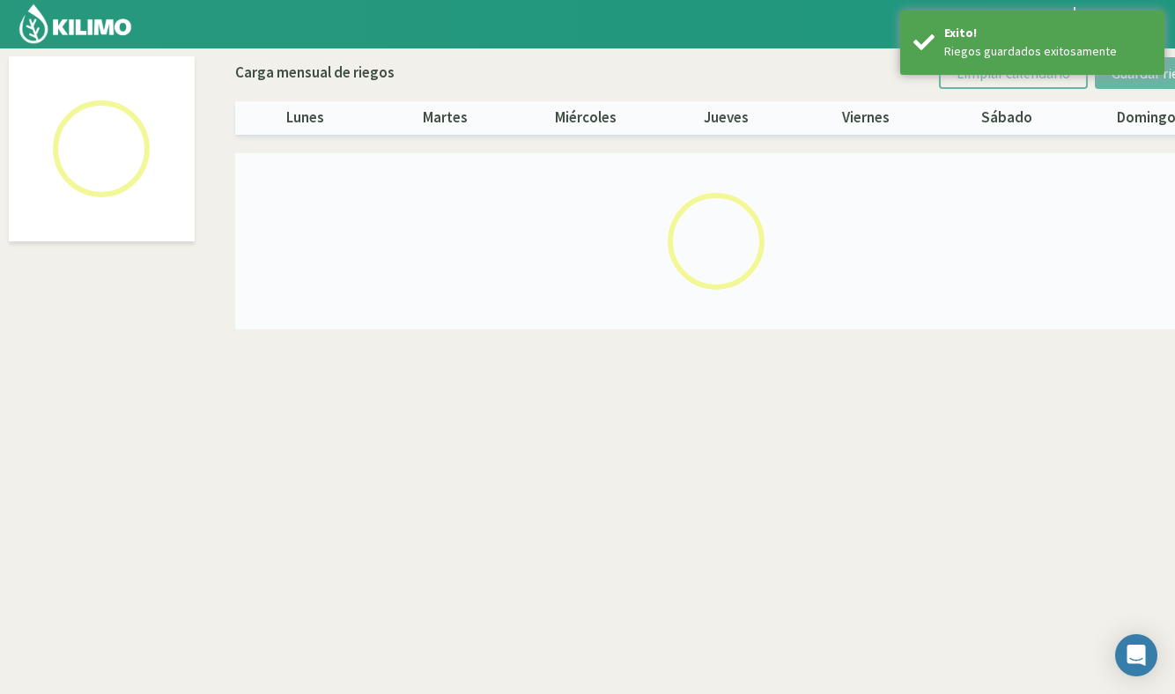
select select "2: Object"
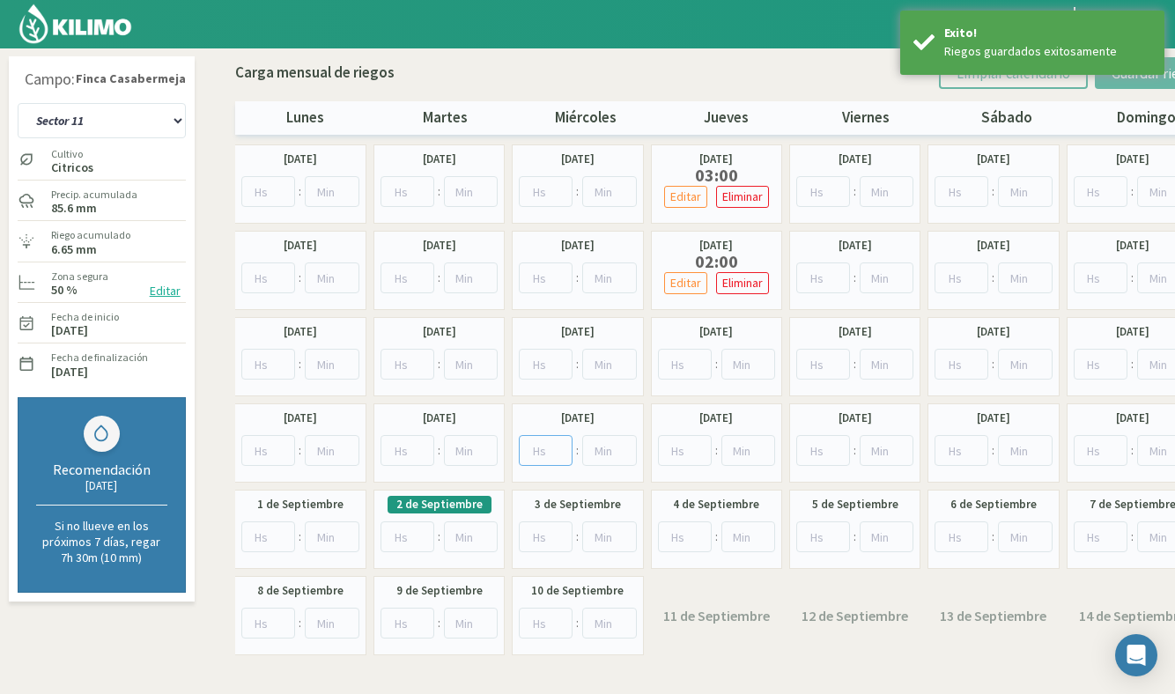
click at [548, 452] on input "number" at bounding box center [546, 450] width 54 height 31
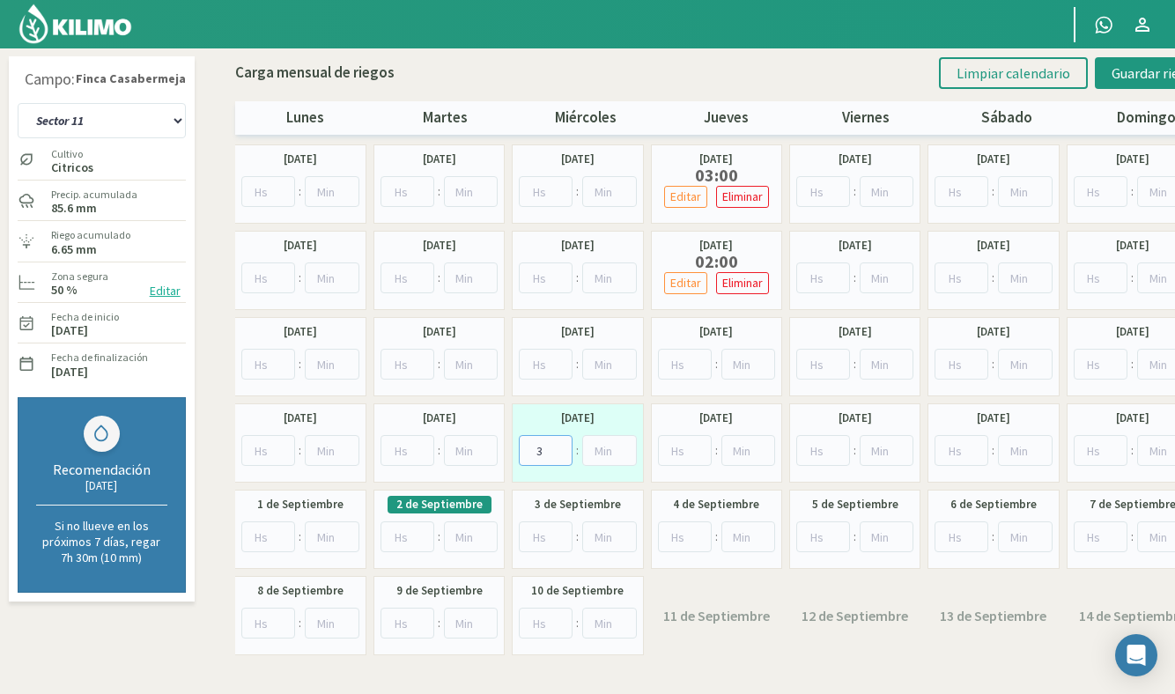
type input "3"
click at [544, 542] on input "number" at bounding box center [546, 536] width 54 height 31
type input "3"
click at [814, 451] on input "number" at bounding box center [823, 450] width 54 height 31
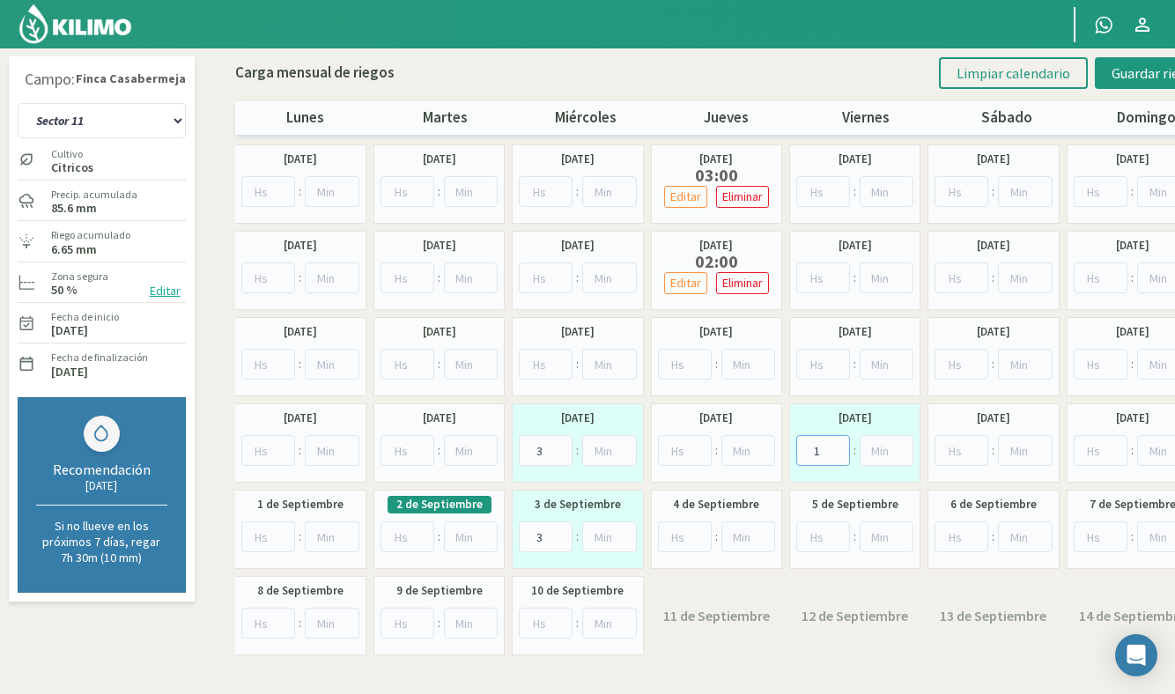
type input "1"
click at [826, 546] on input "number" at bounding box center [823, 536] width 54 height 31
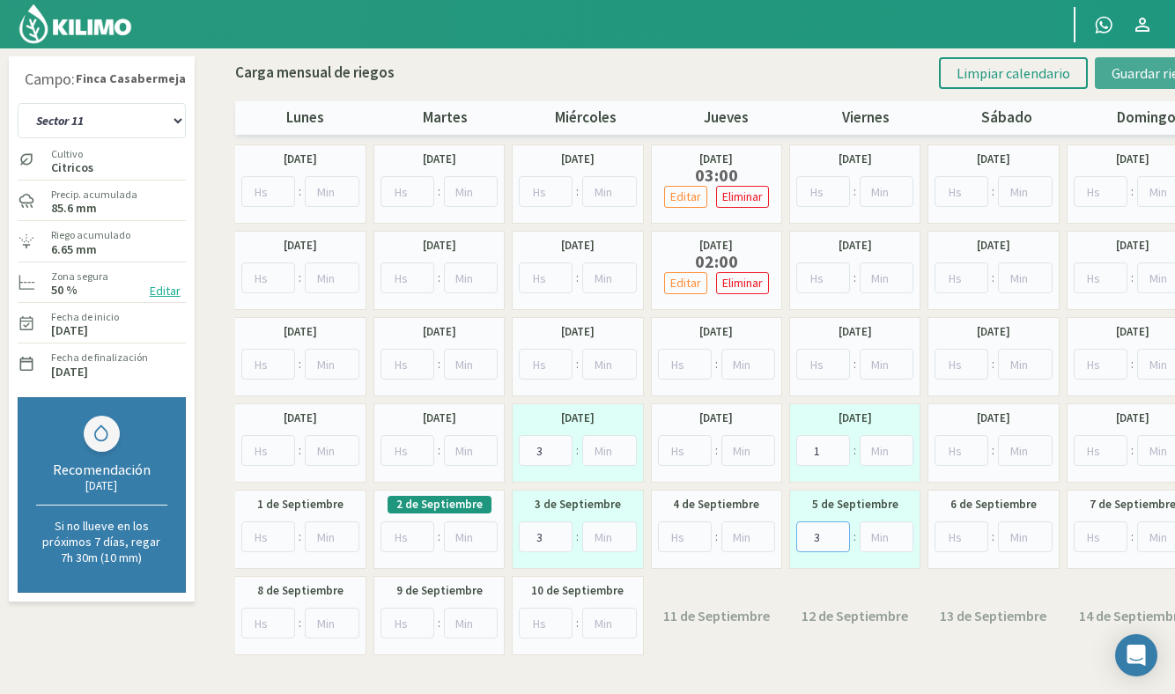
type input "3"
click at [1127, 71] on span "Guardar riegos" at bounding box center [1155, 73] width 89 height 18
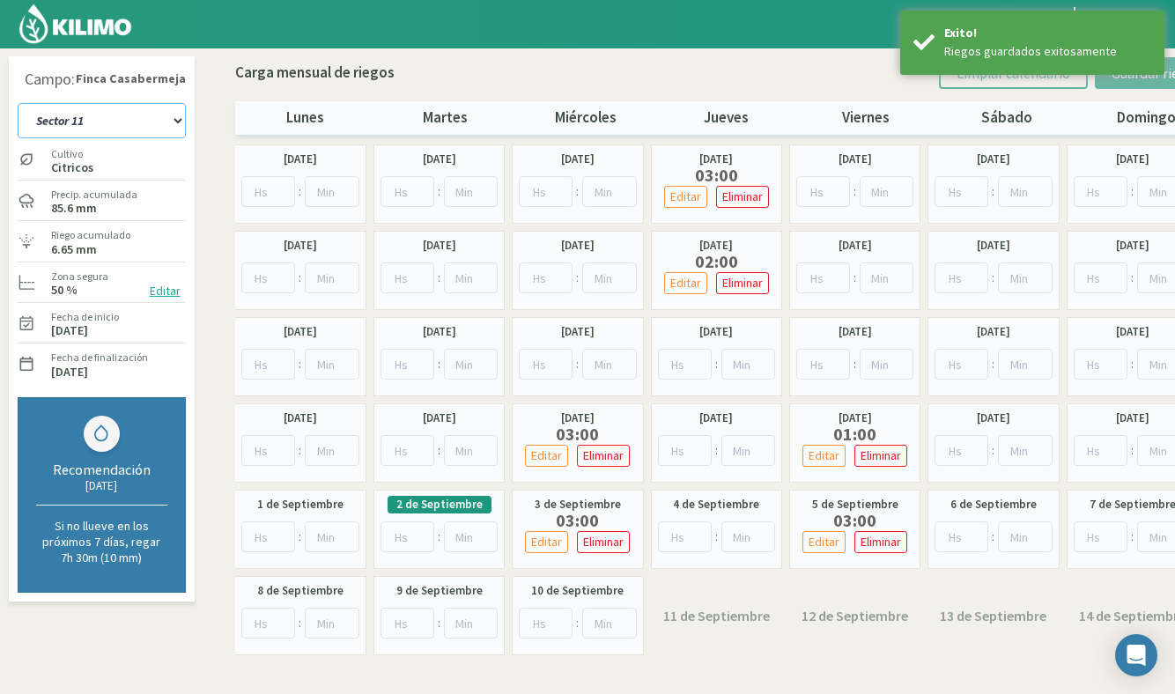
click at [135, 119] on select "Sector 1 Sector 10 Sector 11 Sector 12 Sector 13 Sector 2 Sector 3 Sector 4 Sec…" at bounding box center [102, 120] width 168 height 35
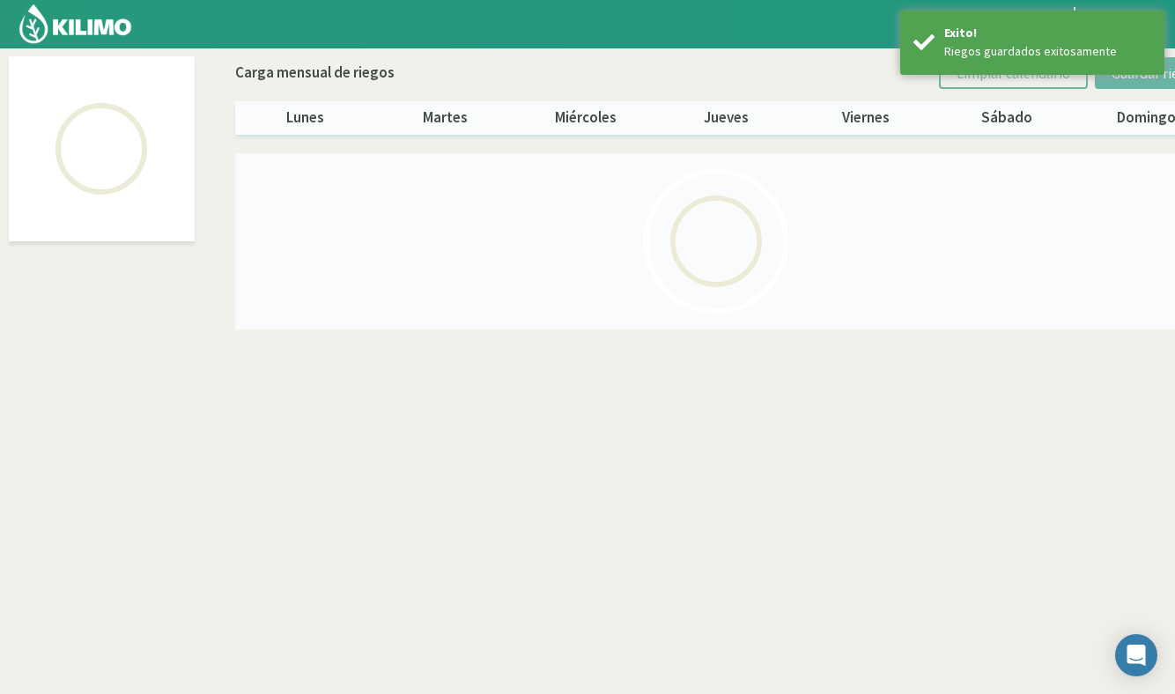
select select "3: Object"
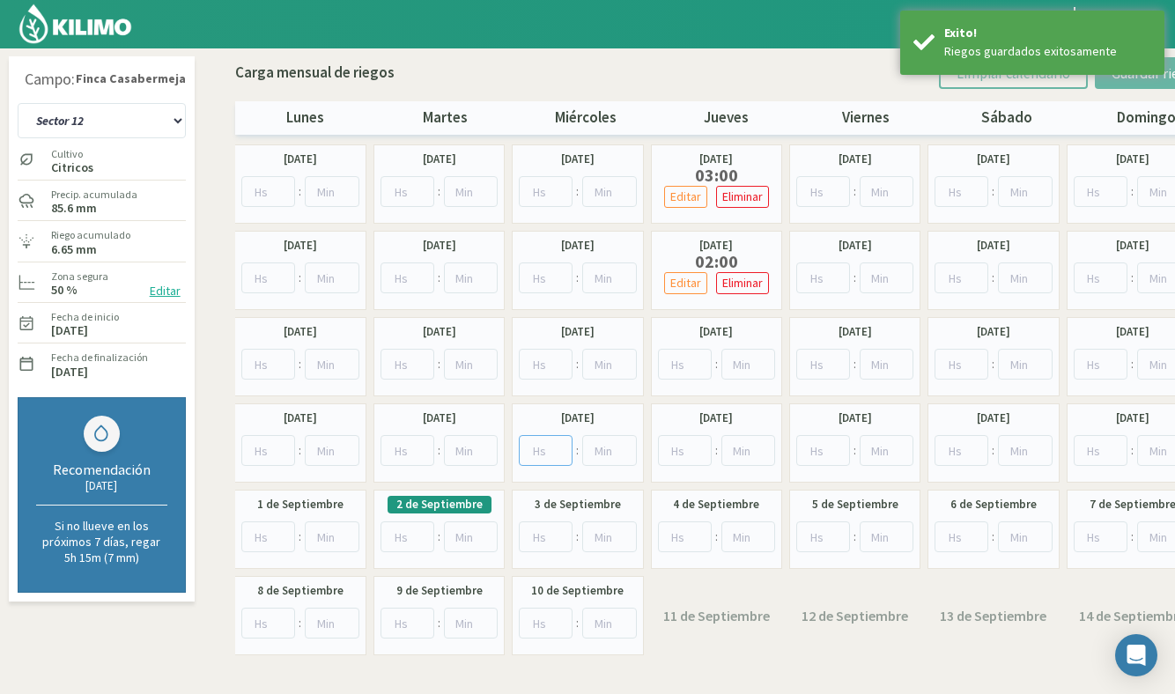
click at [544, 447] on input "number" at bounding box center [546, 450] width 54 height 31
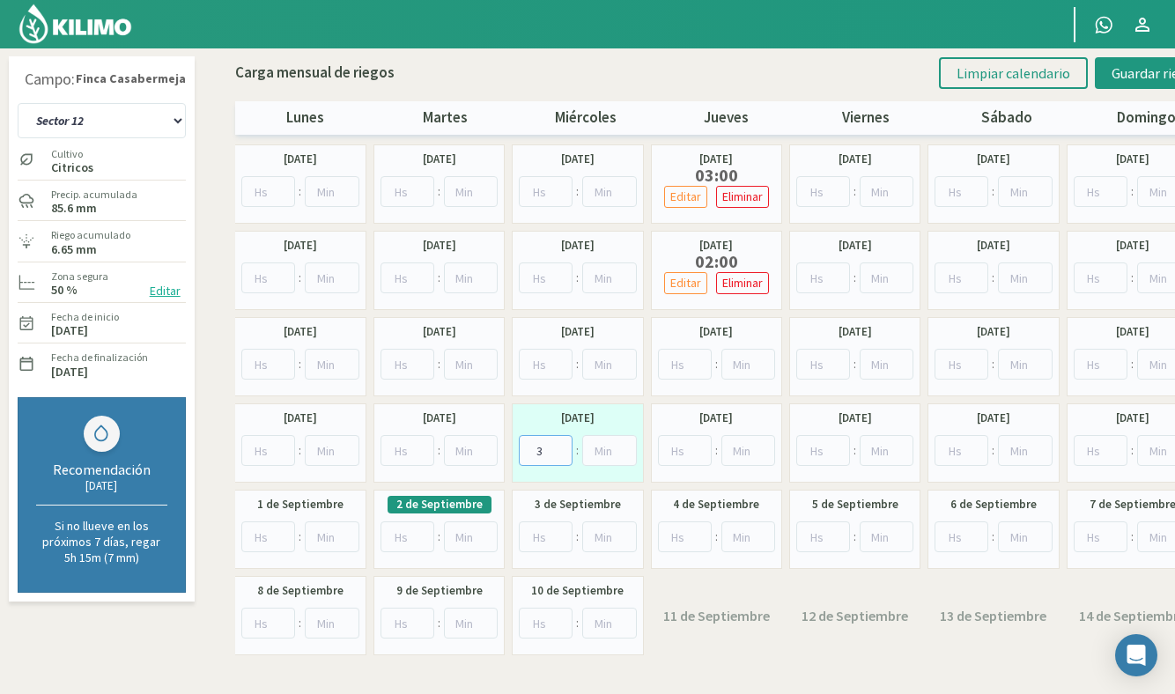
type input "3"
click at [824, 453] on input "number" at bounding box center [823, 450] width 54 height 31
type input "1"
click at [537, 534] on input "number" at bounding box center [546, 536] width 54 height 31
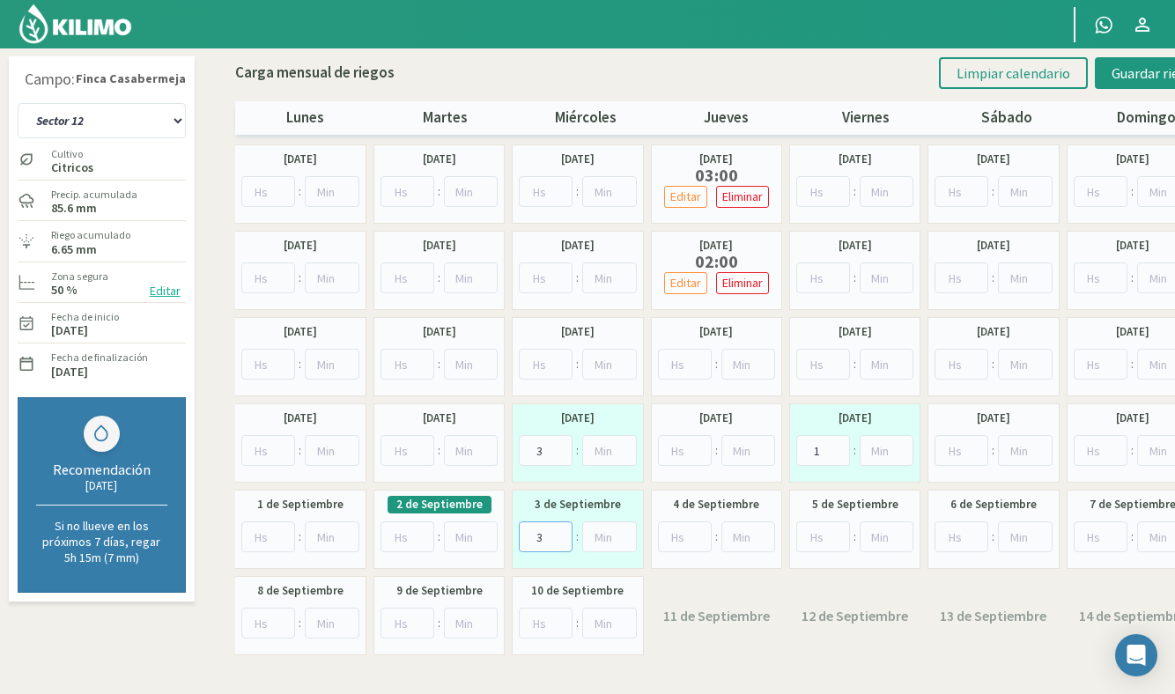
type input "3"
click at [827, 532] on input "number" at bounding box center [823, 536] width 54 height 31
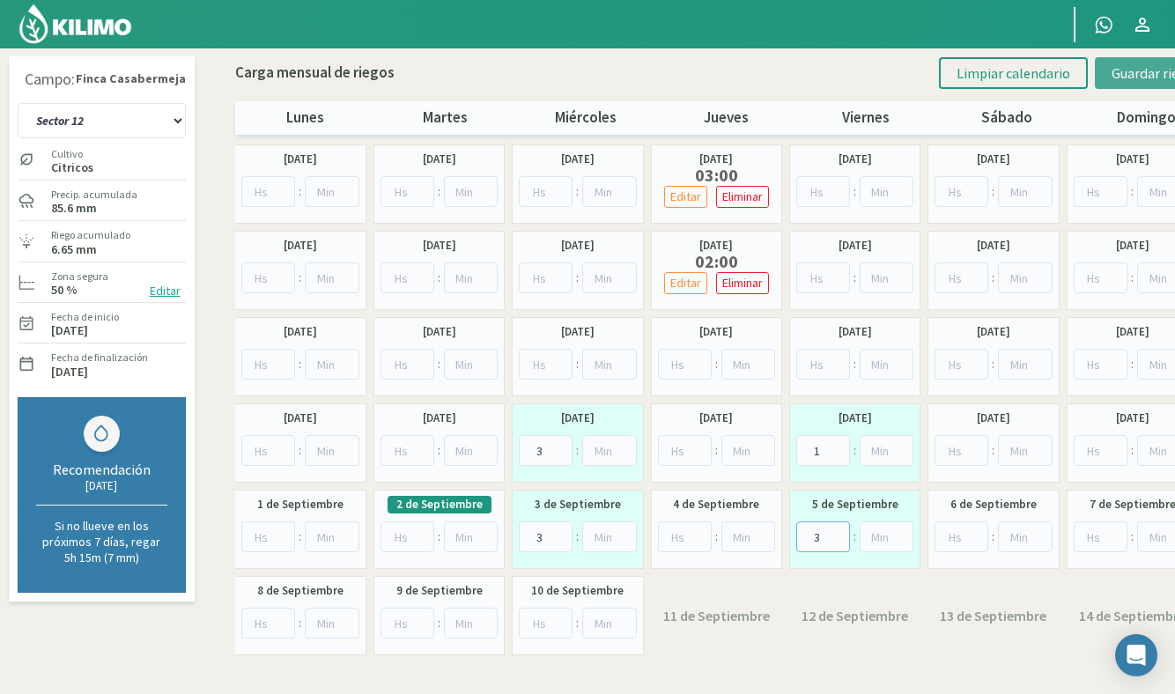
type input "3"
click at [1153, 75] on span "Guardar riegos" at bounding box center [1155, 73] width 89 height 18
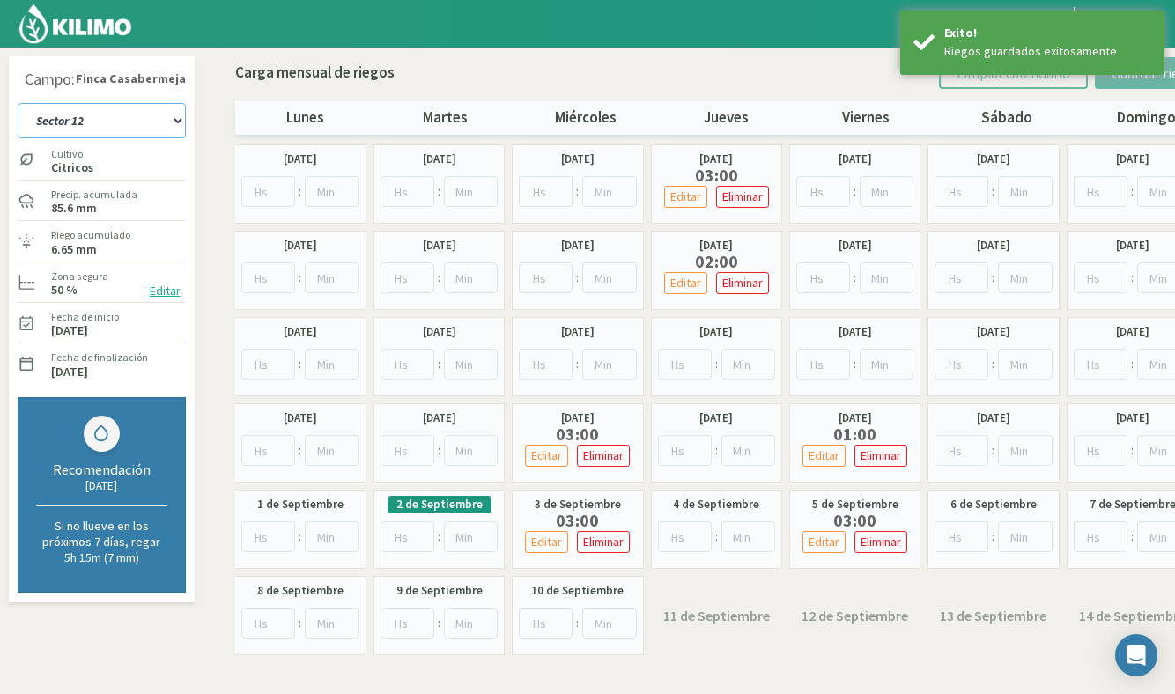
click at [93, 121] on select "Sector 1 Sector 10 Sector 11 Sector 12 Sector 13 Sector 2 Sector 3 Sector 4 Sec…" at bounding box center [102, 120] width 168 height 35
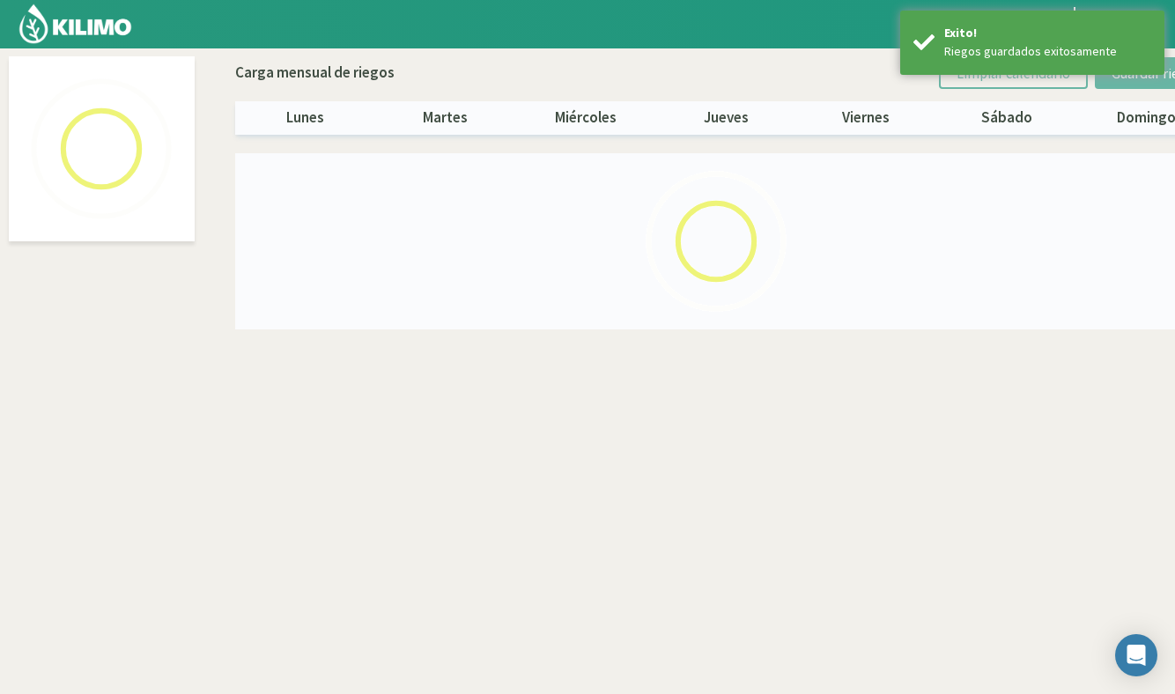
select select "4: Object"
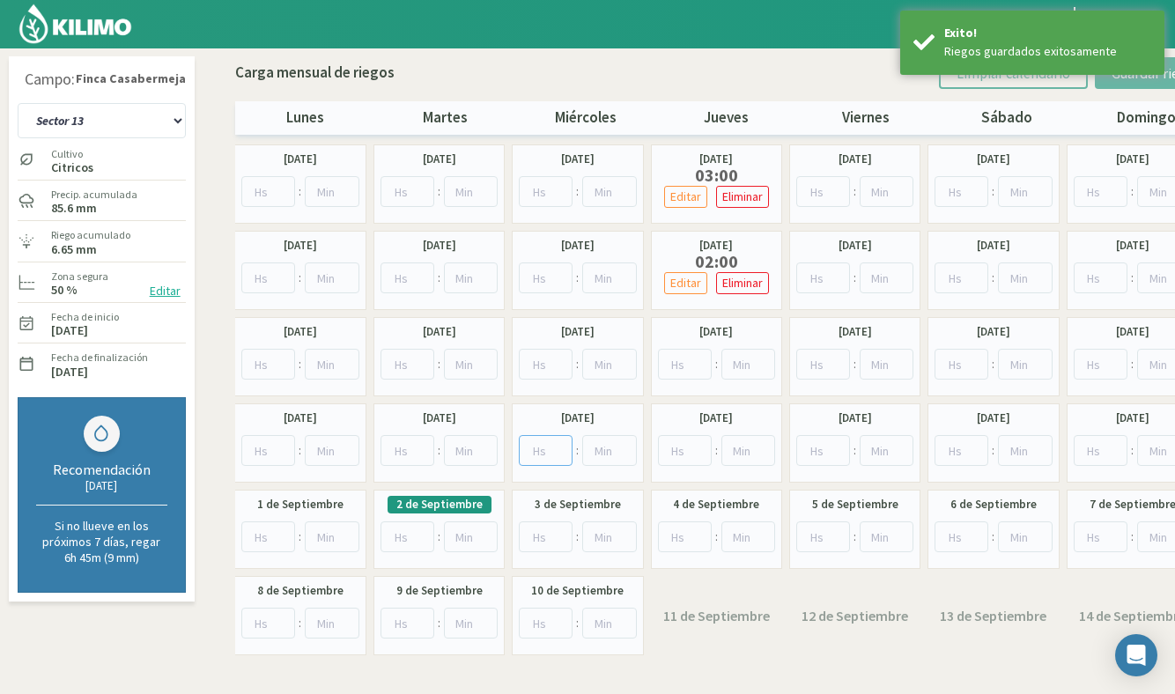
click at [549, 457] on input "number" at bounding box center [546, 450] width 54 height 31
type input "3"
click at [830, 446] on input "1" at bounding box center [823, 450] width 54 height 31
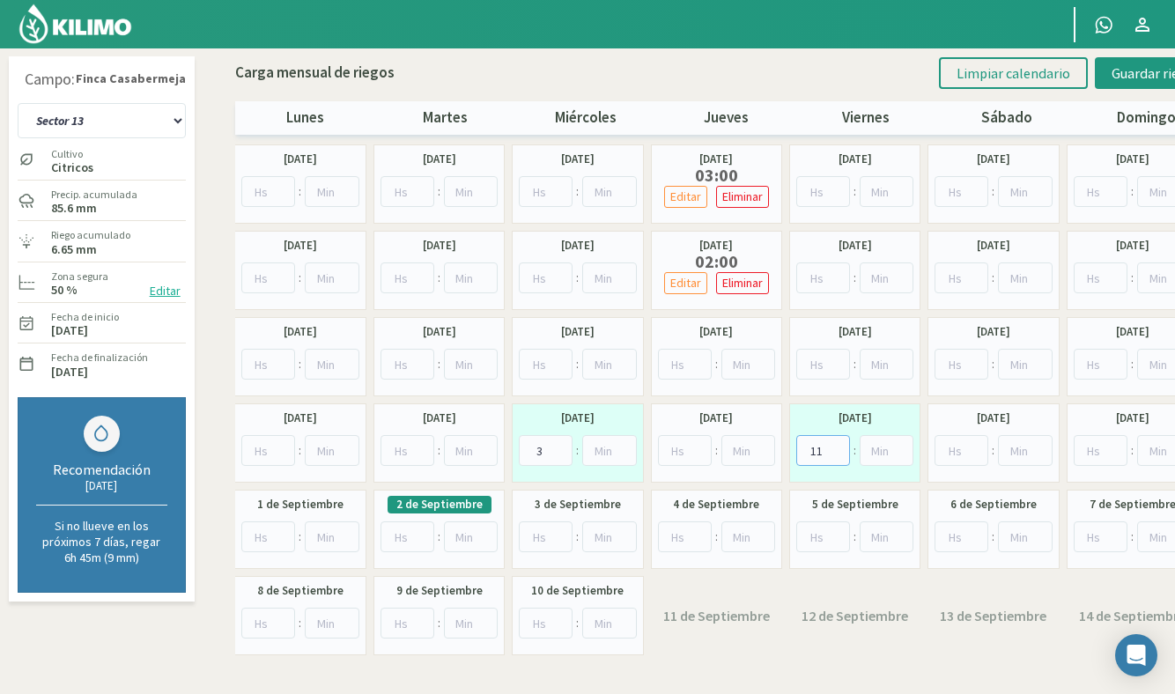
type input "1"
click at [541, 533] on input "number" at bounding box center [546, 536] width 54 height 31
type input "3"
click at [821, 527] on input "number" at bounding box center [823, 536] width 54 height 31
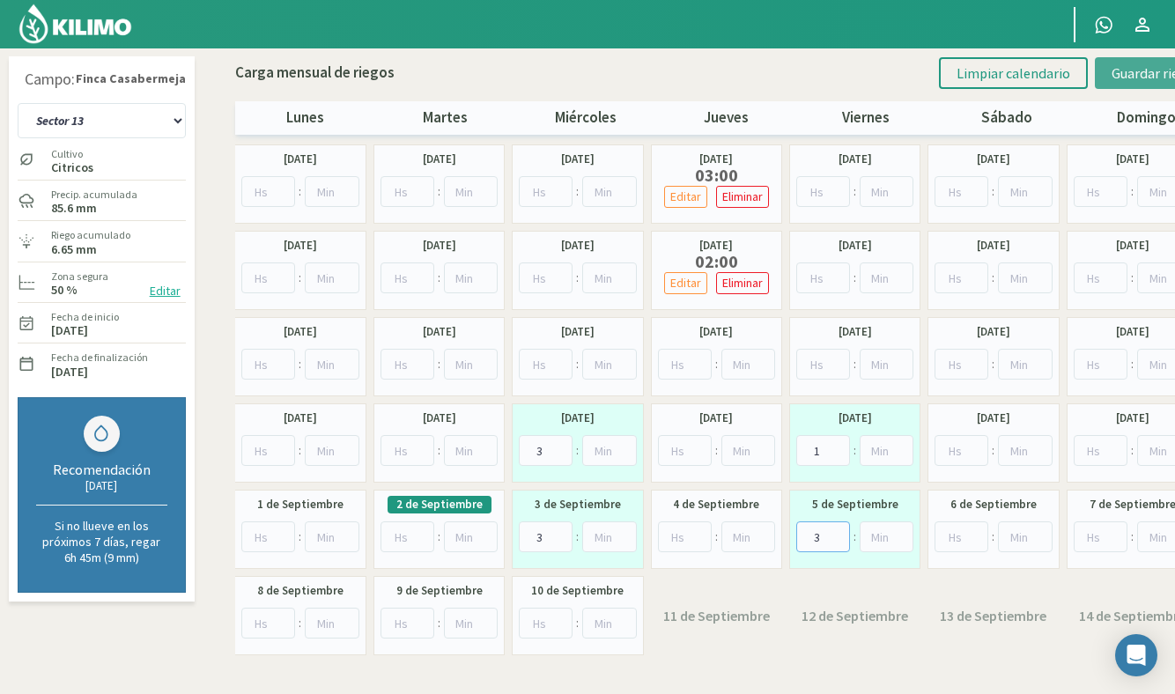
type input "3"
click at [1130, 64] on span "Guardar riegos" at bounding box center [1155, 73] width 89 height 18
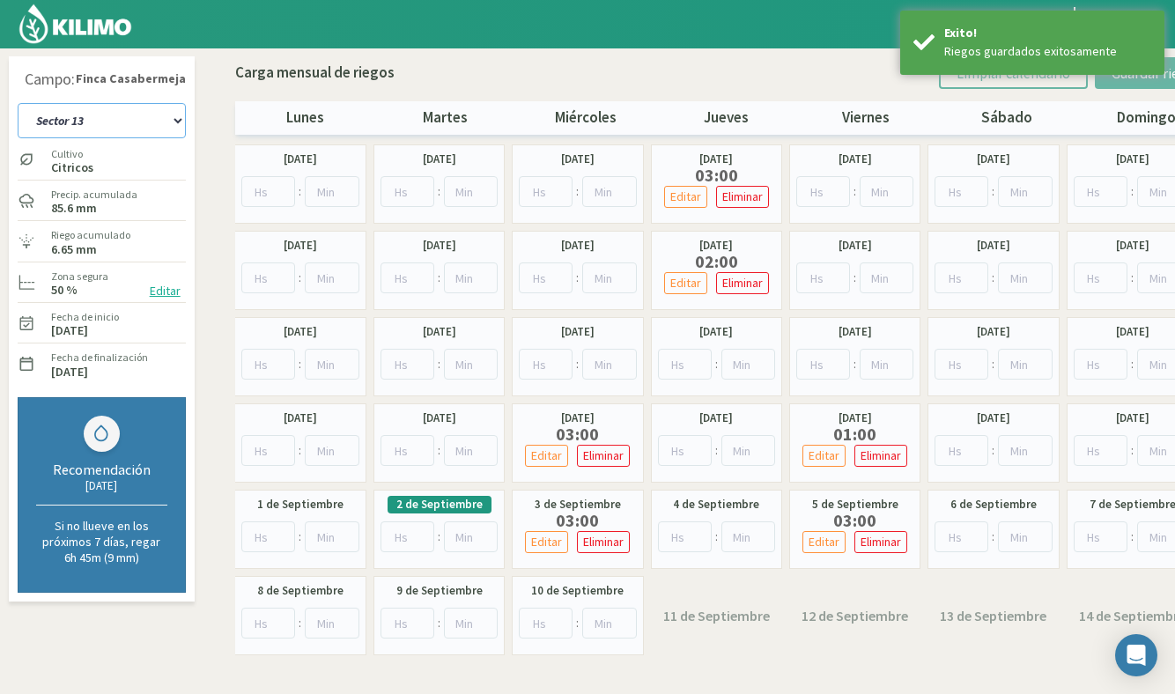
click at [129, 129] on select "Sector 1 Sector 10 Sector 11 Sector 12 Sector 13 Sector 2 Sector 3 Sector 4 Sec…" at bounding box center [102, 120] width 168 height 35
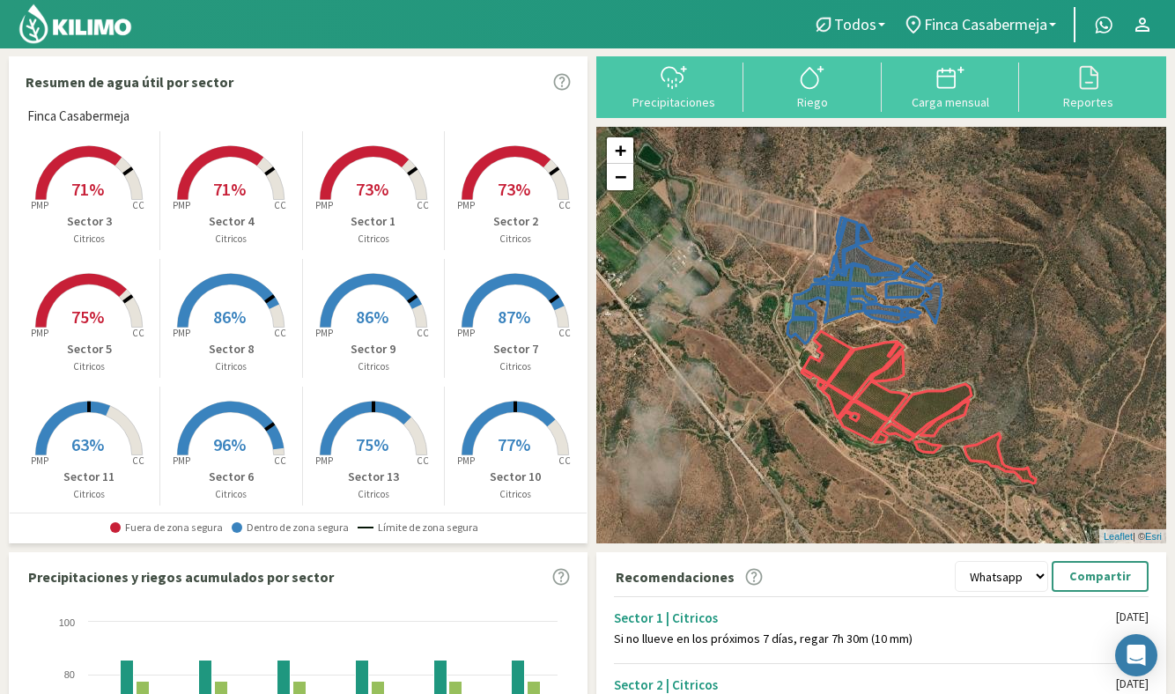
click at [561, 41] on div at bounding box center [395, 24] width 791 height 48
click at [949, 96] on div "Carga mensual" at bounding box center [951, 102] width 128 height 12
